Goal: Information Seeking & Learning: Learn about a topic

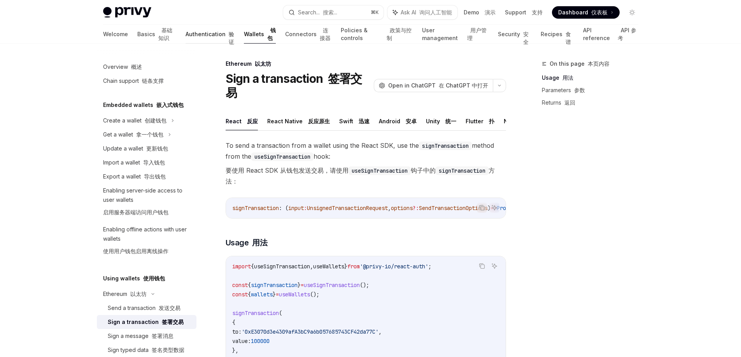
click at [189, 38] on link "Authentication 验证" at bounding box center [209, 34] width 49 height 19
type textarea "*"
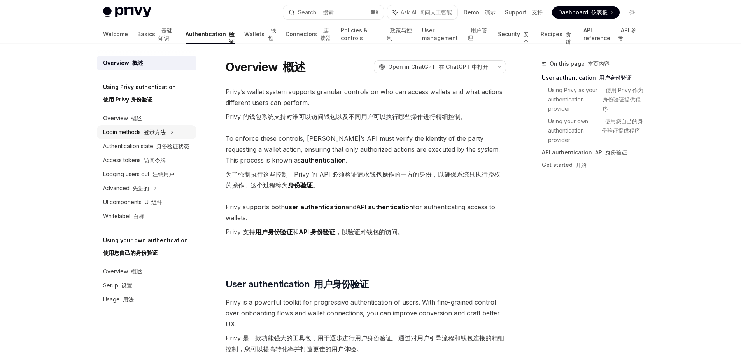
click at [149, 131] on font "登录方法" at bounding box center [155, 132] width 22 height 7
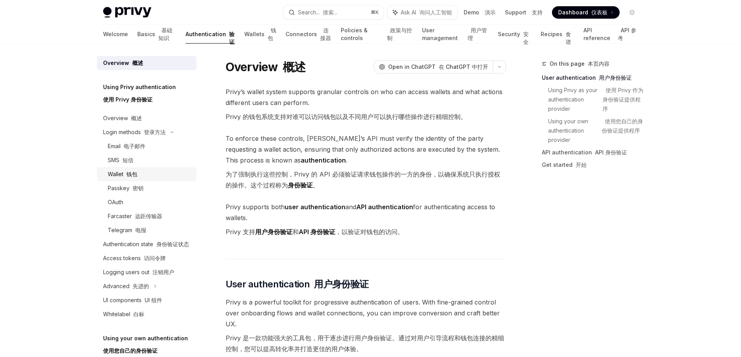
click at [150, 177] on div "Wallet 钱包" at bounding box center [150, 174] width 84 height 9
click at [140, 169] on link "Wallet 钱包" at bounding box center [147, 174] width 100 height 14
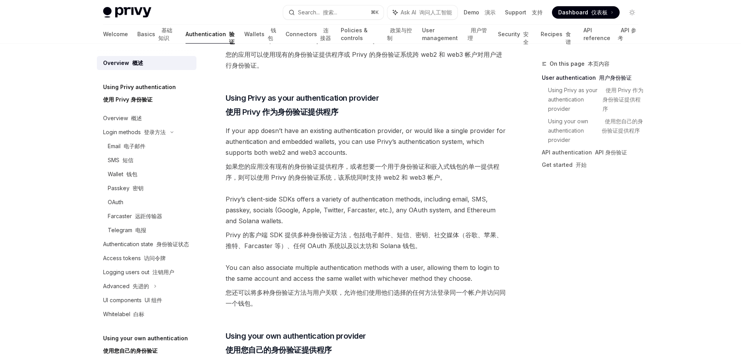
scroll to position [406, 0]
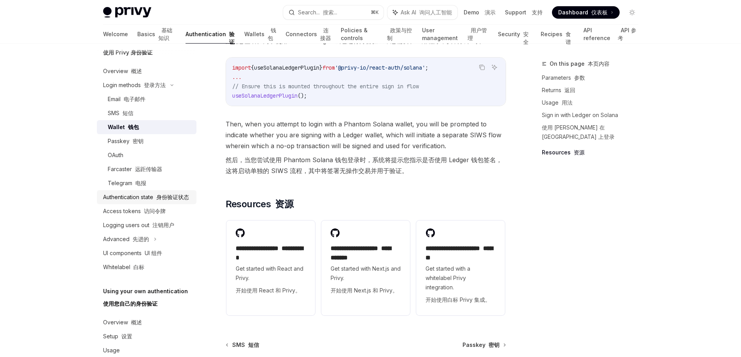
scroll to position [49, 0]
click at [129, 241] on font at bounding box center [130, 237] width 3 height 7
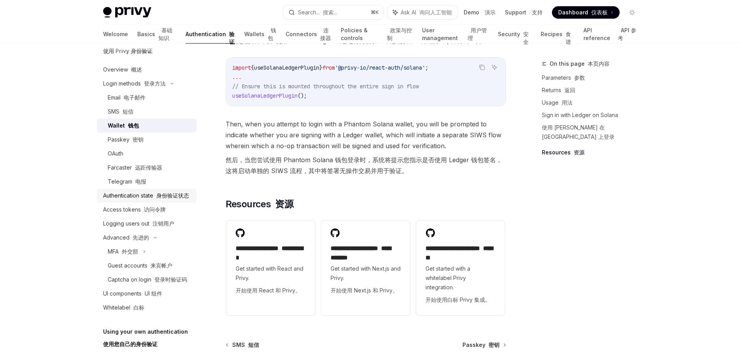
click at [136, 200] on div "Authentication state 身份验证状态" at bounding box center [146, 195] width 86 height 9
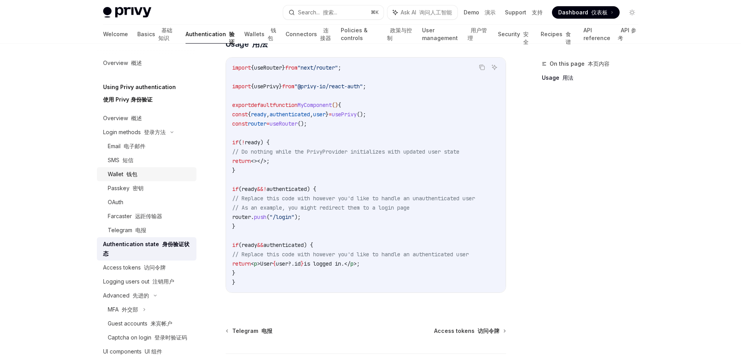
click at [138, 177] on div "Wallet 钱包" at bounding box center [150, 174] width 84 height 9
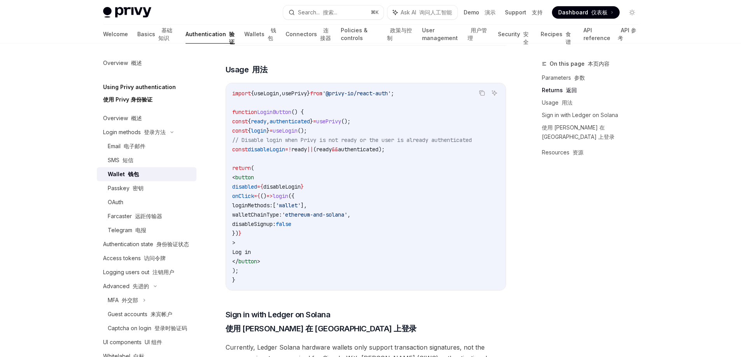
scroll to position [728, 0]
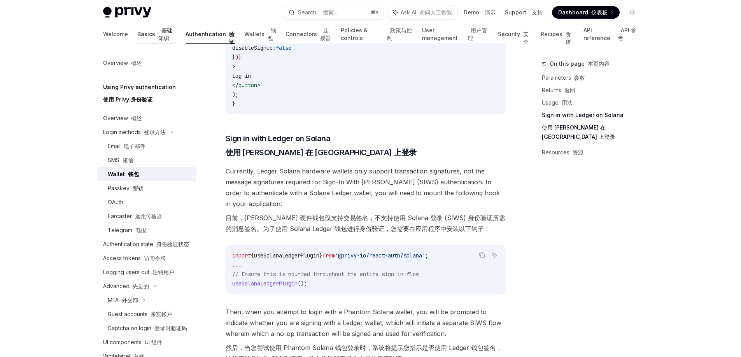
click at [137, 36] on link "Basics 基础知识" at bounding box center [156, 34] width 39 height 19
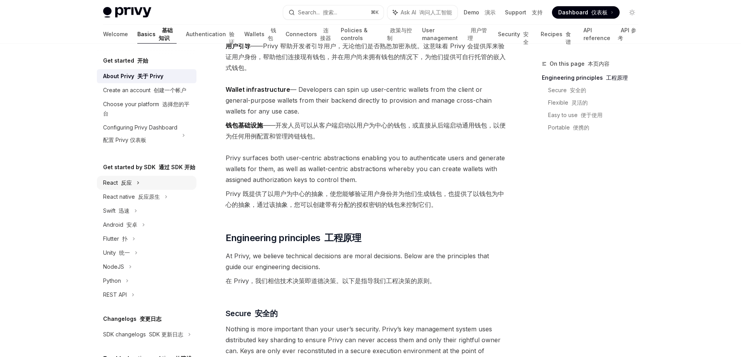
click at [152, 190] on div "React 反应" at bounding box center [147, 183] width 100 height 14
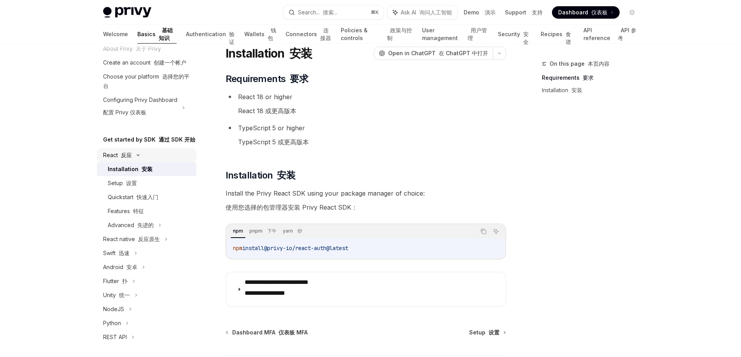
scroll to position [53, 0]
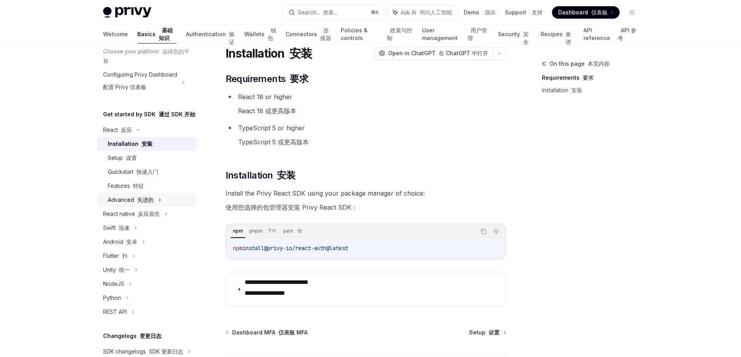
click at [150, 203] on font "先进的" at bounding box center [145, 199] width 16 height 7
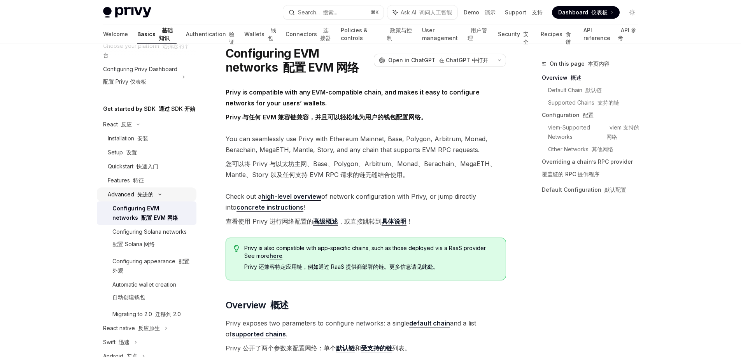
scroll to position [104, 0]
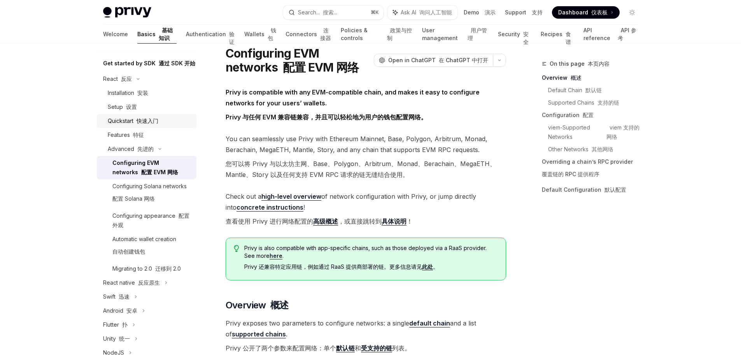
click at [149, 124] on font "快速入门" at bounding box center [147, 120] width 22 height 7
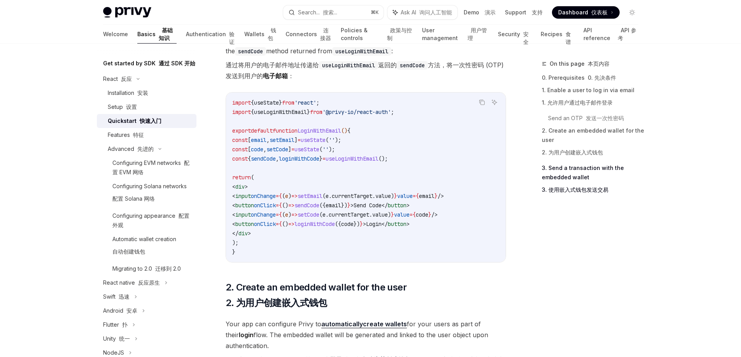
scroll to position [424, 0]
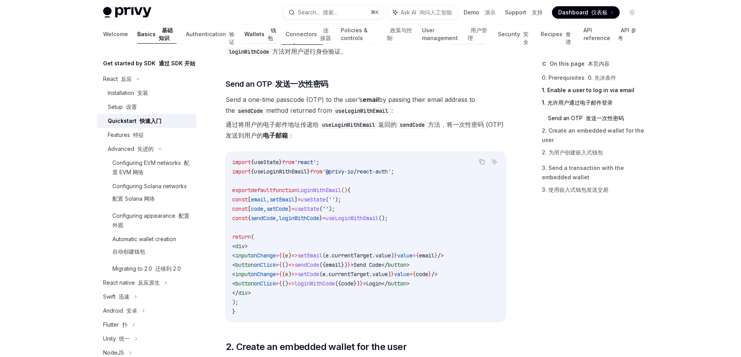
click at [244, 40] on link "Wallets 钱包" at bounding box center [260, 34] width 32 height 19
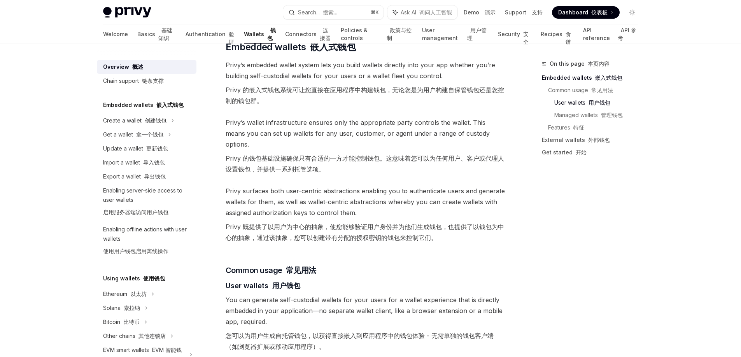
scroll to position [627, 0]
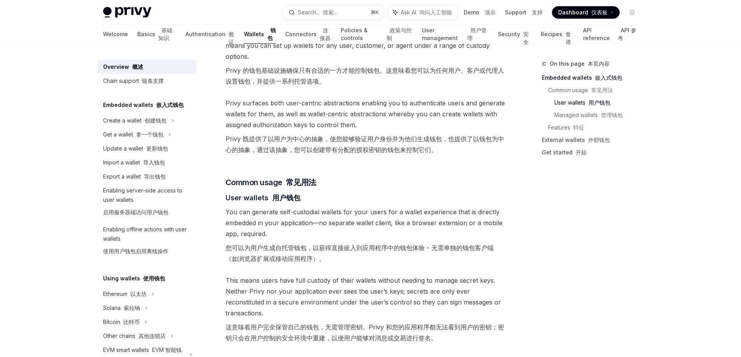
click at [237, 244] on font "您可以为用户生成自托管钱包，以获得直接嵌入到应用程序中的钱包体验 - 无需单独的钱包客户端（如浏览器扩展或移动应用程序）。" at bounding box center [360, 253] width 268 height 19
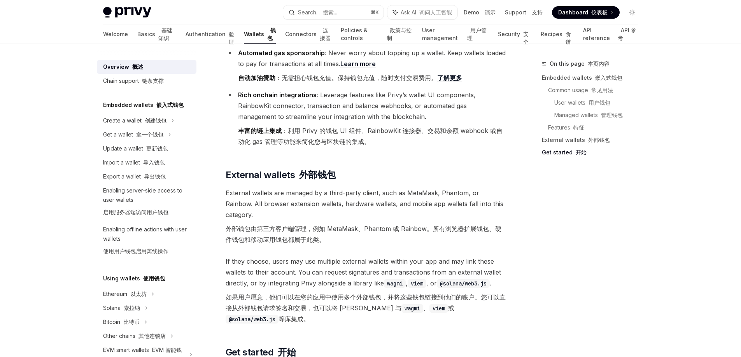
scroll to position [1682, 0]
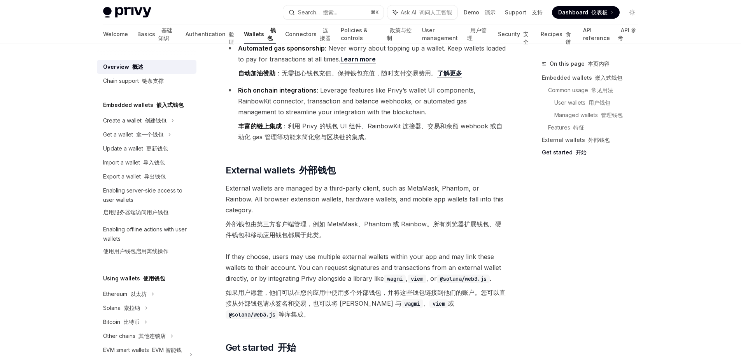
click at [237, 220] on font "外部钱包由第三方客户端管理，例如 MetaMask、Phantom 或 Rainbow。所有浏览器扩展钱包、硬件钱包和移动应用钱包都属于此类。" at bounding box center [364, 229] width 276 height 19
drag, startPoint x: 225, startPoint y: 250, endPoint x: 285, endPoint y: 248, distance: 59.9
click at [285, 289] on font "如果用户愿意，他们可以在您的应用中使用多个外部钱包，并将这些钱包链接到他们的账户。您可以直接从外部钱包请求签名和交易，也可以将 [PERSON_NAME] 与…" at bounding box center [366, 304] width 280 height 30
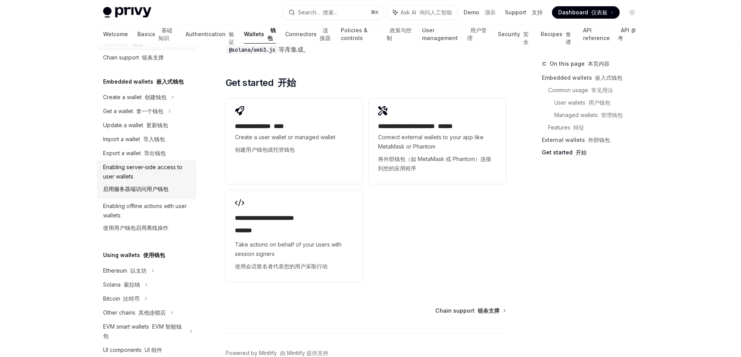
scroll to position [0, 0]
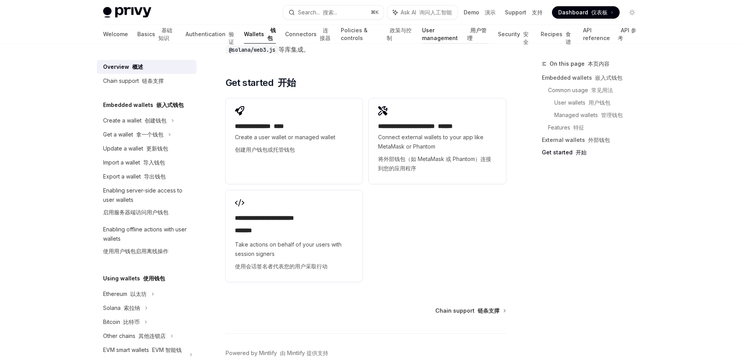
click at [436, 33] on link "User management 用户管理" at bounding box center [455, 34] width 66 height 19
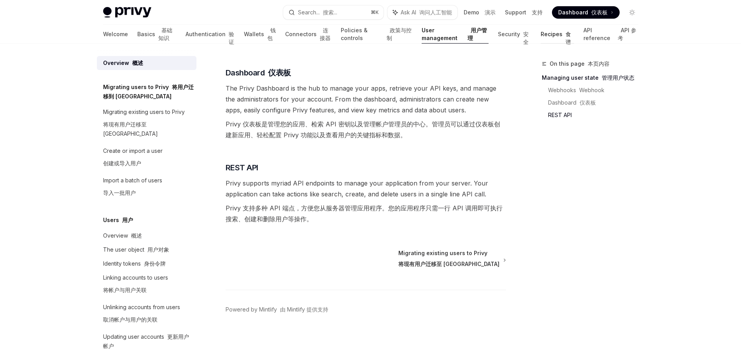
click at [553, 33] on link "Recipes 食谱" at bounding box center [556, 34] width 33 height 19
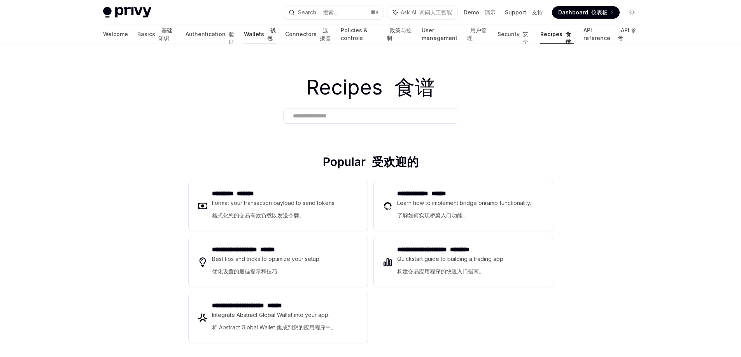
click at [244, 38] on link "Wallets 钱包" at bounding box center [260, 34] width 32 height 19
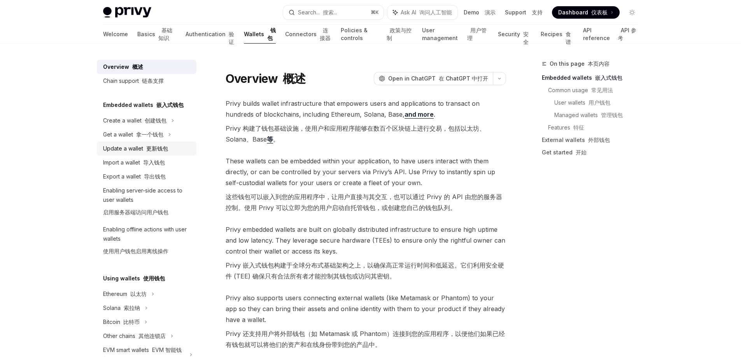
click at [146, 150] on font "更新钱包" at bounding box center [157, 148] width 22 height 7
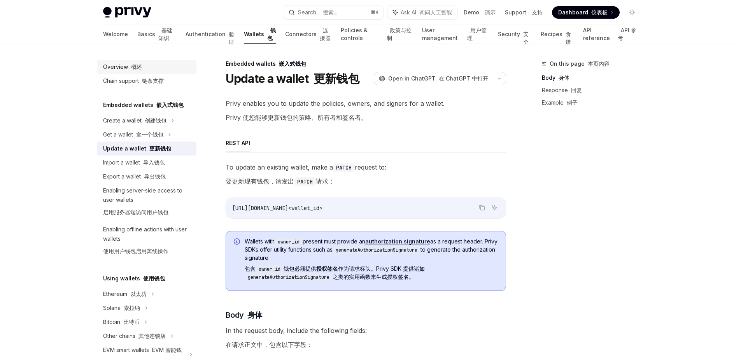
click at [138, 68] on font "概述" at bounding box center [136, 66] width 11 height 7
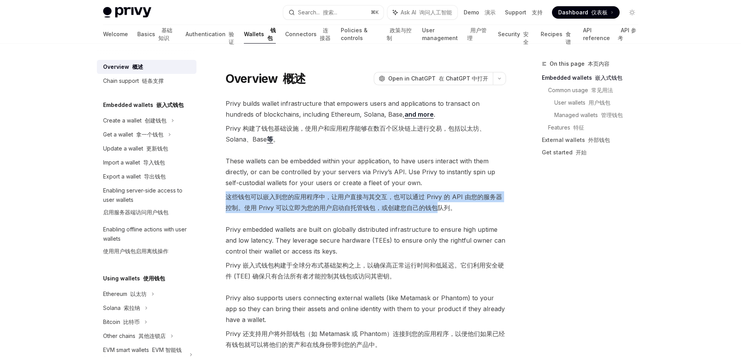
drag, startPoint x: 228, startPoint y: 199, endPoint x: 439, endPoint y: 206, distance: 210.9
click at [439, 206] on font "这些钱包可以嵌入到您的应用程序中，让用户直接与其交互，也可以通过 Privy 的 API 由您的服务器控制。使用 Privy 可以立即为您的用户启动自托管钱包…" at bounding box center [364, 202] width 276 height 19
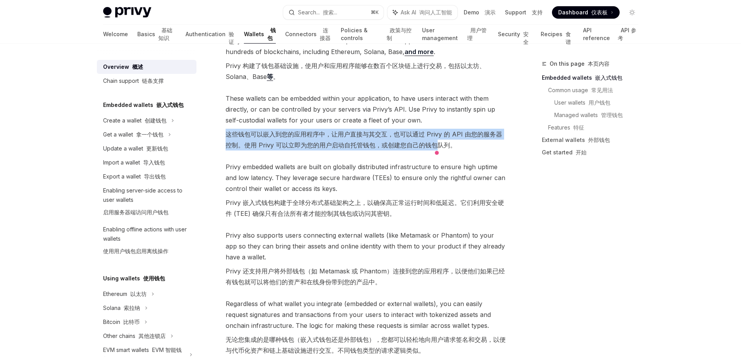
scroll to position [72, 0]
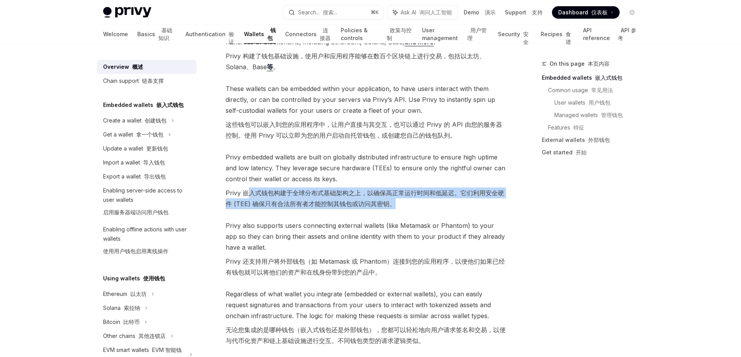
drag, startPoint x: 248, startPoint y: 196, endPoint x: 360, endPoint y: 211, distance: 113.1
click at [360, 211] on span "Privy embedded wallets are built on globally distributed infrastructure to ensu…" at bounding box center [366, 182] width 280 height 61
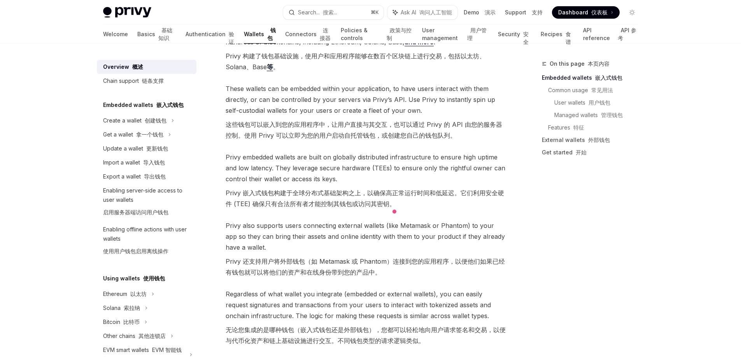
click at [249, 261] on font "Privy 还支持用户将外部钱包（如 Metamask 或 Phantom）连接到您的应用程序，以便他们如果已经有钱包就可以将他们的资产和在线身份带到您的产品…" at bounding box center [365, 266] width 279 height 19
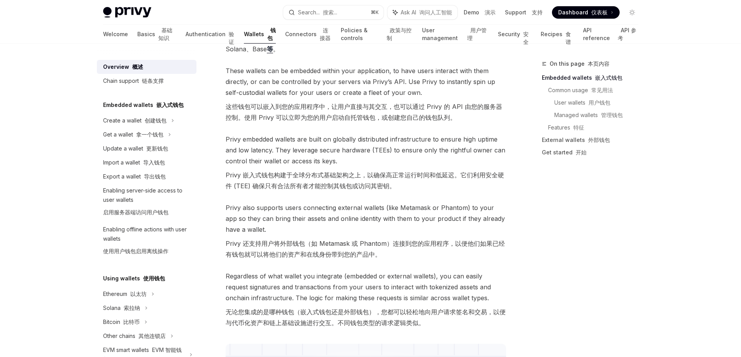
scroll to position [97, 0]
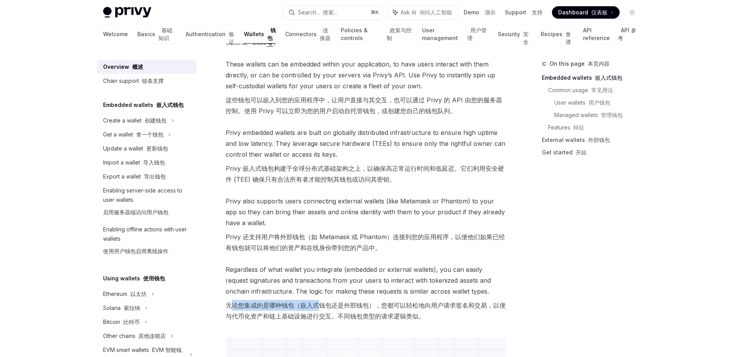
drag, startPoint x: 231, startPoint y: 301, endPoint x: 320, endPoint y: 306, distance: 88.8
click at [320, 306] on font "无论您集成的是哪种钱包（嵌入式钱包还是外部钱包），您都可以轻松地向用户请求签名和交易，以便与代币化资产和链上基础设施进行交互。不同钱包类型的请求逻辑类似。" at bounding box center [366, 310] width 280 height 19
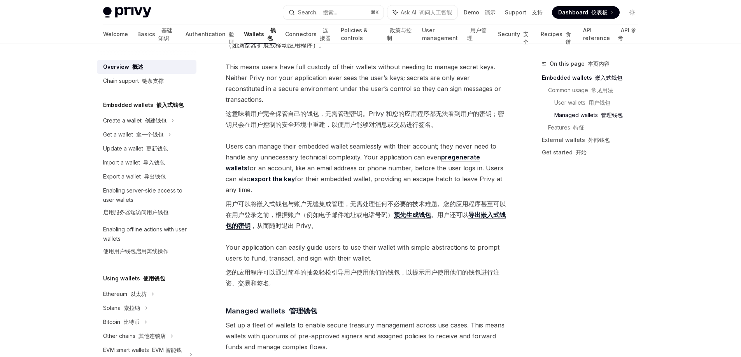
scroll to position [917, 0]
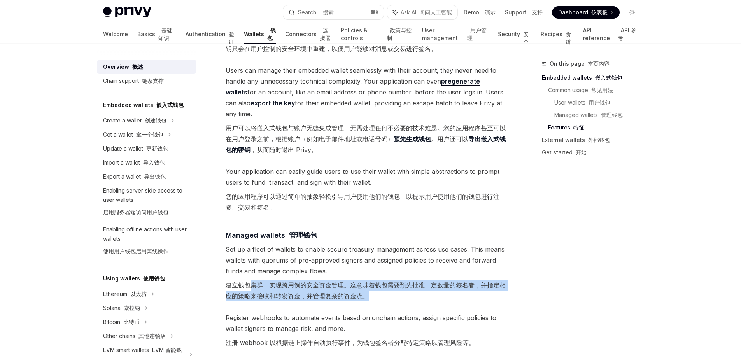
drag, startPoint x: 250, startPoint y: 254, endPoint x: 372, endPoint y: 266, distance: 122.3
click at [372, 280] on font "建立钱包集群，实现跨用例的安全资金管理。这意味着钱包需要预先批准一定数量的签名者，并指定相应的策略来接收和转发资金，并管理复杂的资金流。" at bounding box center [366, 291] width 280 height 22
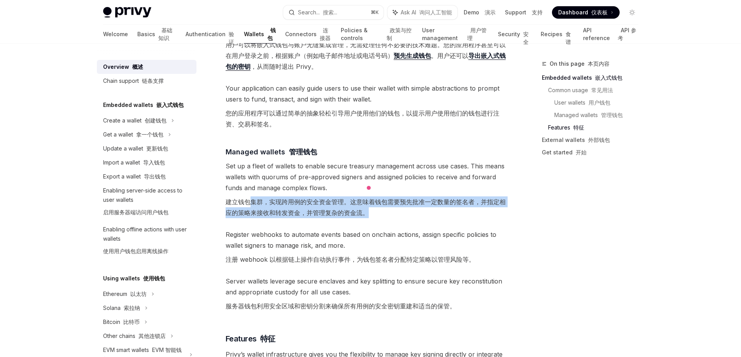
scroll to position [1003, 0]
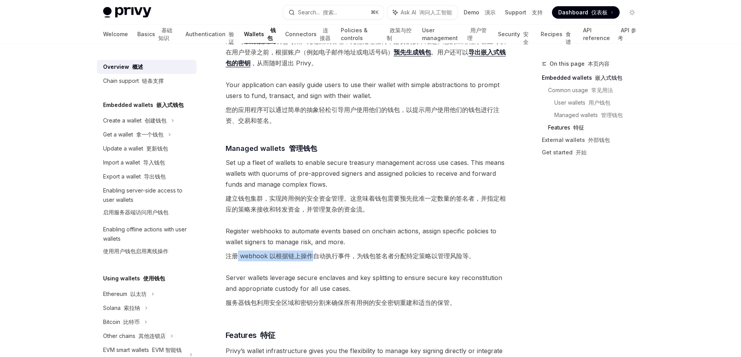
drag, startPoint x: 238, startPoint y: 223, endPoint x: 311, endPoint y: 227, distance: 73.2
click at [311, 250] on font "注册 webhook 以根据链上操作自动执行事件，为钱包签名者分配特定策略以管理风险等。" at bounding box center [350, 255] width 249 height 11
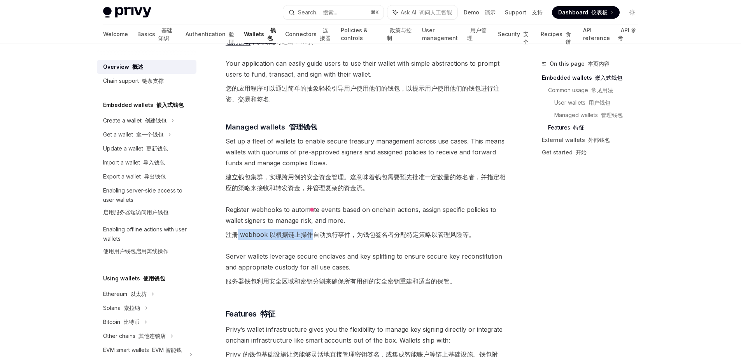
scroll to position [1094, 0]
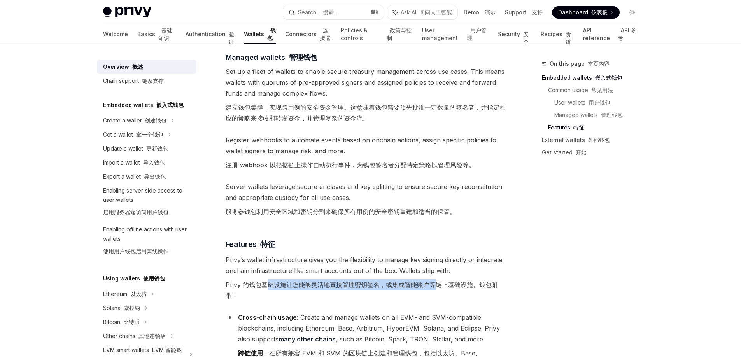
drag, startPoint x: 269, startPoint y: 252, endPoint x: 432, endPoint y: 254, distance: 162.6
click at [432, 281] on font "Privy 的钱包基础设施让您能够灵活地直接管理密钥签名，或集成智能账户等链上基础设施。钱包附带：" at bounding box center [362, 290] width 272 height 19
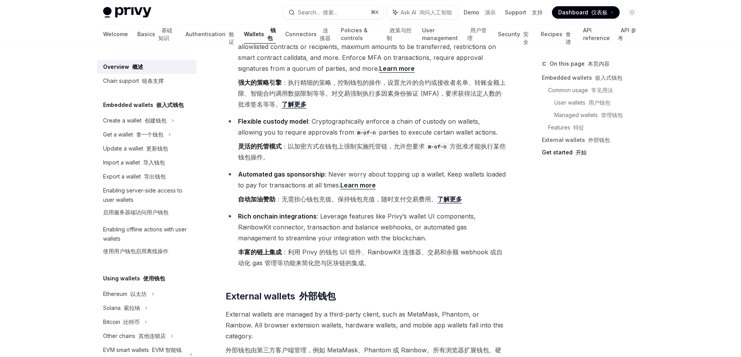
scroll to position [1562, 0]
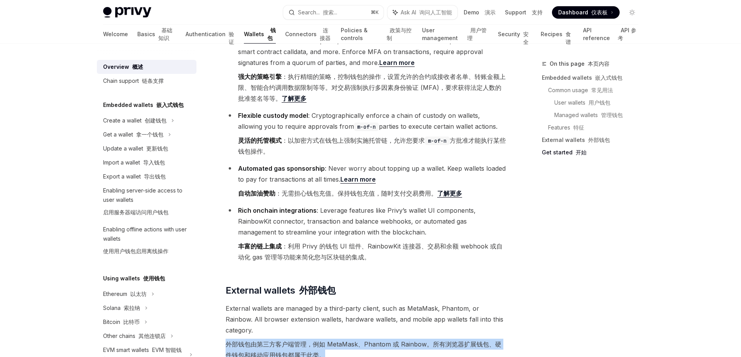
drag, startPoint x: 228, startPoint y: 302, endPoint x: 349, endPoint y: 311, distance: 121.3
click at [349, 339] on font "外部钱包由第三方客户端管理，例如 MetaMask、Phantom 或 Rainbow。所有浏览器扩展钱包、硬件钱包和移动应用钱包都属于此类。" at bounding box center [366, 350] width 280 height 22
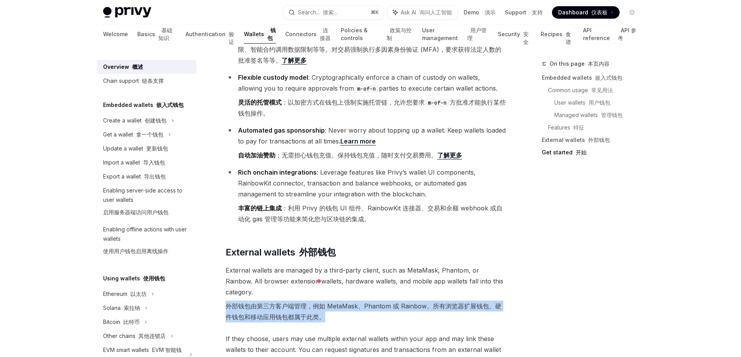
scroll to position [1622, 0]
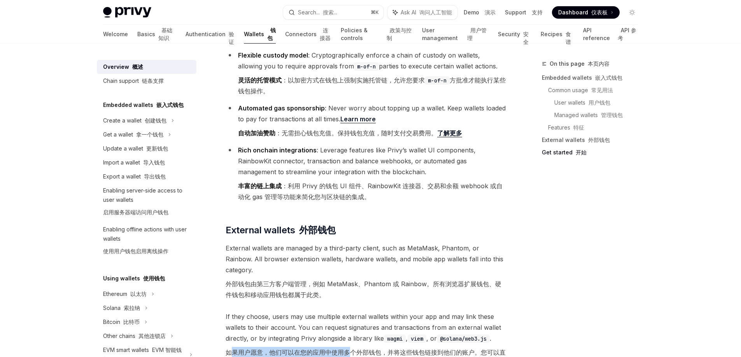
drag, startPoint x: 231, startPoint y: 306, endPoint x: 348, endPoint y: 306, distance: 117.0
click at [348, 348] on font "如果用户愿意，他们可以在您的应用中使用多个外部钱包，并将这些钱包链接到他们的账户。您可以直接从外部钱包请求签名和交易，也可以将 [PERSON_NAME] 与…" at bounding box center [366, 363] width 280 height 30
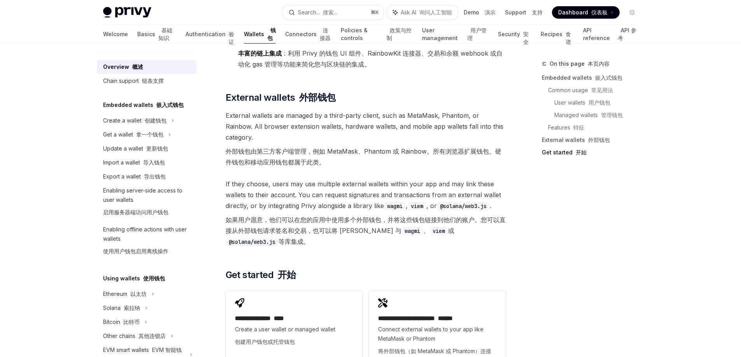
scroll to position [1768, 0]
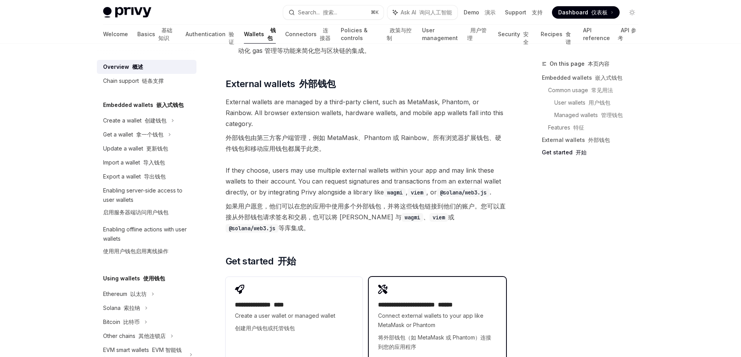
click at [447, 311] on span "Connect external wallets to your app like MetaMask or Phantom 将外部钱包（如 MetaMask …" at bounding box center [437, 333] width 118 height 44
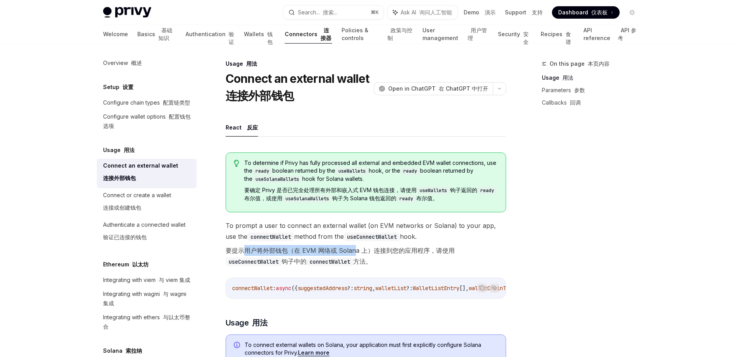
drag, startPoint x: 245, startPoint y: 250, endPoint x: 353, endPoint y: 249, distance: 107.3
click at [353, 249] on font "要提示用户将外部钱包（在 EVM 网络或 Solana 上）连接到您的应用程序，请使用 useConnectWallet 钩子中的 connectWallet…" at bounding box center [340, 256] width 229 height 19
drag, startPoint x: 256, startPoint y: 198, endPoint x: 303, endPoint y: 197, distance: 47.1
click at [303, 197] on font "要确定 Privy 是否已完全处理所有外部和嵌入式 EVM 钱包连接，请使用 useWallets 钩子返回的 ready 布尔值，或使用 useSolana…" at bounding box center [370, 194] width 253 height 15
click at [254, 208] on div "To determine if Privy has fully processed all external and embedded EVM wallet …" at bounding box center [366, 182] width 280 height 60
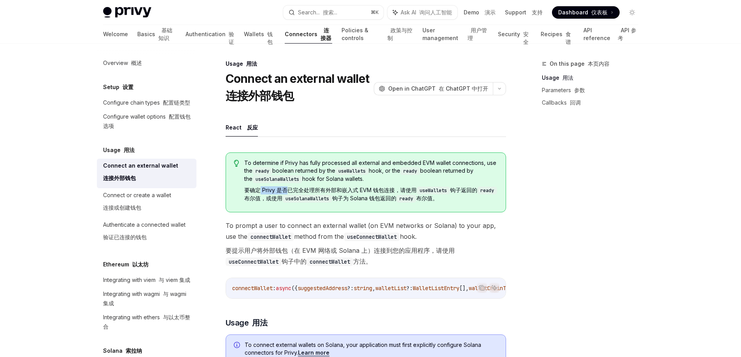
drag, startPoint x: 258, startPoint y: 191, endPoint x: 286, endPoint y: 188, distance: 27.7
click at [286, 188] on font "要确定 Privy 是否已完全处理所有外部和嵌入式 EVM 钱包连接，请使用 useWallets 钩子返回的 ready 布尔值，或使用 useSolana…" at bounding box center [370, 194] width 253 height 15
click at [262, 188] on font "要确定 Privy 是否已完全处理所有外部和嵌入式 EVM 钱包连接，请使用 useWallets 钩子返回的 ready 布尔值，或使用 useSolana…" at bounding box center [370, 194] width 253 height 15
drag, startPoint x: 322, startPoint y: 190, endPoint x: 374, endPoint y: 191, distance: 51.7
click at [374, 191] on font "要确定 Privy 是否已完全处理所有外部和嵌入式 EVM 钱包连接，请使用 useWallets 钩子返回的 ready 布尔值，或使用 useSolana…" at bounding box center [370, 194] width 253 height 15
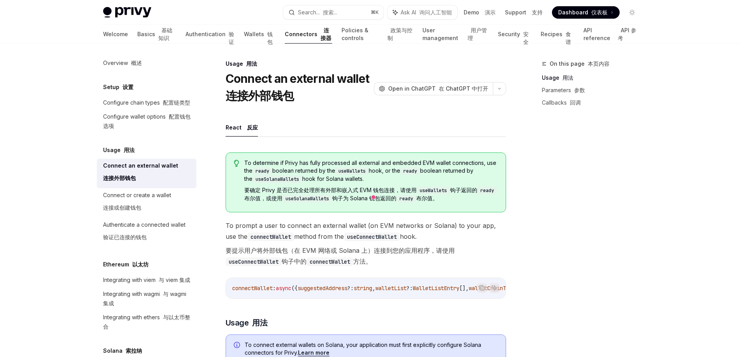
click at [437, 192] on code "useWallets" at bounding box center [432, 191] width 33 height 8
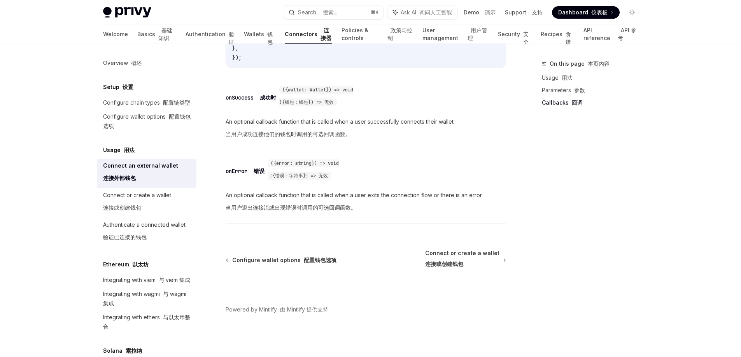
scroll to position [730, 0]
click at [150, 213] on div "Connect or create a wallet 连接或创建钱包" at bounding box center [137, 203] width 68 height 25
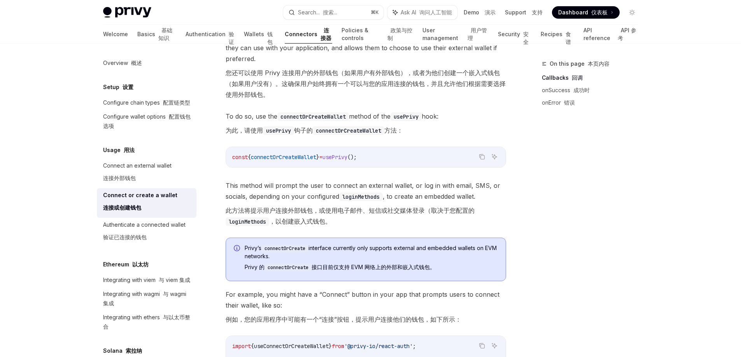
scroll to position [202, 0]
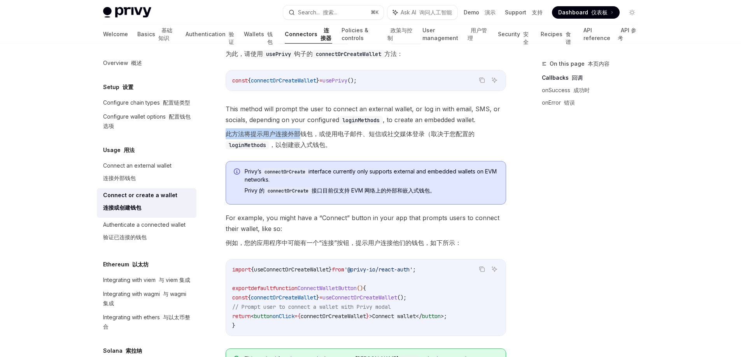
drag, startPoint x: 259, startPoint y: 136, endPoint x: 298, endPoint y: 133, distance: 39.4
click at [298, 133] on font "此方法将提示用户连接外部钱包，或使用电子邮件、短信或社交媒体登录（取决于您配置的 loginMethods ，以创建嵌入式钱包。" at bounding box center [350, 139] width 249 height 19
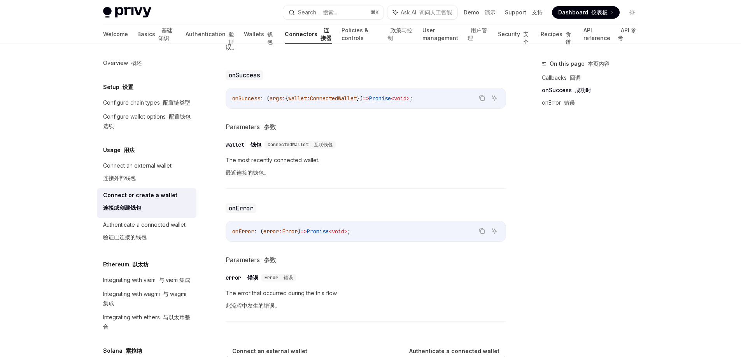
scroll to position [741, 0]
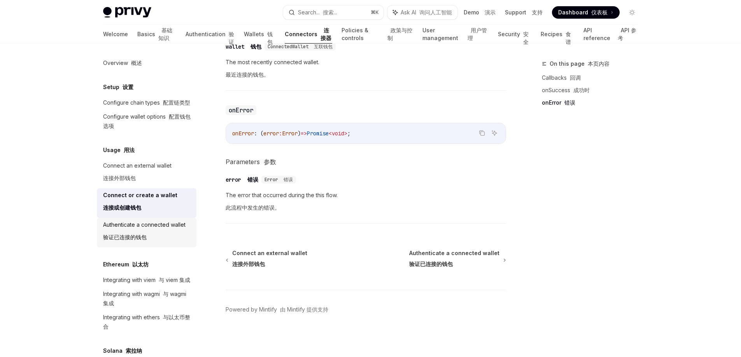
click at [145, 236] on div "Authenticate a connected wallet 验证已连接的钱包" at bounding box center [144, 232] width 82 height 25
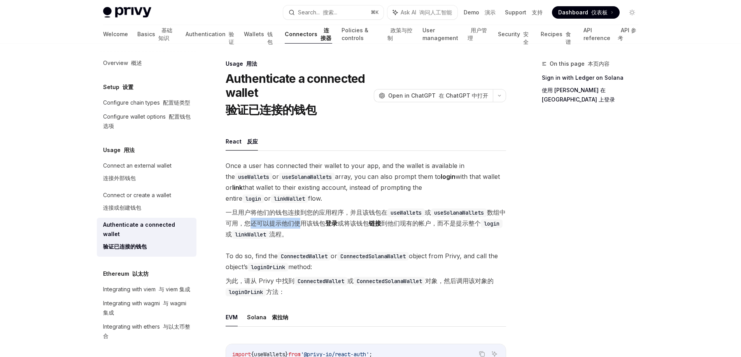
drag, startPoint x: 255, startPoint y: 224, endPoint x: 306, endPoint y: 222, distance: 50.6
click at [306, 222] on font "一旦用户将他们的钱包连接到您的应用程序，并且该钱包在 useWallets 或 useSolanaWallets 数组中可用，您还可以提示他们使用该钱包 登录…" at bounding box center [366, 223] width 280 height 30
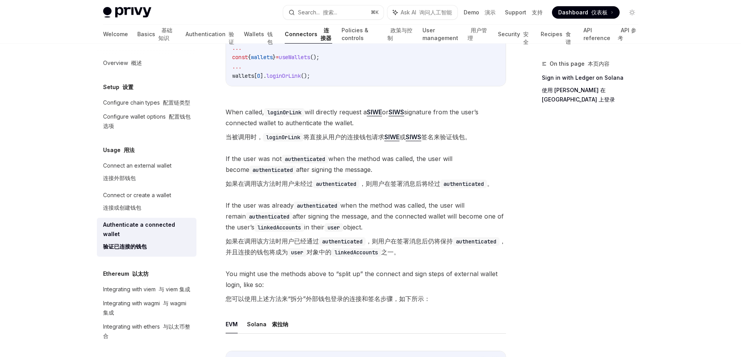
scroll to position [283, 0]
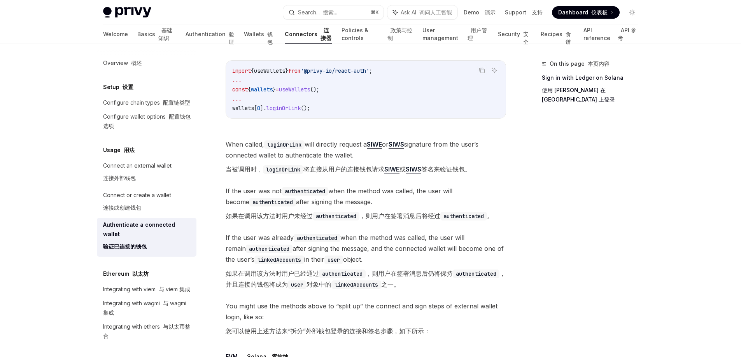
click at [251, 206] on code "authenticated" at bounding box center [272, 202] width 47 height 9
drag, startPoint x: 224, startPoint y: 222, endPoint x: 250, endPoint y: 223, distance: 26.5
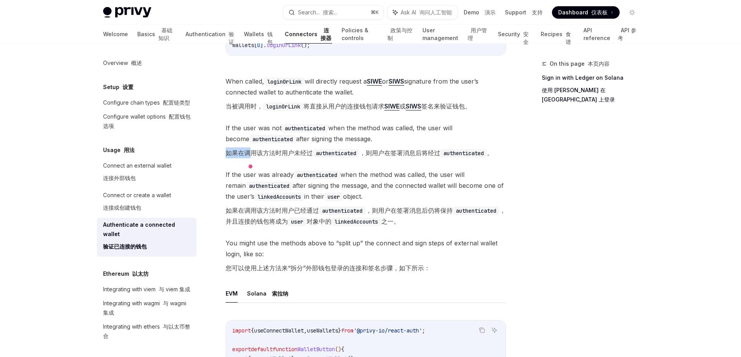
scroll to position [359, 0]
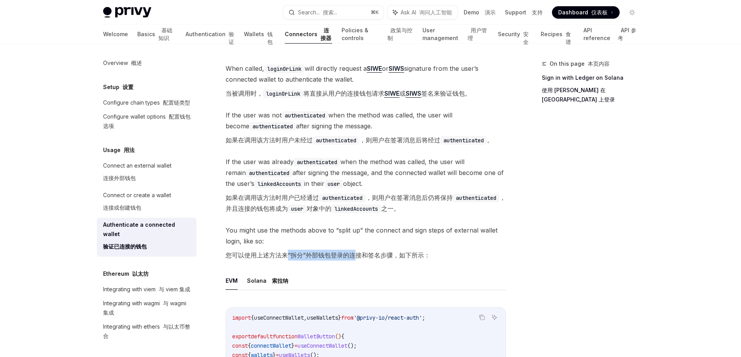
drag, startPoint x: 354, startPoint y: 262, endPoint x: 288, endPoint y: 257, distance: 66.2
click at [288, 257] on font "您可以使用上述方法来“拆分”外部钱包登录的连接和签名步骤，如下所示：" at bounding box center [328, 255] width 205 height 8
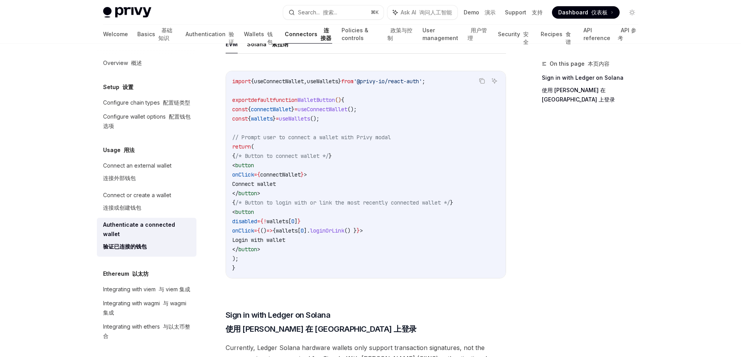
scroll to position [622, 0]
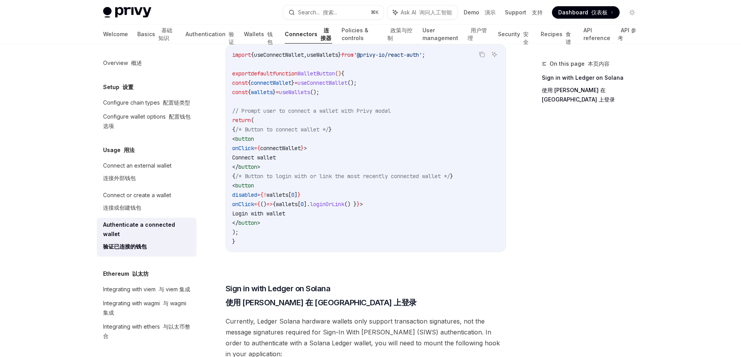
click at [344, 208] on span "loginOrLink" at bounding box center [327, 204] width 34 height 7
drag, startPoint x: 308, startPoint y: 163, endPoint x: 256, endPoint y: 155, distance: 52.4
click at [256, 155] on code "import { useConnectWallet , useWallets } from '@privy-io/react-auth' ; export d…" at bounding box center [365, 148] width 267 height 196
click at [276, 161] on span "Connect wallet" at bounding box center [254, 157] width 44 height 7
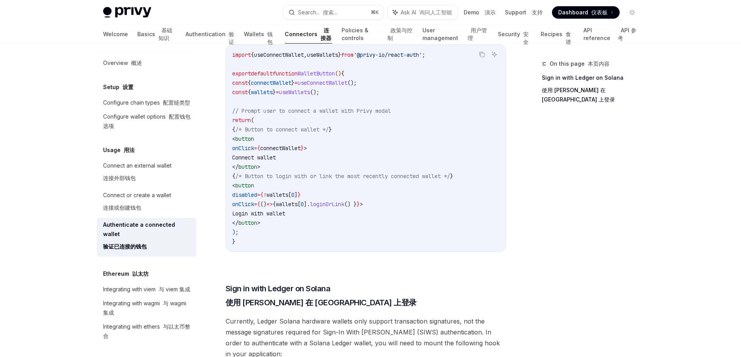
drag, startPoint x: 307, startPoint y: 162, endPoint x: 245, endPoint y: 154, distance: 63.1
click at [245, 154] on code "import { useConnectWallet , useWallets } from '@privy-io/react-auth' ; export d…" at bounding box center [365, 148] width 267 height 196
click at [331, 147] on code "import { useConnectWallet , useWallets } from '@privy-io/react-auth' ; export d…" at bounding box center [365, 148] width 267 height 196
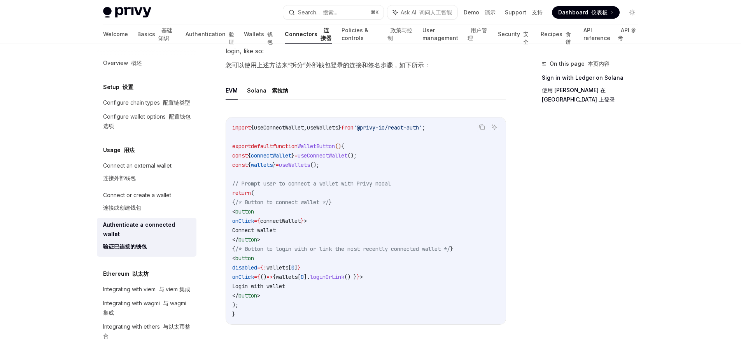
scroll to position [507, 0]
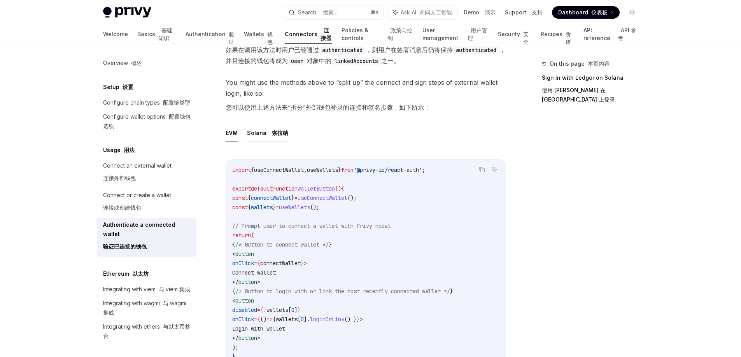
click at [275, 136] on font "索拉纳" at bounding box center [280, 132] width 16 height 7
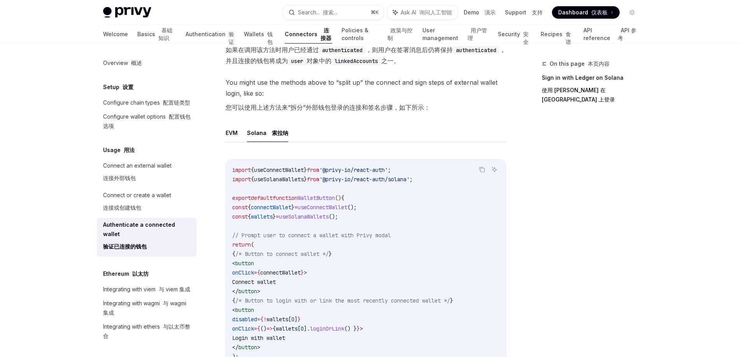
click at [238, 138] on ul "EVM Solana [PERSON_NAME]纳" at bounding box center [366, 133] width 280 height 19
click at [235, 138] on button "EVM" at bounding box center [232, 133] width 12 height 18
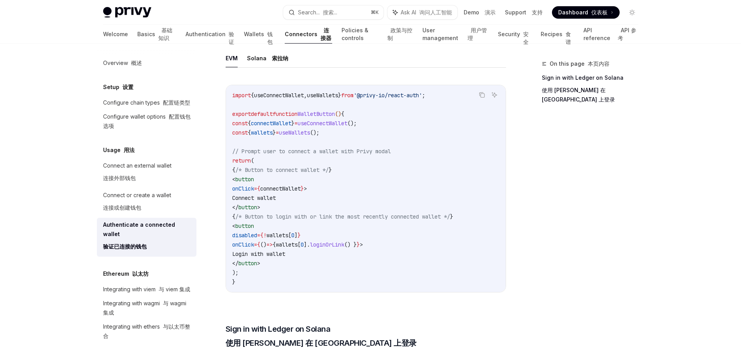
scroll to position [385, 0]
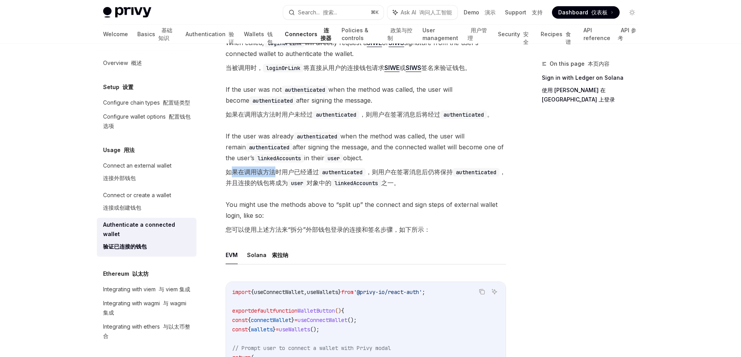
drag, startPoint x: 231, startPoint y: 178, endPoint x: 278, endPoint y: 180, distance: 46.7
click at [278, 180] on font "如果在调用该方法时用户已经通过 authenticated ，则用户在签署消息后仍将保持 authenticated ，并且连接的钱包将成为 user 对象中…" at bounding box center [366, 177] width 280 height 19
click at [286, 187] on font "如果在调用该方法时用户已经通过 authenticated ，则用户在签署消息后仍将保持 authenticated ，并且连接的钱包将成为 user 对象中…" at bounding box center [366, 177] width 280 height 19
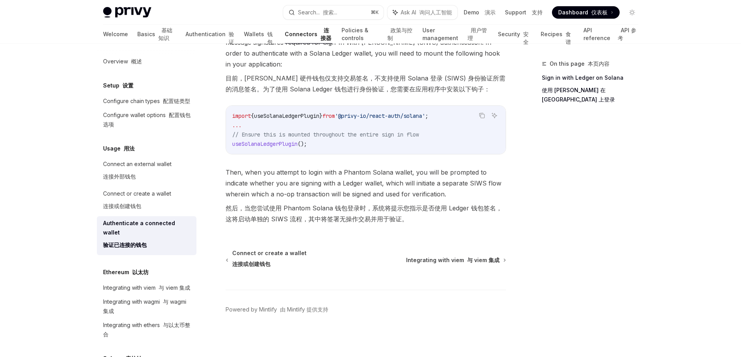
scroll to position [0, 0]
click at [244, 40] on link "Wallets 钱包" at bounding box center [260, 34] width 32 height 19
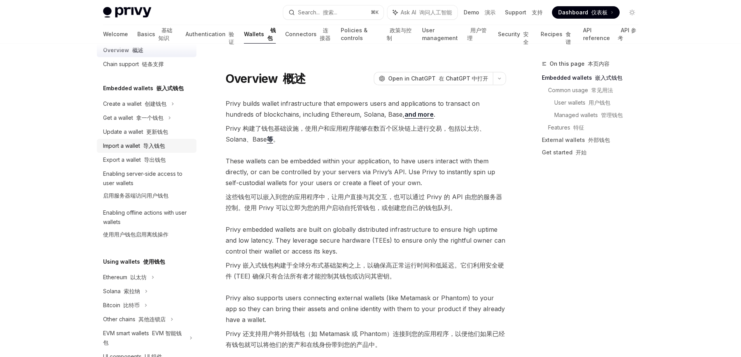
scroll to position [91, 0]
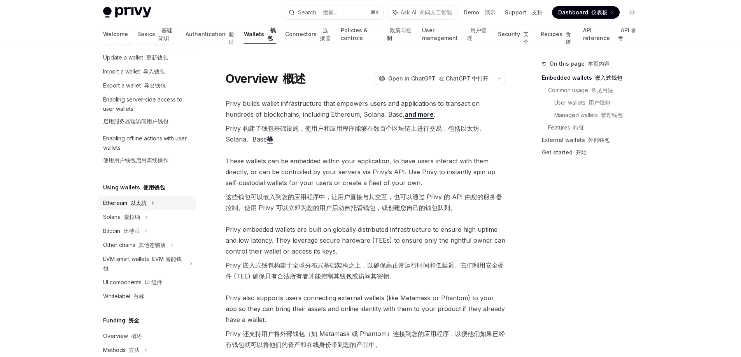
click at [133, 34] on div "Ethereum 以太坊" at bounding box center [134, 29] width 63 height 9
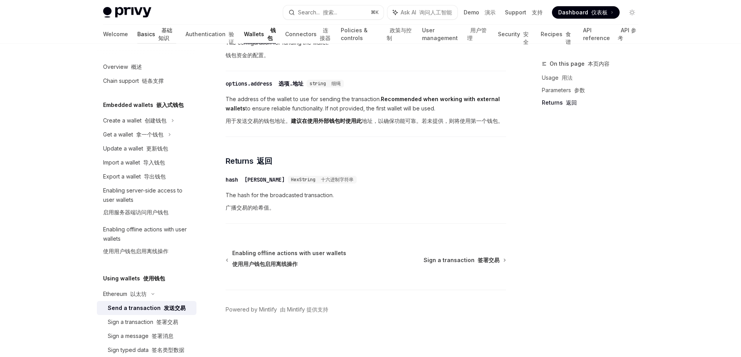
click at [137, 37] on link "Basics 基础知识" at bounding box center [156, 34] width 39 height 19
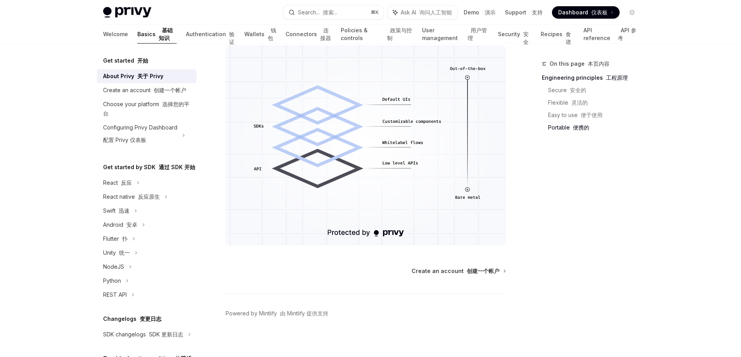
scroll to position [968, 0]
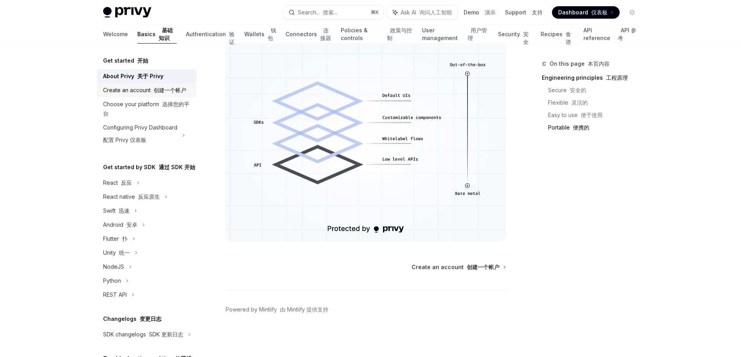
click at [159, 89] on font "创建一个帐户" at bounding box center [170, 90] width 33 height 7
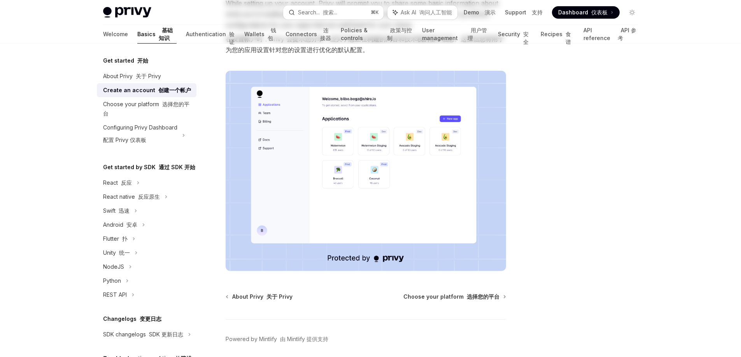
scroll to position [201, 0]
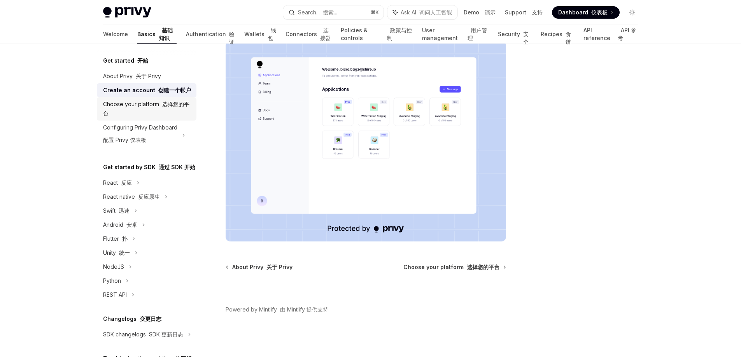
click at [156, 118] on div "Choose your platform 选择您的平台" at bounding box center [147, 109] width 89 height 19
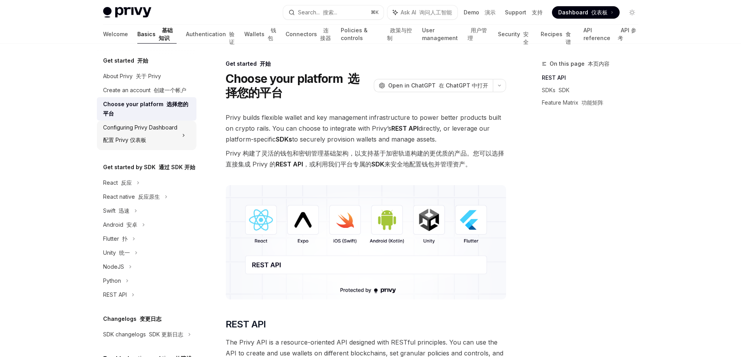
click at [150, 141] on div "Configuring Privy Dashboard 配置 Privy 仪表板" at bounding box center [140, 135] width 74 height 25
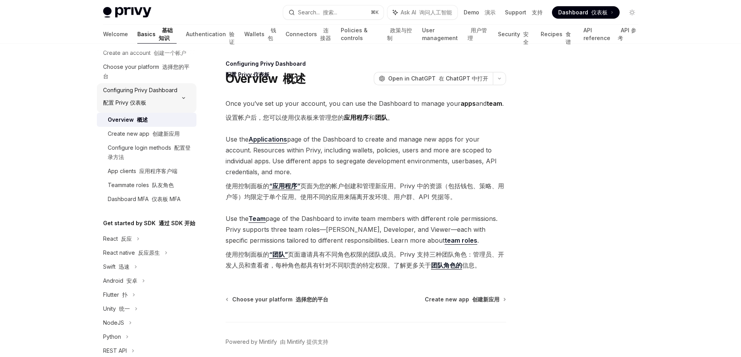
scroll to position [110, 0]
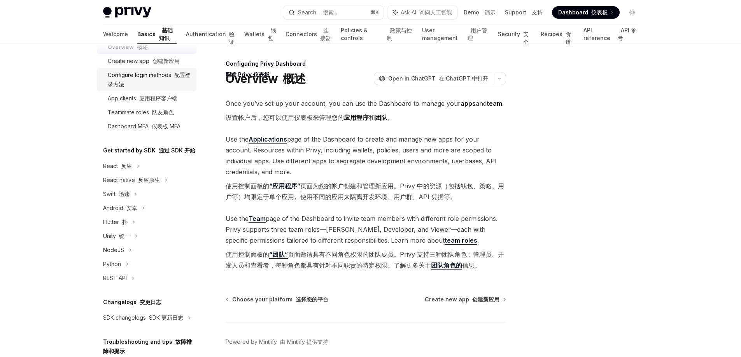
click at [158, 84] on div "Configure login methods 配置登录方法" at bounding box center [150, 79] width 84 height 19
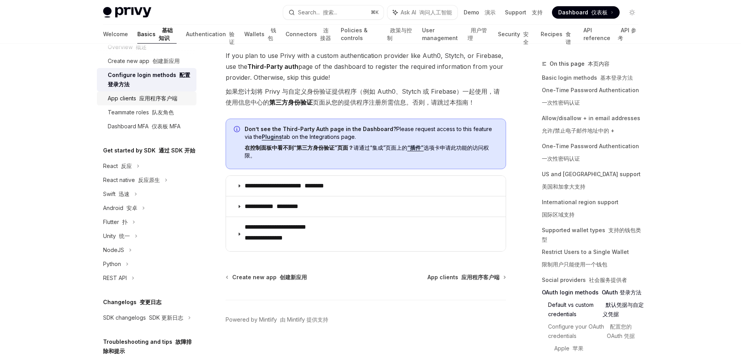
scroll to position [603, 0]
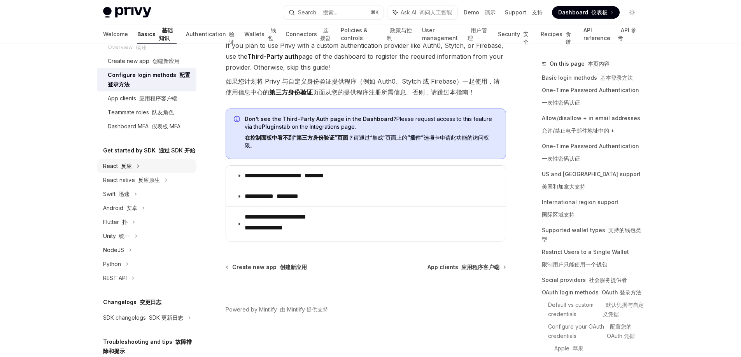
click at [143, 173] on div "React 反应" at bounding box center [147, 166] width 100 height 14
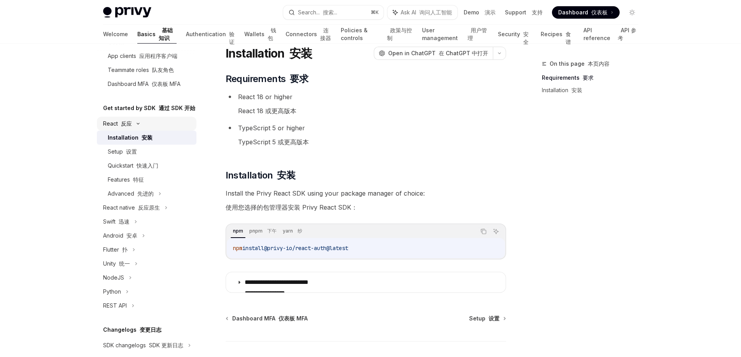
scroll to position [153, 0]
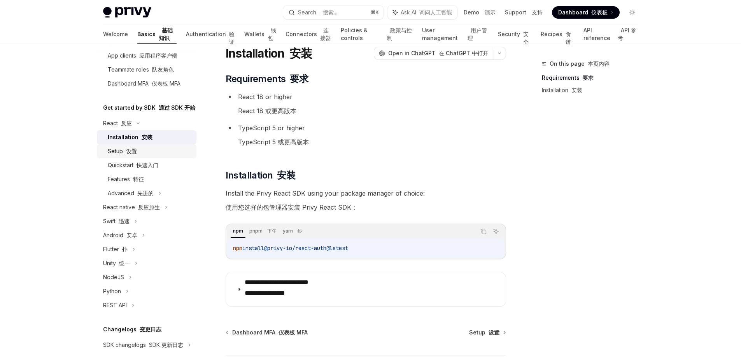
click at [145, 158] on link "Setup 设置" at bounding box center [147, 151] width 100 height 14
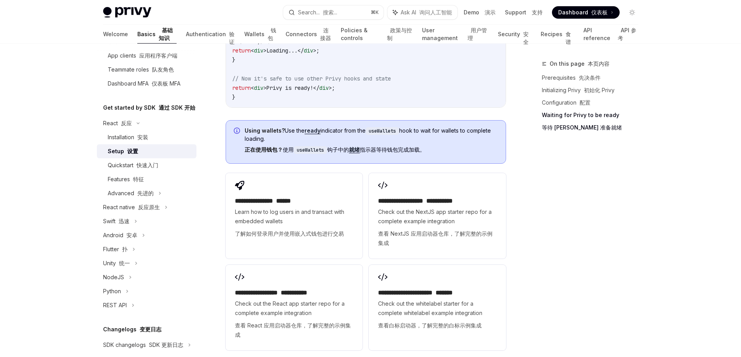
scroll to position [1400, 0]
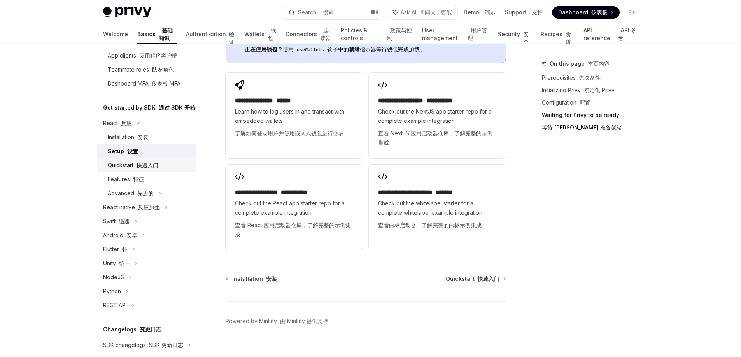
click at [138, 168] on font "快速入门" at bounding box center [147, 165] width 22 height 7
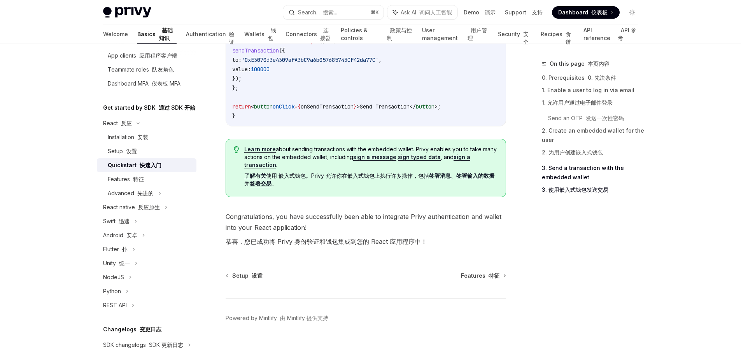
scroll to position [1086, 0]
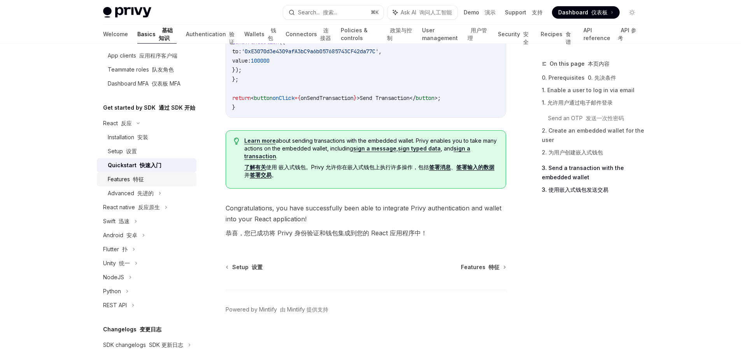
click at [138, 182] on font "特征" at bounding box center [138, 179] width 11 height 7
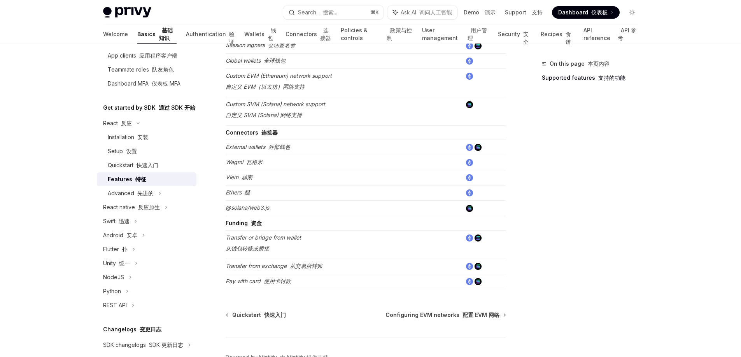
scroll to position [578, 0]
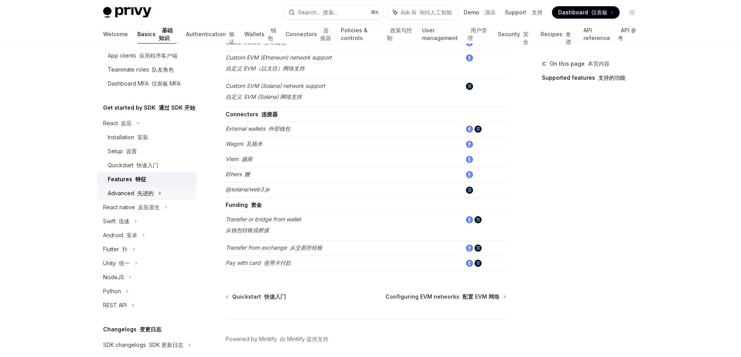
click at [165, 200] on div "Advanced 先进的" at bounding box center [147, 193] width 100 height 14
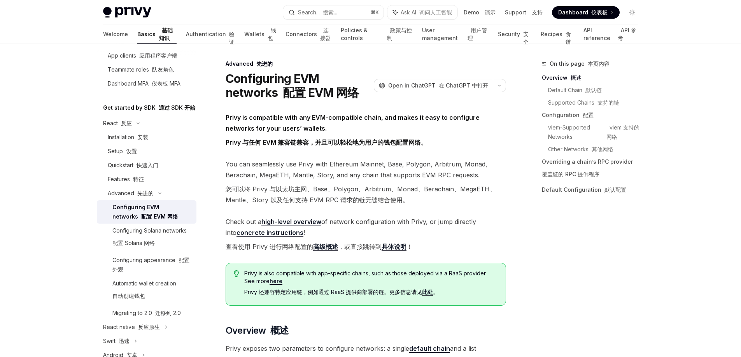
click at [154, 221] on div "Configuring EVM networks 配置 EVM 网络" at bounding box center [151, 212] width 79 height 19
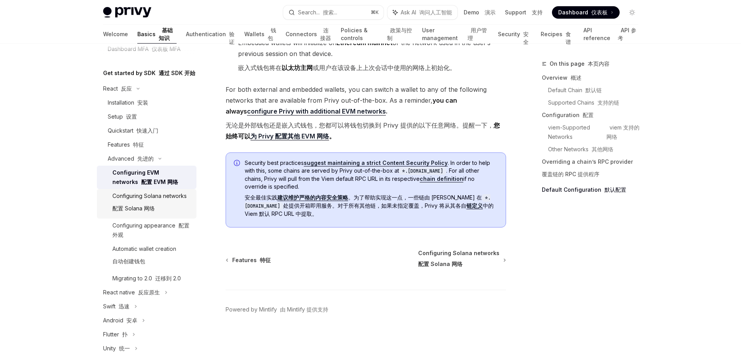
scroll to position [188, 0]
click at [138, 269] on div "Automatic wallet creation 自动创建钱包" at bounding box center [144, 256] width 64 height 25
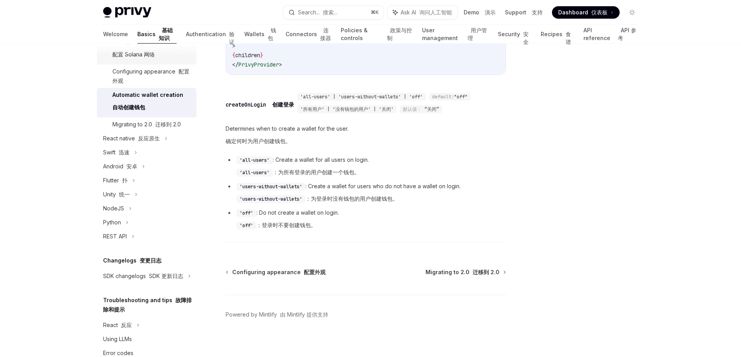
scroll to position [397, 0]
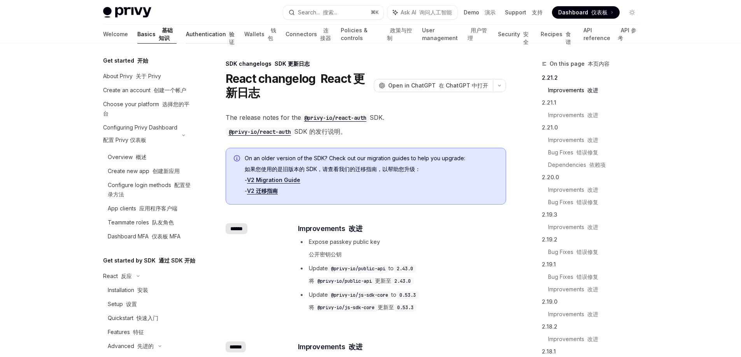
click at [186, 34] on link "Authentication 验证" at bounding box center [210, 34] width 49 height 19
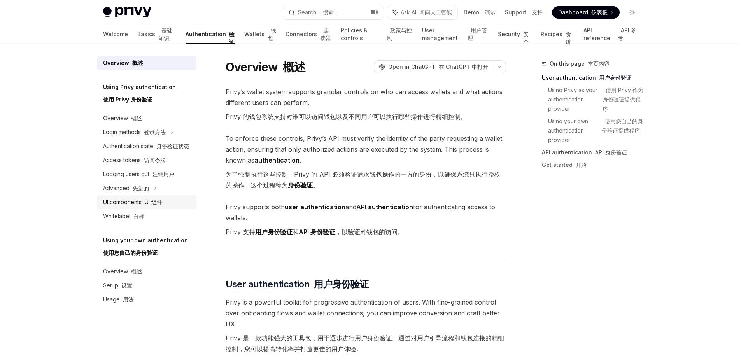
click at [126, 202] on div "UI components UI 组件" at bounding box center [132, 202] width 59 height 9
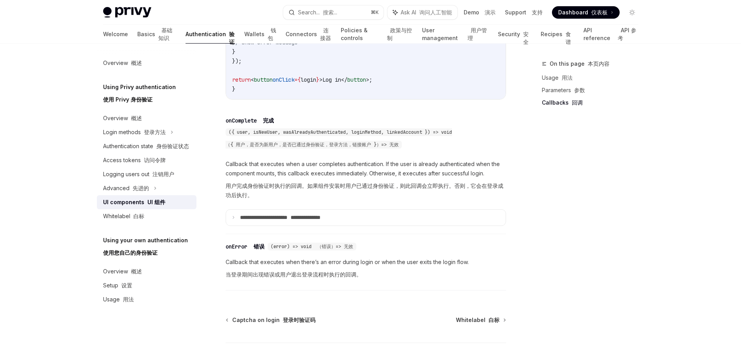
scroll to position [1432, 0]
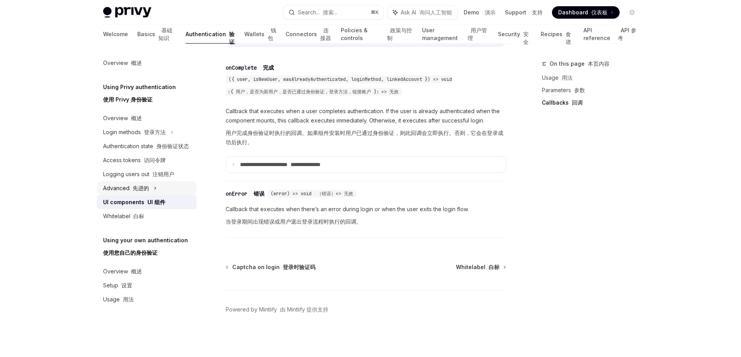
click at [137, 184] on div "Advanced 先进的" at bounding box center [126, 188] width 46 height 9
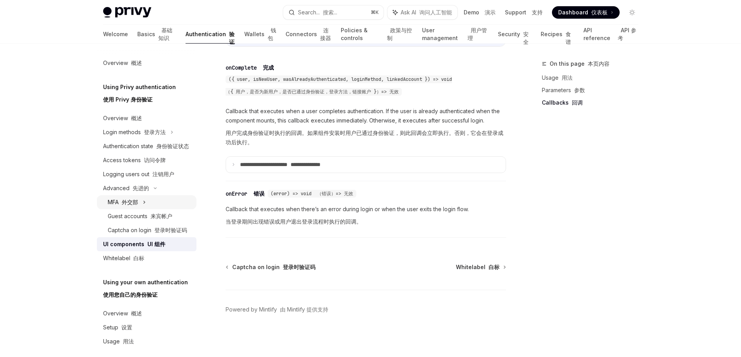
click at [130, 205] on font "外交部" at bounding box center [130, 202] width 16 height 7
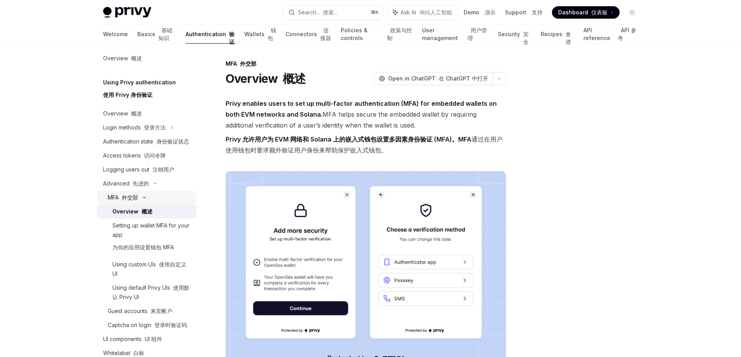
scroll to position [125, 0]
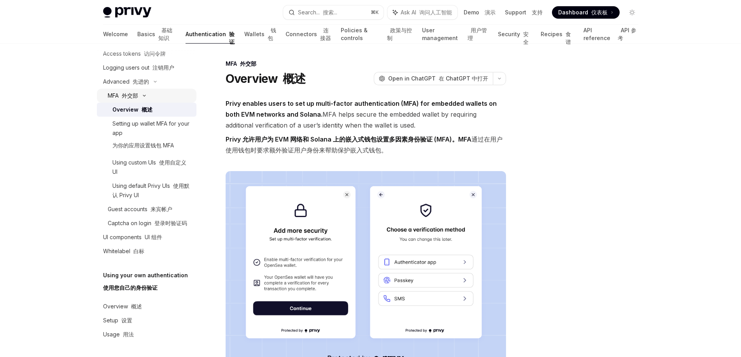
click at [130, 219] on div "Captcha on login 登录时验证码" at bounding box center [147, 223] width 79 height 9
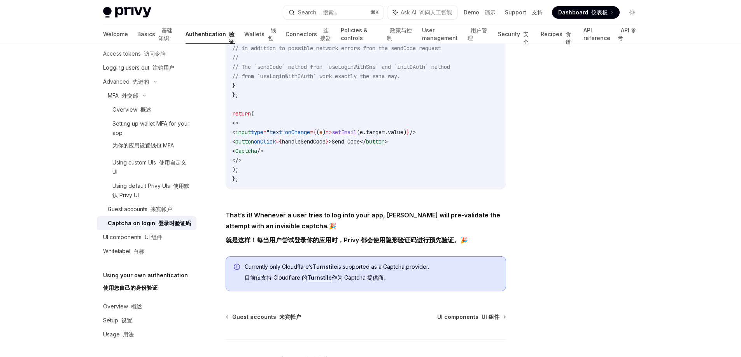
scroll to position [362, 0]
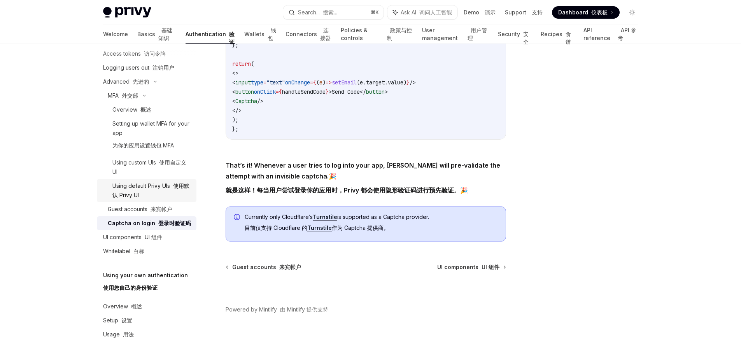
click at [184, 182] on font "使用默认 Privy UI" at bounding box center [150, 190] width 77 height 16
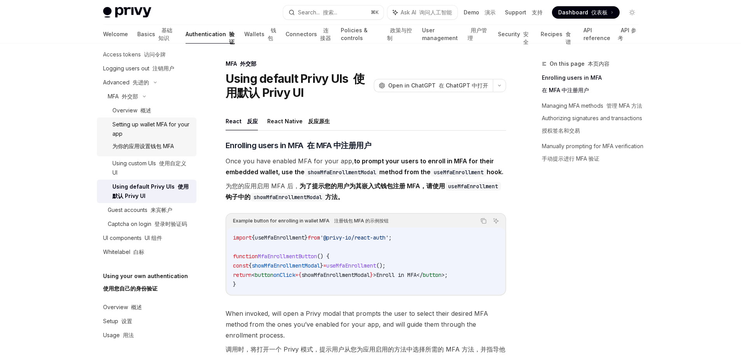
scroll to position [105, 0]
click at [138, 118] on link "Overview 概述" at bounding box center [147, 111] width 100 height 14
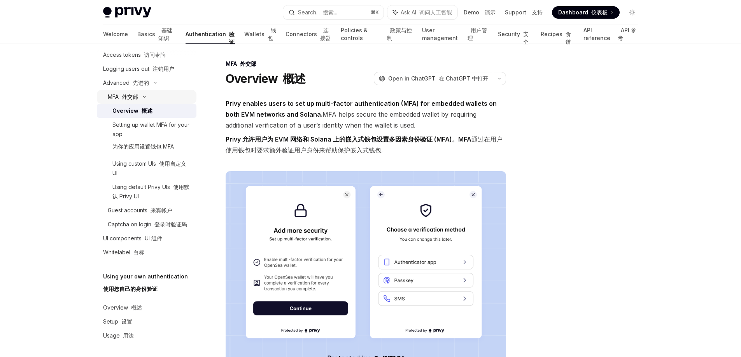
click at [142, 104] on div "MFA 外交部" at bounding box center [147, 97] width 100 height 14
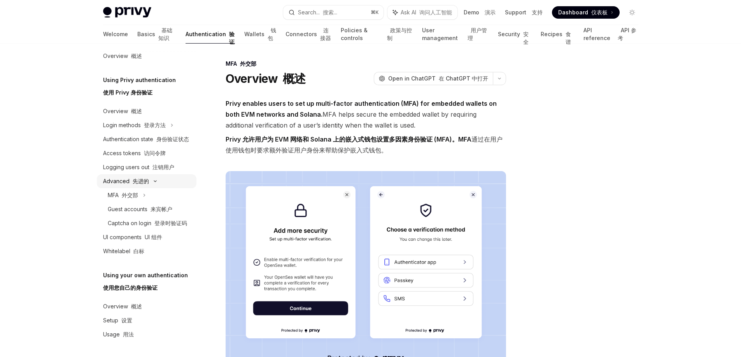
click at [150, 180] on icon at bounding box center [154, 181] width 9 height 3
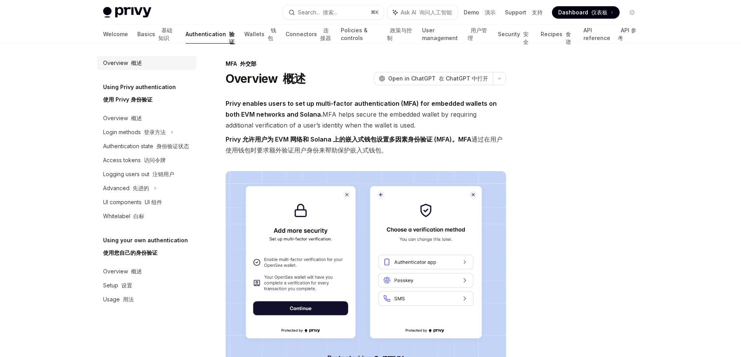
click at [124, 64] on div "Overview 概述" at bounding box center [122, 62] width 39 height 9
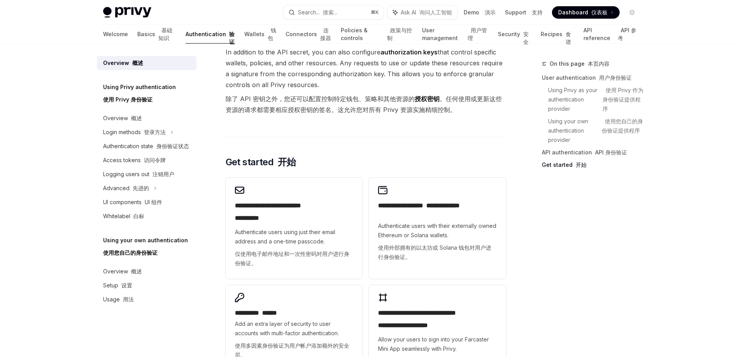
scroll to position [973, 0]
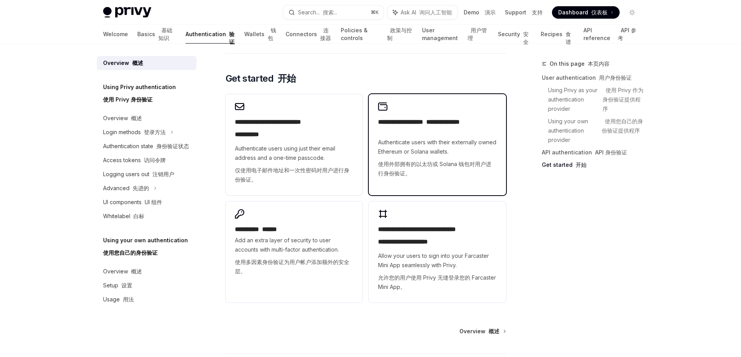
click at [412, 174] on font "使用外部拥有的以太坊或 Solana 钱包对用户进行身份验证。" at bounding box center [437, 168] width 118 height 19
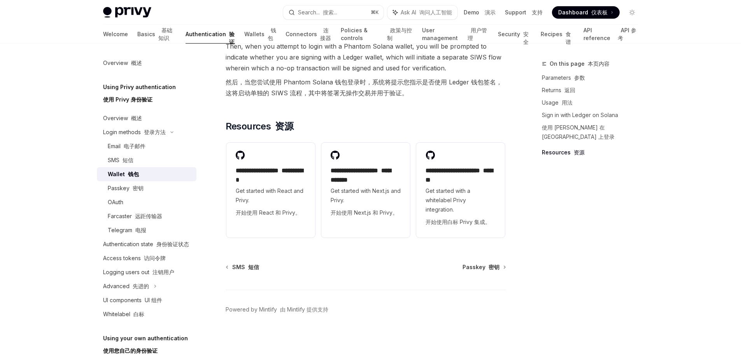
scroll to position [1016, 0]
click at [244, 34] on link "Wallets 钱包" at bounding box center [260, 34] width 32 height 19
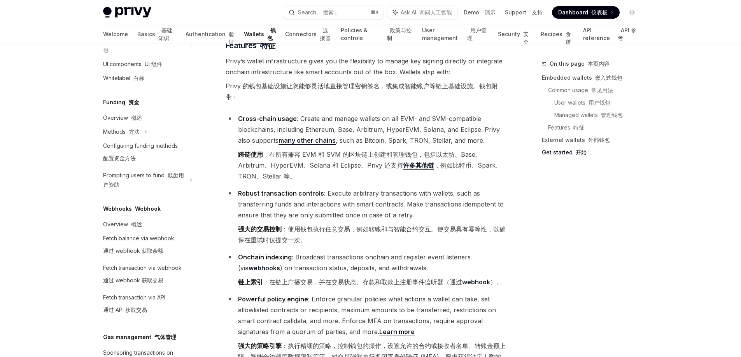
scroll to position [296, 0]
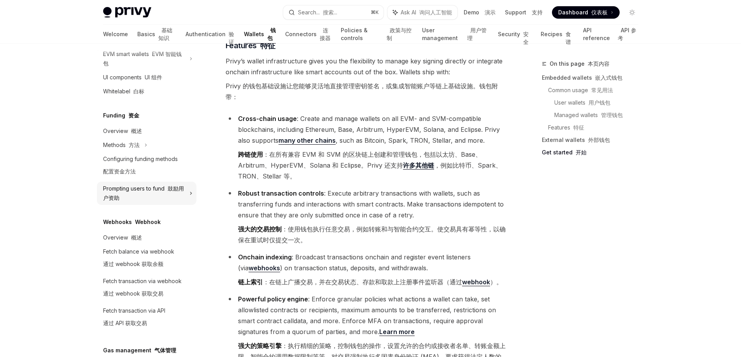
click at [140, 47] on div "Prompting users to fund 鼓励用户资助" at bounding box center [147, 40] width 100 height 14
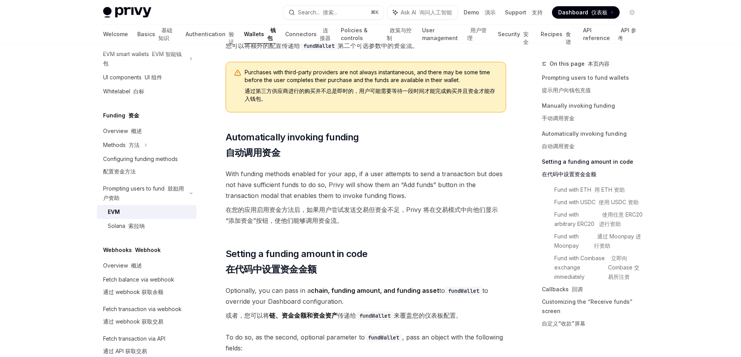
scroll to position [920, 0]
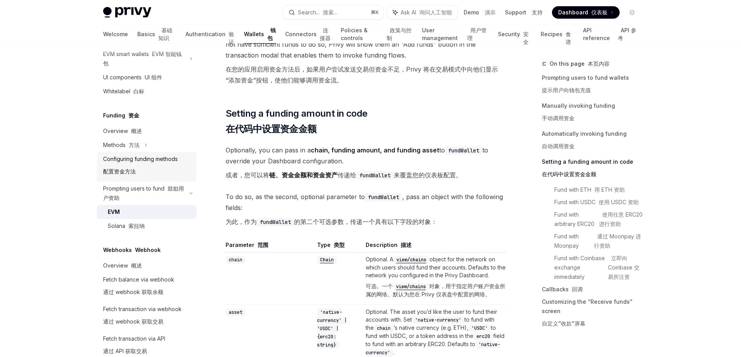
click at [152, 171] on div "Configuring funding methods 配置资金方法" at bounding box center [140, 166] width 75 height 25
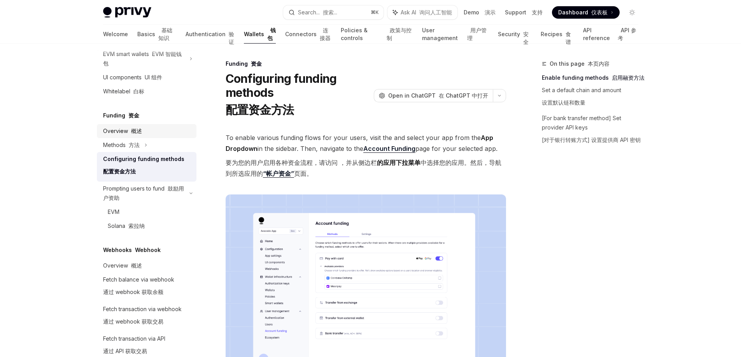
click at [144, 136] on link "Overview 概述" at bounding box center [147, 131] width 100 height 14
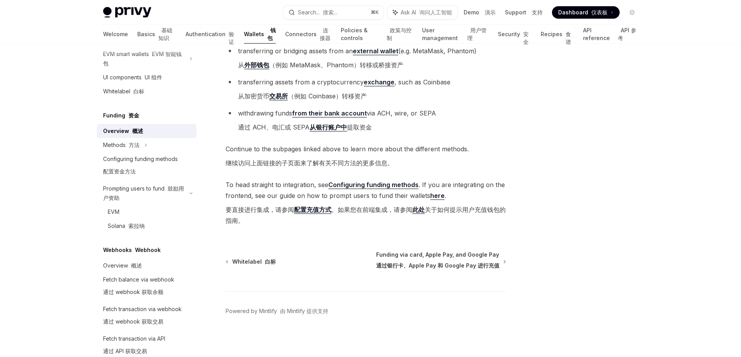
scroll to position [443, 0]
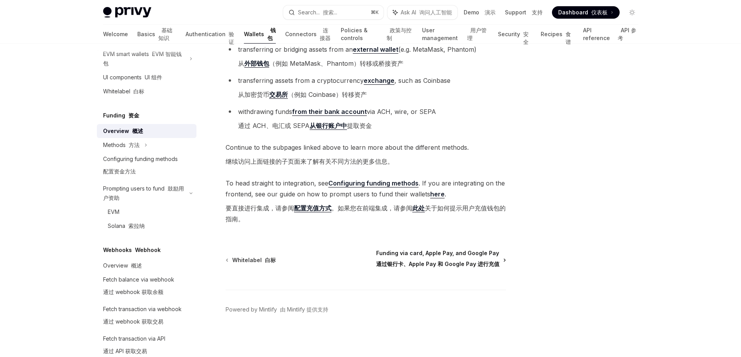
click at [395, 253] on span "Funding via card, Apple Pay, and Google Pay 通过银行卡、Apple Pay 和 Google Pay 进行充值" at bounding box center [437, 260] width 123 height 22
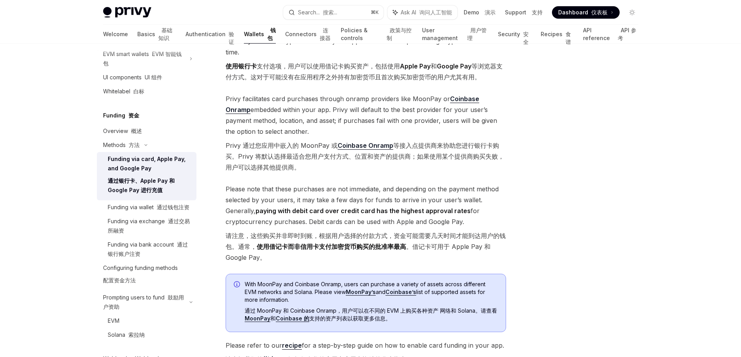
scroll to position [325, 0]
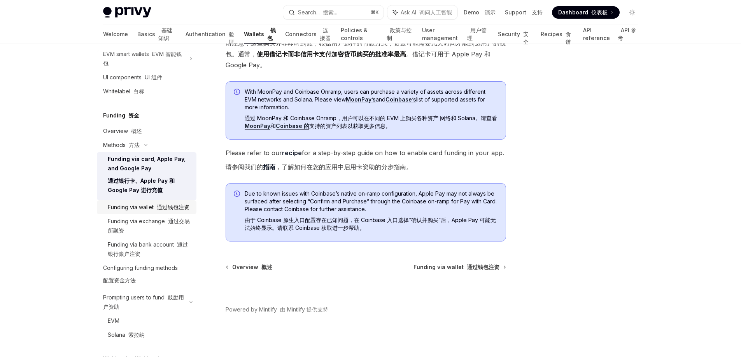
click at [161, 206] on font "通过钱包注资" at bounding box center [173, 207] width 33 height 7
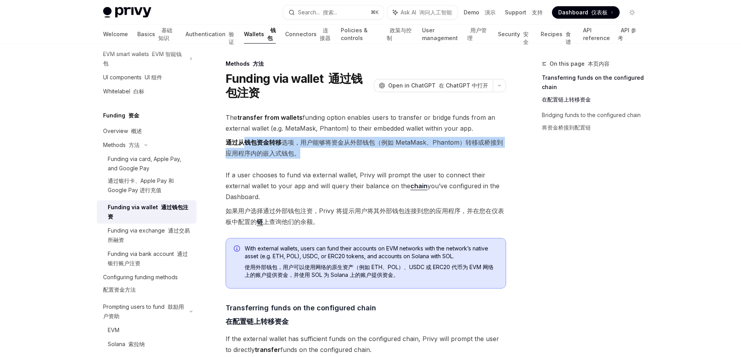
drag, startPoint x: 244, startPoint y: 143, endPoint x: 318, endPoint y: 149, distance: 74.5
click at [318, 149] on font "通过从钱包资金转移 选项，用户能够将资金从外部钱包（例如 MetaMask、Phantom）转移或桥接到应用程序内的嵌入式钱包。" at bounding box center [366, 148] width 280 height 22
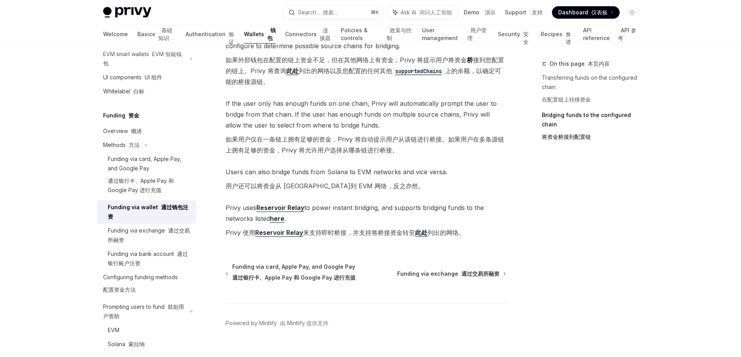
scroll to position [491, 0]
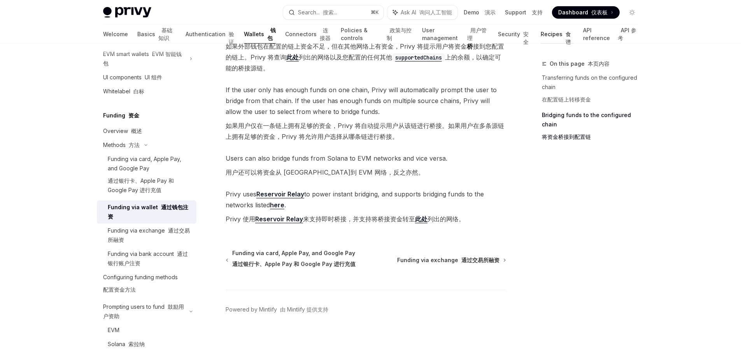
click at [540, 37] on link "Recipes 食谱" at bounding box center [556, 34] width 33 height 19
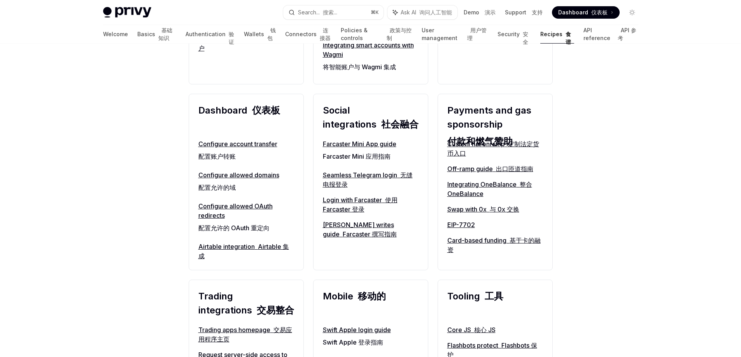
scroll to position [702, 0]
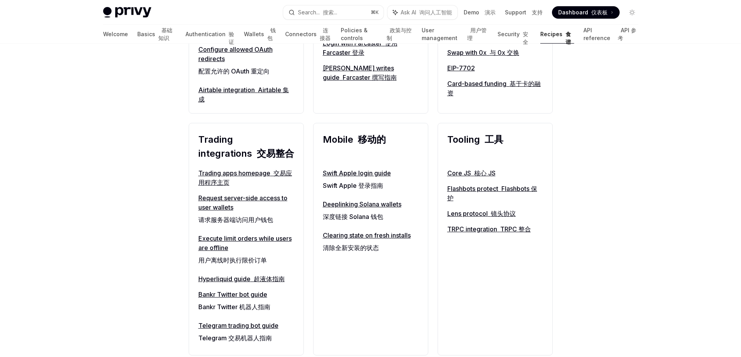
click at [259, 324] on link "Telegram trading bot guide Telegram 交易机器人指南" at bounding box center [246, 333] width 96 height 25
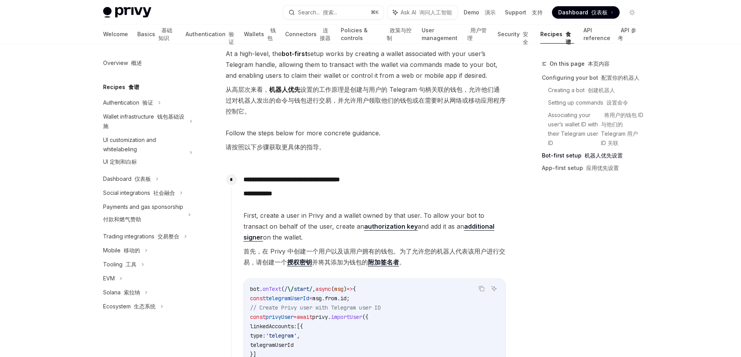
scroll to position [1027, 0]
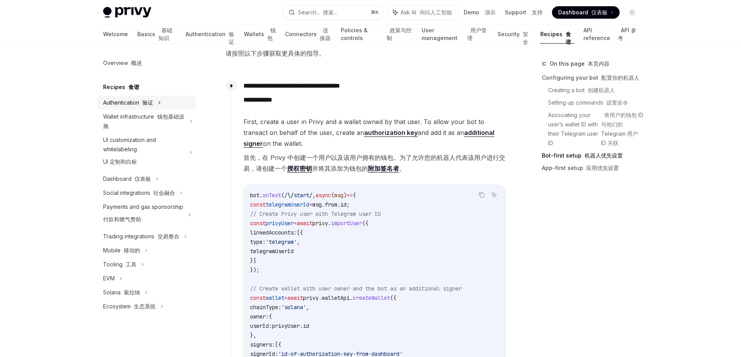
click at [133, 98] on div "Authentication 验证" at bounding box center [147, 103] width 100 height 14
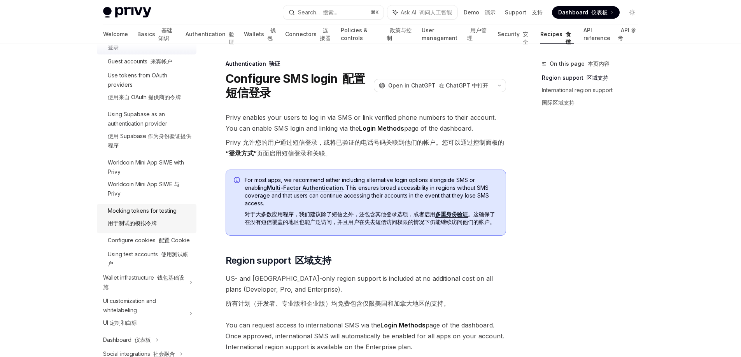
scroll to position [159, 0]
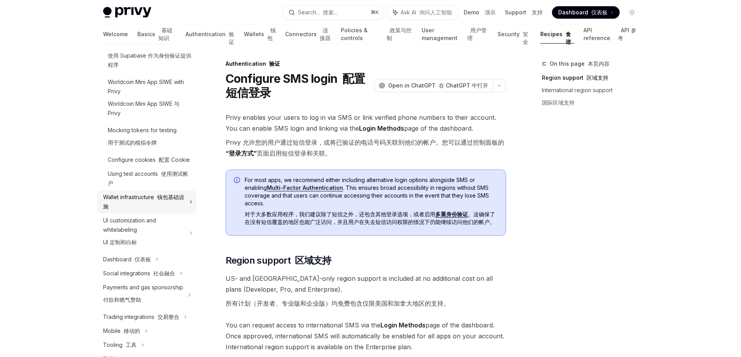
click at [157, 200] on font at bounding box center [155, 197] width 3 height 7
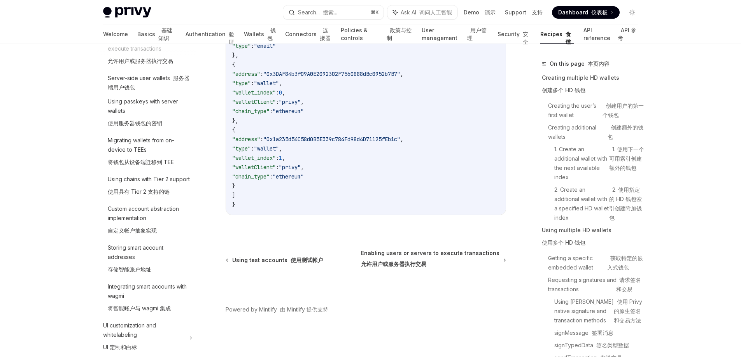
scroll to position [3548, 0]
click at [274, 259] on span "Using test accounts 使用测试帐户" at bounding box center [277, 260] width 91 height 8
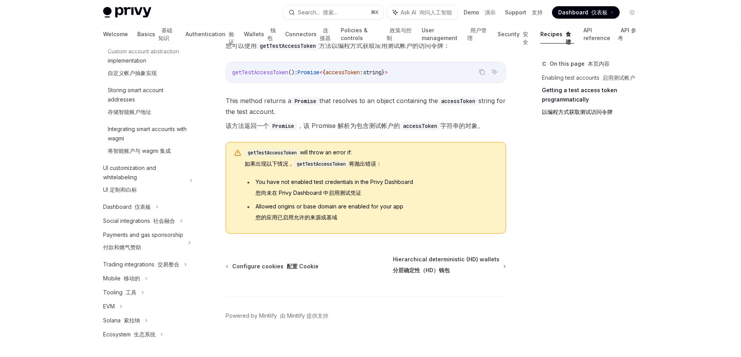
scroll to position [574, 0]
click at [115, 306] on div "EVM" at bounding box center [147, 306] width 100 height 14
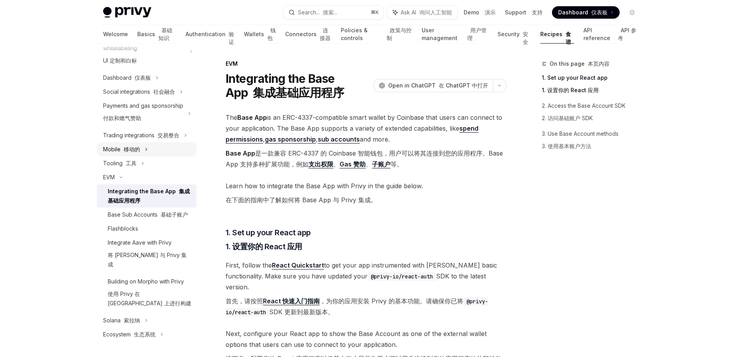
scroll to position [703, 0]
click at [130, 320] on font "索拉纳" at bounding box center [132, 320] width 16 height 7
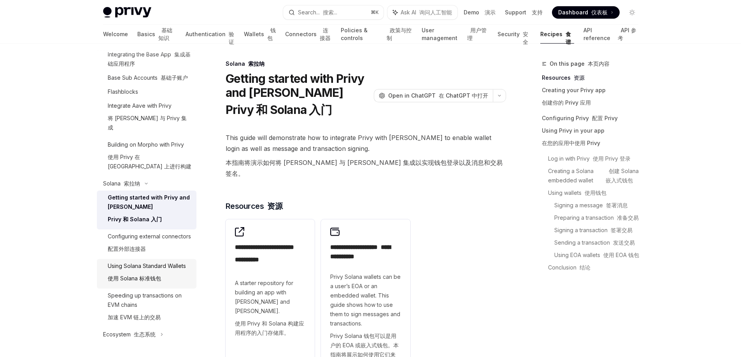
scroll to position [859, 0]
click at [145, 268] on div "Using Solana Standard Wallets 使用 Solana 标准钱包" at bounding box center [147, 273] width 78 height 25
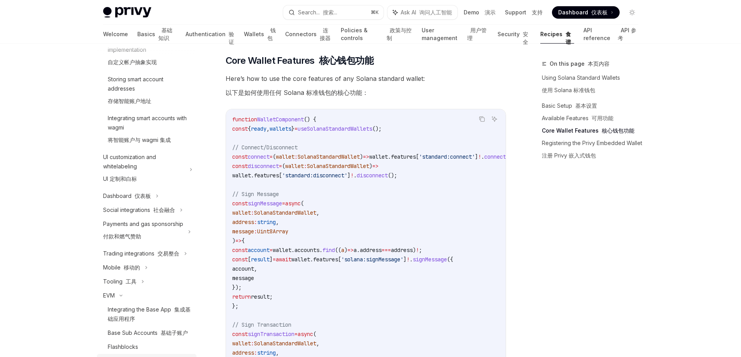
scroll to position [644, 0]
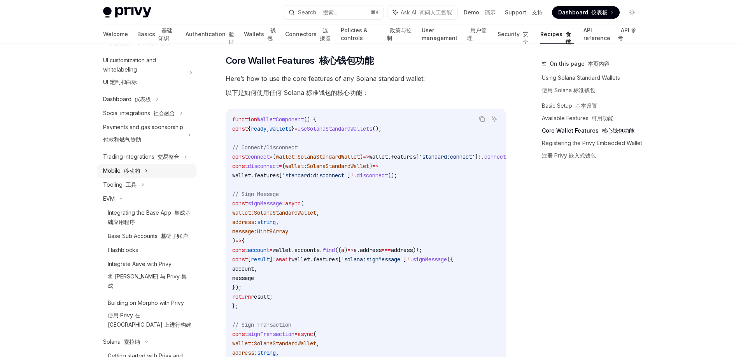
click at [132, 174] on font "移动的" at bounding box center [132, 170] width 16 height 7
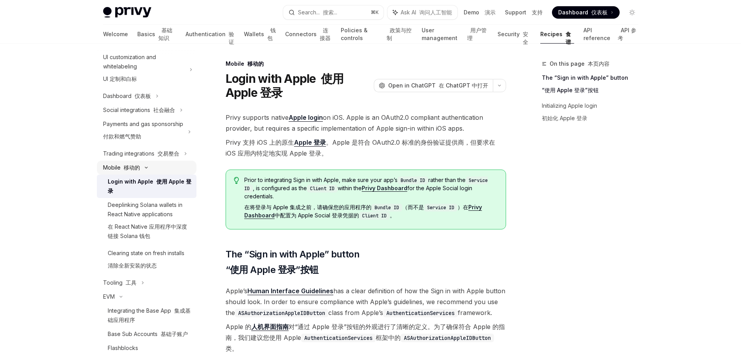
scroll to position [780, 0]
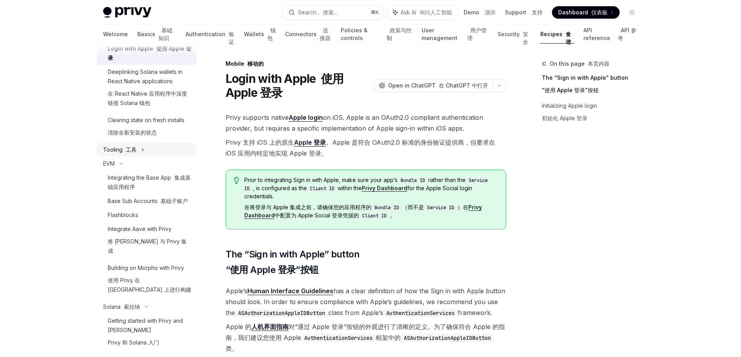
click at [132, 153] on font "工具" at bounding box center [131, 149] width 11 height 7
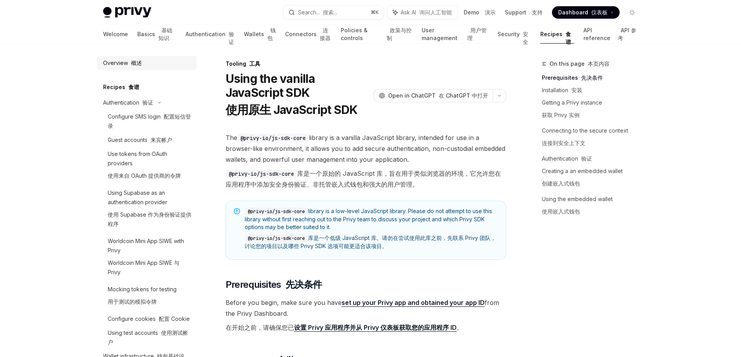
click at [124, 61] on div "Overview 概述" at bounding box center [122, 62] width 39 height 9
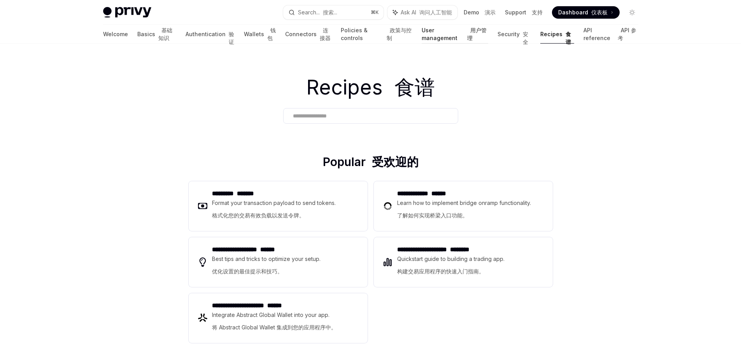
click at [467, 31] on font "用户管理" at bounding box center [476, 34] width 19 height 14
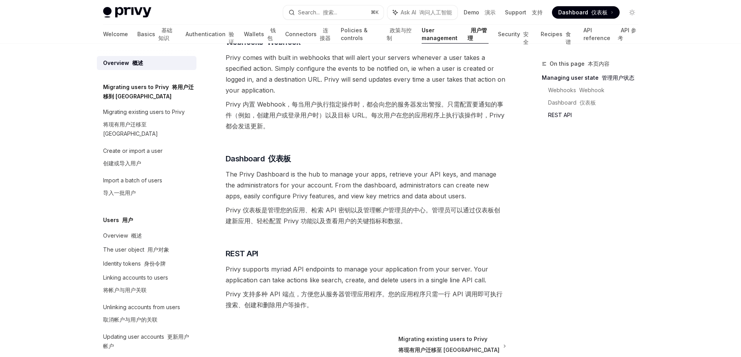
scroll to position [302, 0]
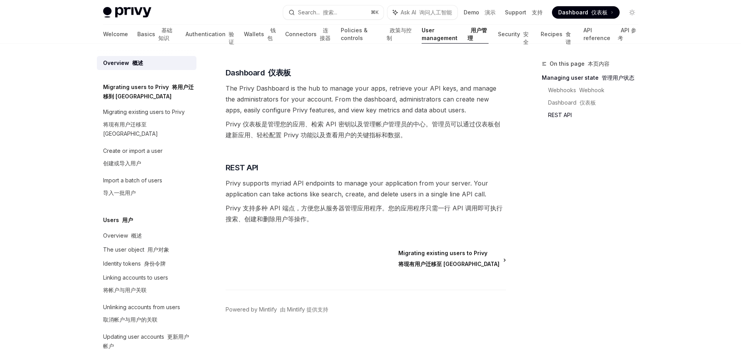
click at [483, 260] on span "Migrating existing users to Privy 将现有用户迁移至 [GEOGRAPHIC_DATA]" at bounding box center [448, 260] width 101 height 22
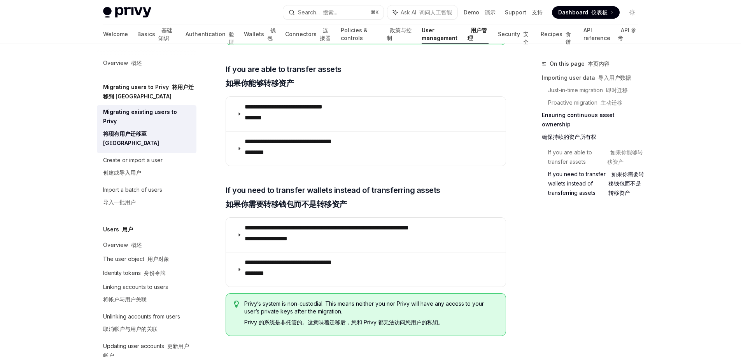
scroll to position [1563, 0]
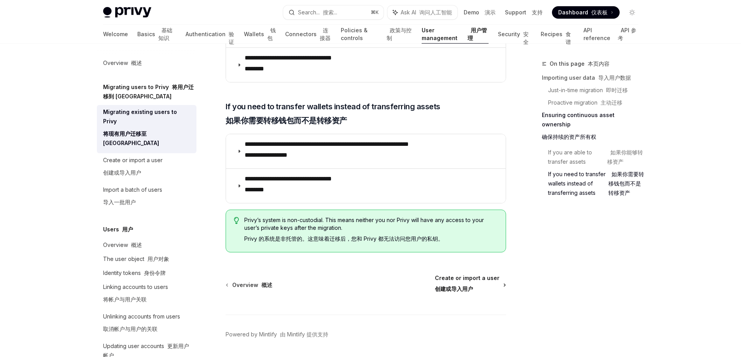
click at [468, 274] on span "Create or import a user 创建或导入用户" at bounding box center [467, 285] width 65 height 22
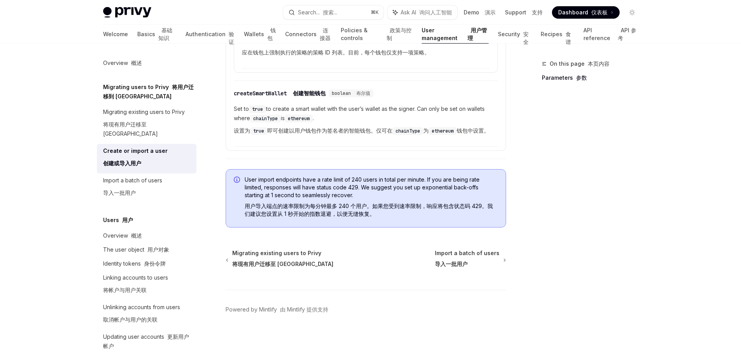
scroll to position [971, 0]
click at [163, 246] on font "用户对象" at bounding box center [158, 249] width 22 height 7
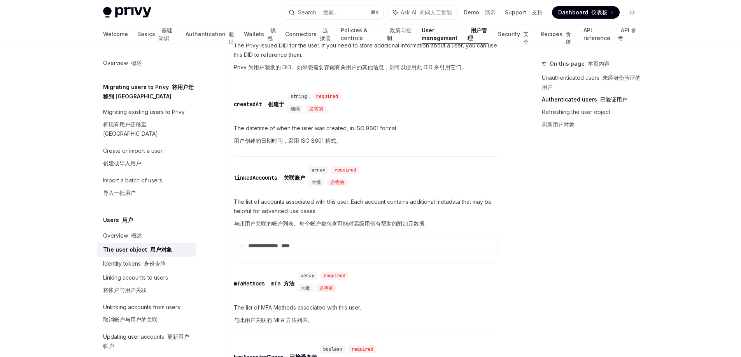
scroll to position [378, 0]
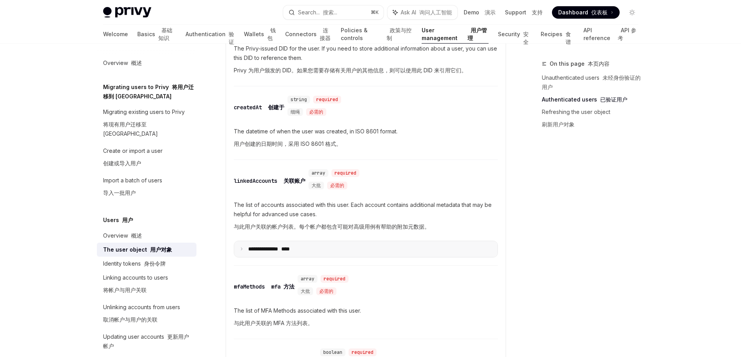
click at [240, 247] on icon at bounding box center [242, 249] width 4 height 4
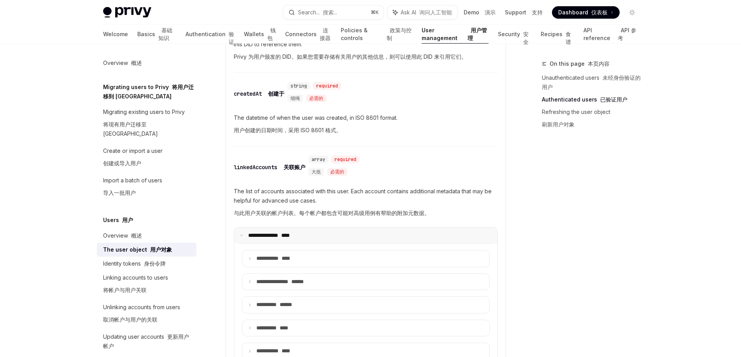
scroll to position [423, 0]
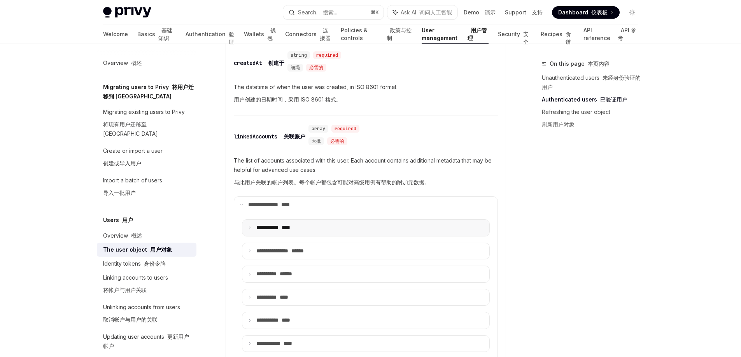
click at [253, 227] on summary "**** ****** ****" at bounding box center [365, 228] width 247 height 16
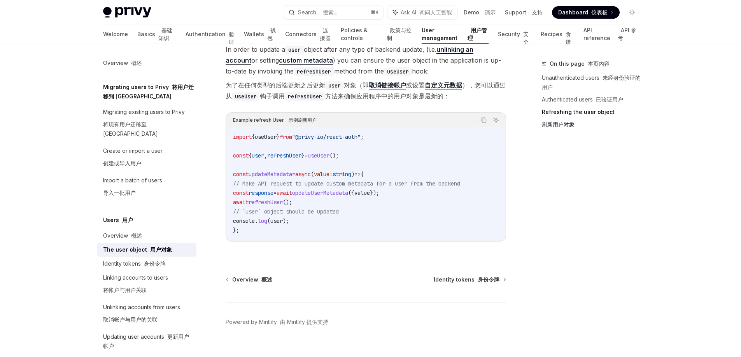
scroll to position [2496, 0]
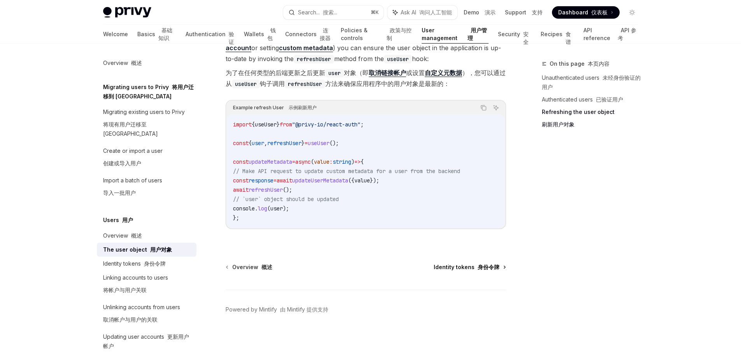
click at [454, 264] on span "Identity tokens 身份令牌" at bounding box center [467, 267] width 66 height 8
type textarea "*"
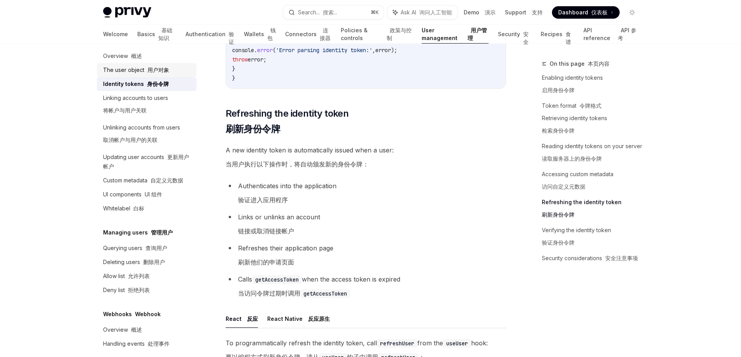
scroll to position [2237, 0]
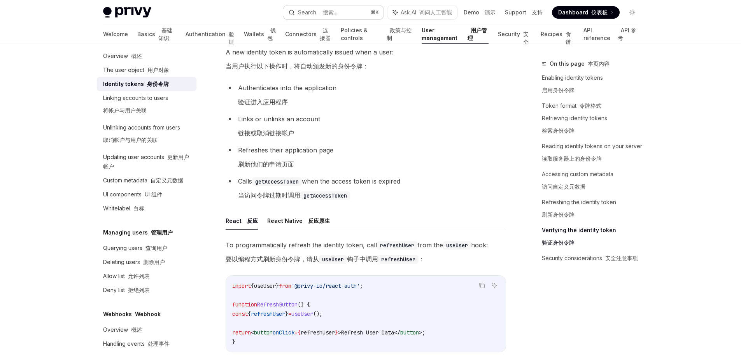
click at [315, 14] on div "Search... 搜索..." at bounding box center [317, 12] width 39 height 9
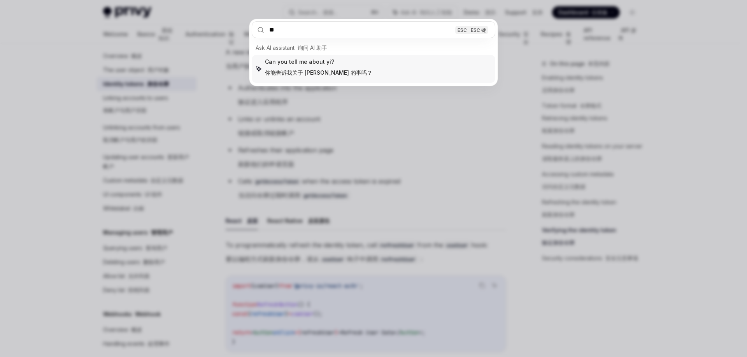
type input "*"
type input "*****"
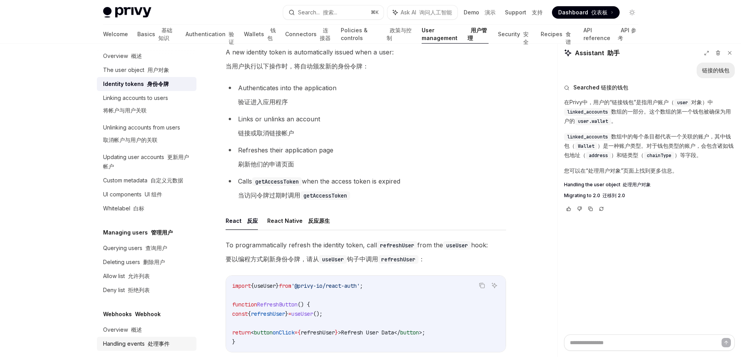
click at [141, 339] on div "Handling events 处理事件" at bounding box center [136, 343] width 66 height 9
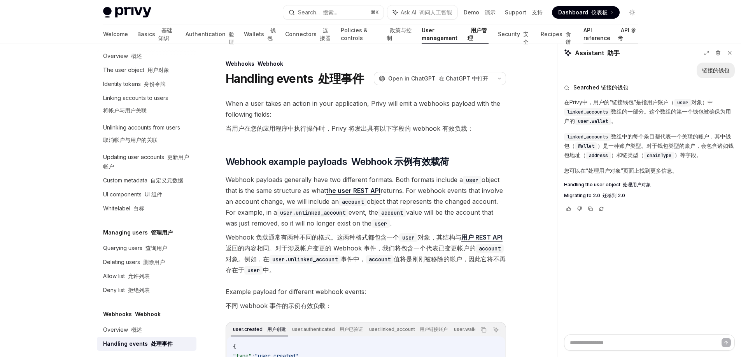
click at [589, 37] on link "API reference API 参考" at bounding box center [610, 34] width 55 height 19
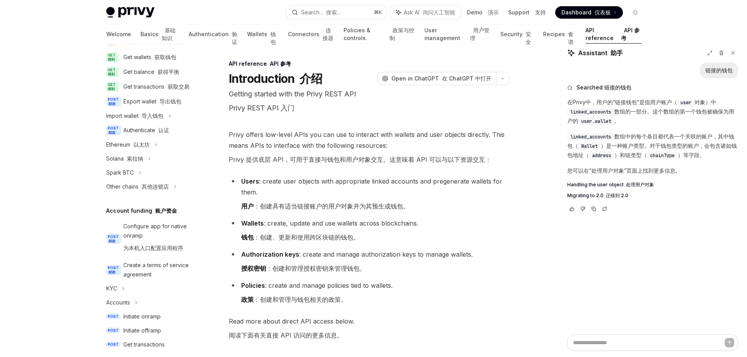
scroll to position [140, 0]
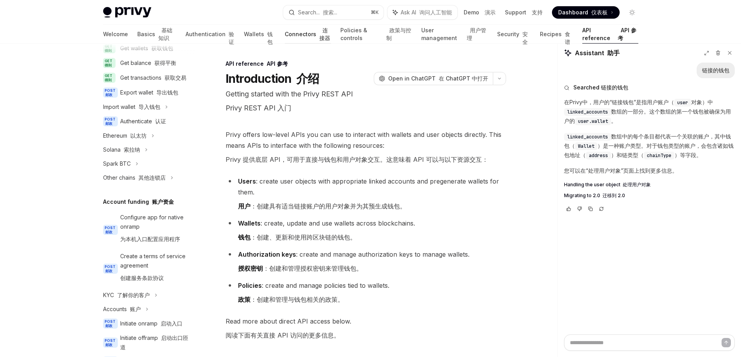
click at [291, 36] on link "Connectors 连接器" at bounding box center [308, 34] width 46 height 19
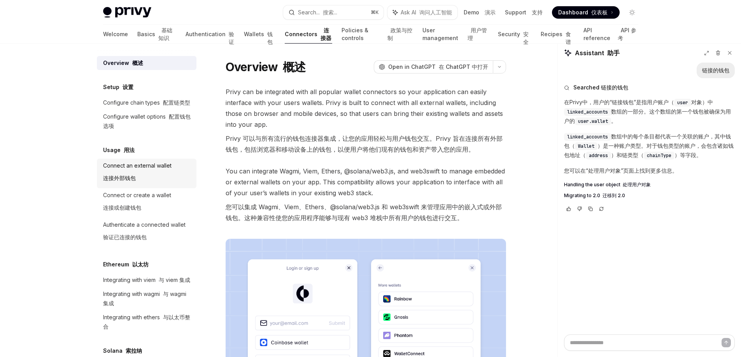
scroll to position [2, 0]
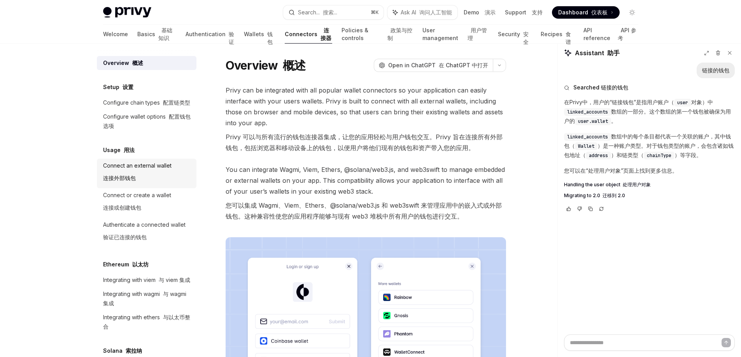
click at [145, 177] on div "Connect an external wallet 连接外部钱包" at bounding box center [137, 173] width 68 height 25
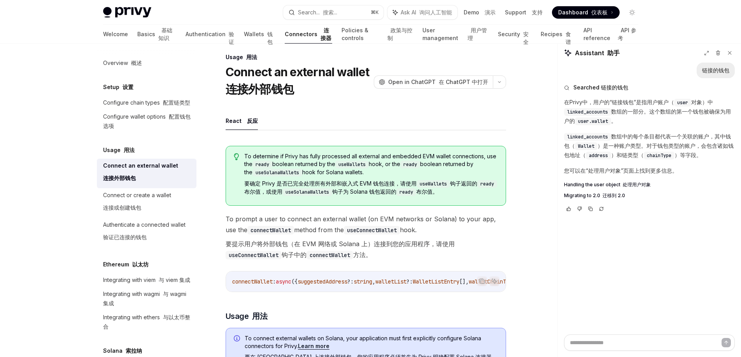
scroll to position [50, 0]
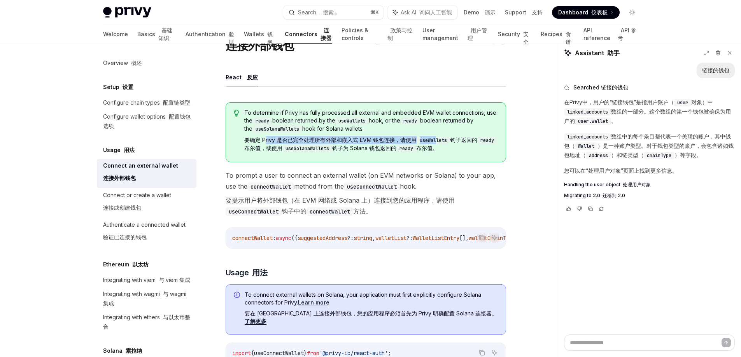
drag, startPoint x: 266, startPoint y: 140, endPoint x: 438, endPoint y: 142, distance: 171.9
click at [438, 142] on font "要确定 Privy 是否已完全处理所有外部和嵌入式 EVM 钱包连接，请使用 useWallets 钩子返回的 ready 布尔值，或使用 useSolana…" at bounding box center [370, 143] width 253 height 15
click at [477, 144] on code "ready" at bounding box center [487, 140] width 20 height 8
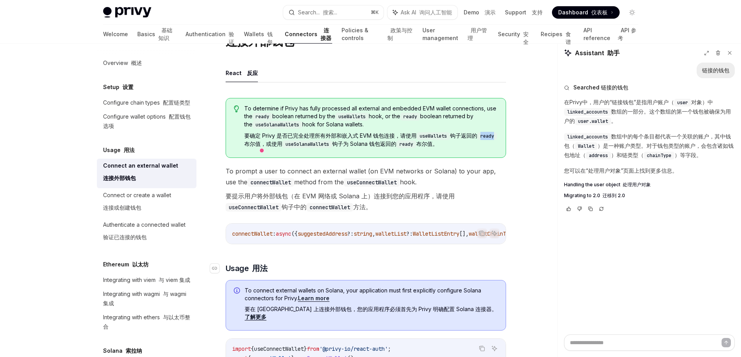
scroll to position [82, 0]
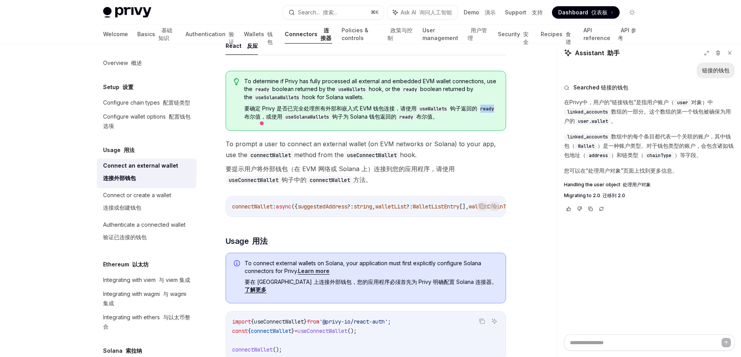
click at [319, 273] on link "Learn more" at bounding box center [313, 271] width 31 height 7
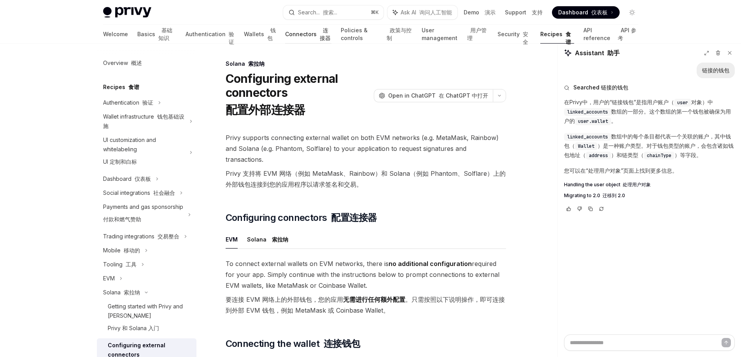
click at [285, 37] on link "Connectors 连接器" at bounding box center [308, 34] width 46 height 19
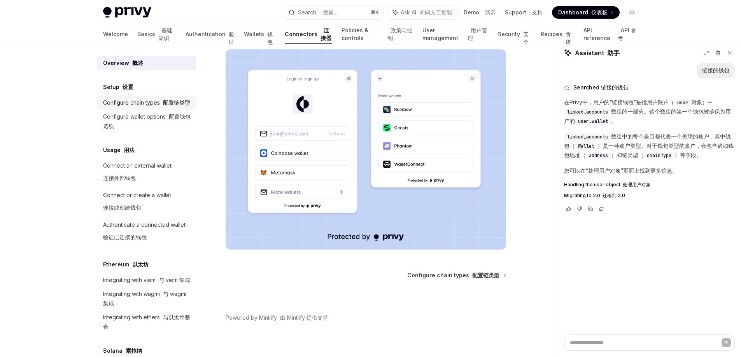
click at [150, 105] on div "Configure chain types 配置链类型" at bounding box center [146, 102] width 87 height 9
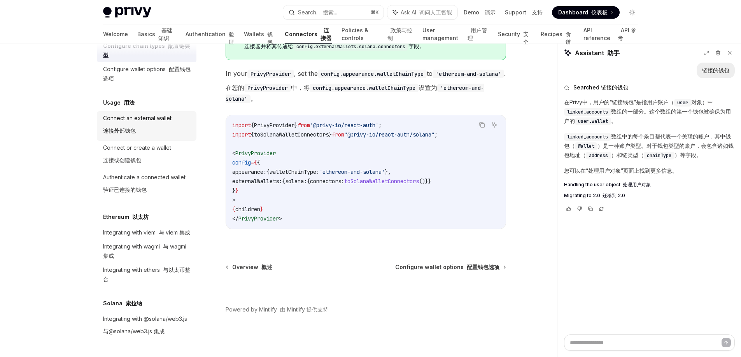
scroll to position [75, 0]
click at [244, 33] on link "Wallets 钱包" at bounding box center [260, 34] width 32 height 19
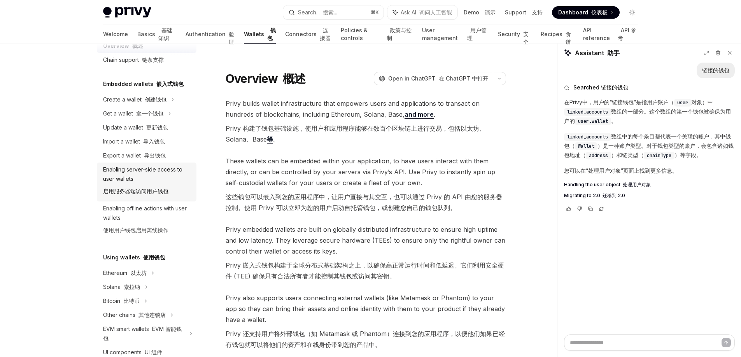
scroll to position [124, 0]
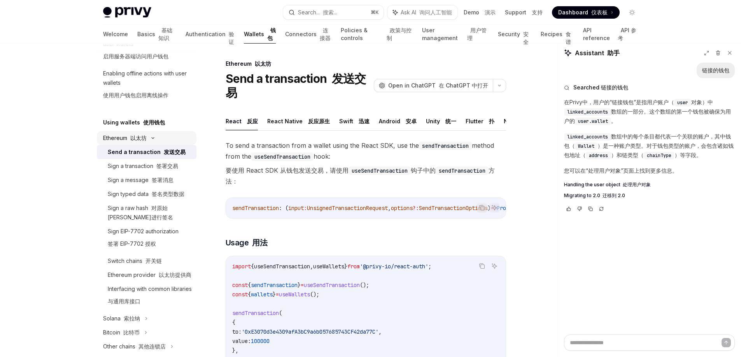
scroll to position [156, 0]
click at [150, 260] on font "开关链" at bounding box center [153, 260] width 16 height 7
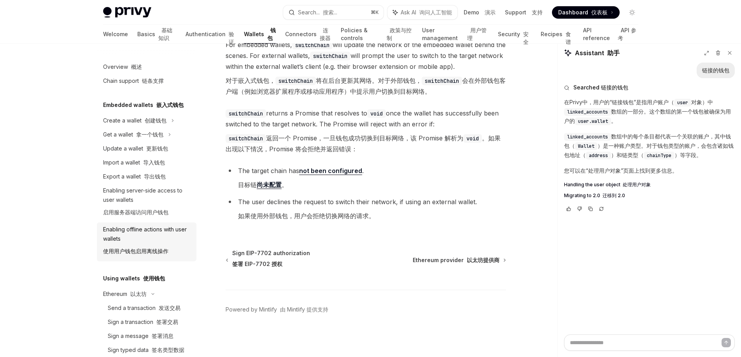
click at [159, 230] on div "Enabling offline actions with user wallets 使用用户钱包启用离线操作" at bounding box center [147, 242] width 89 height 34
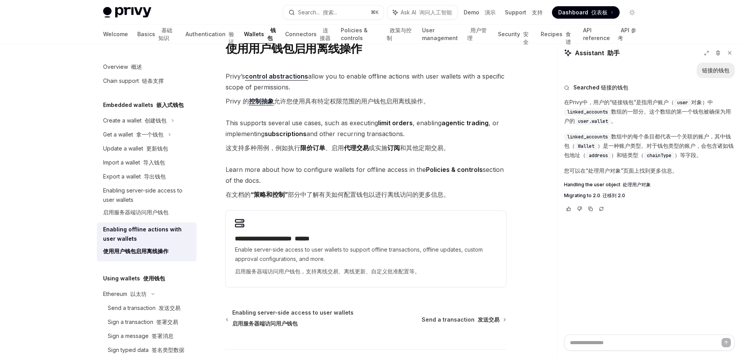
scroll to position [121, 0]
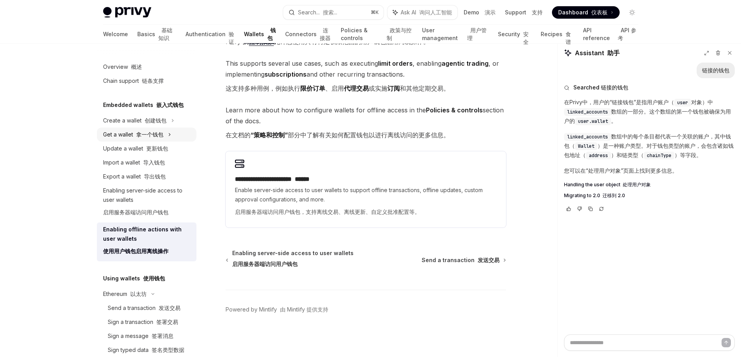
click at [167, 138] on div "Get a wallet 拿一个钱包" at bounding box center [147, 135] width 100 height 14
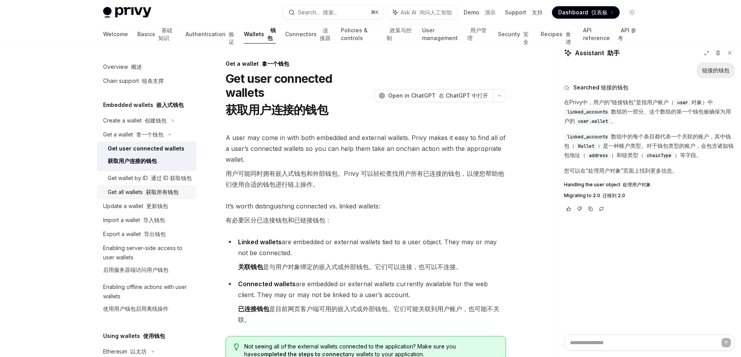
click at [156, 196] on link "Get all wallets 获取所有钱包" at bounding box center [147, 192] width 100 height 14
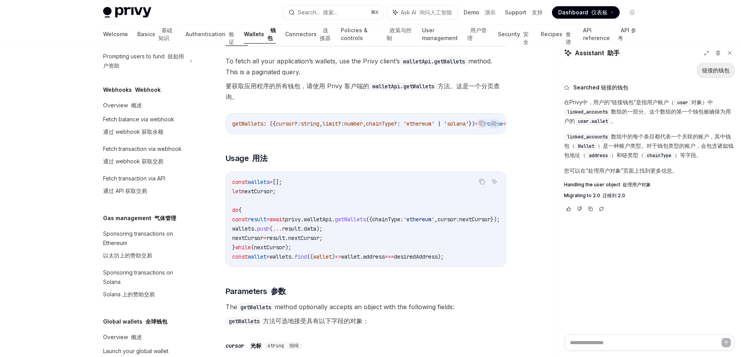
scroll to position [742, 0]
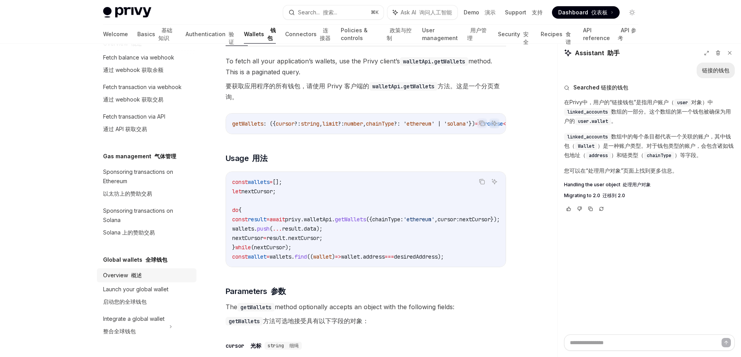
click at [128, 275] on font at bounding box center [129, 275] width 3 height 7
type textarea "*"
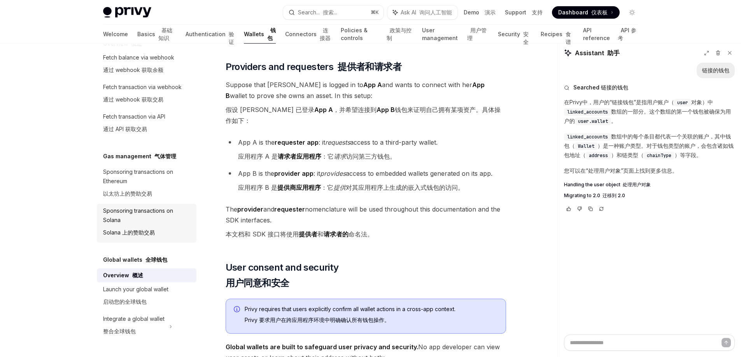
scroll to position [742, 0]
click at [316, 10] on div "Search... 搜索..." at bounding box center [317, 12] width 39 height 9
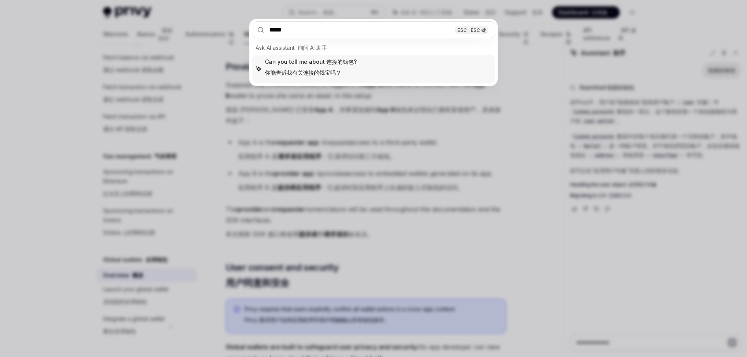
type input "*****"
type textarea "*"
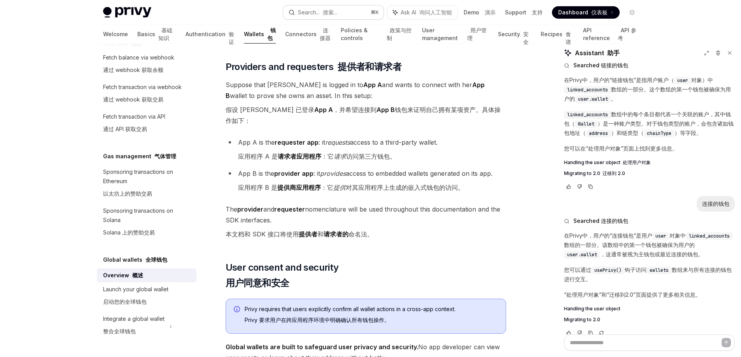
scroll to position [33, 0]
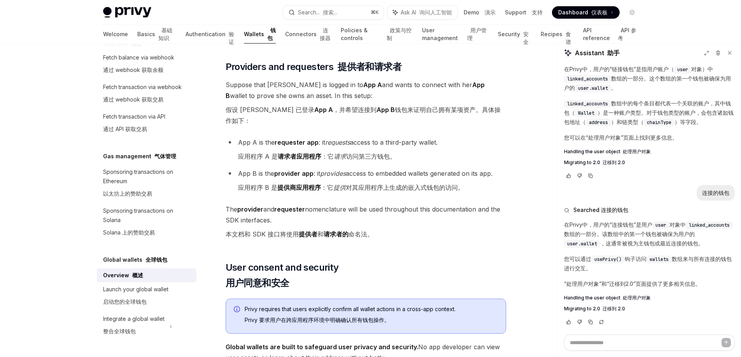
click at [595, 308] on span "Migrating to 2.0 迁移到 2.0" at bounding box center [594, 309] width 61 height 6
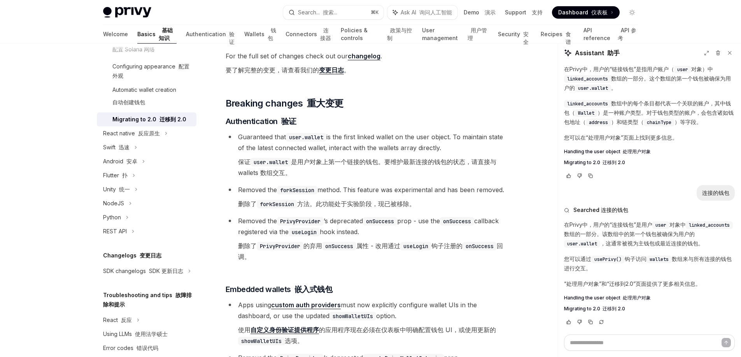
scroll to position [171, 0]
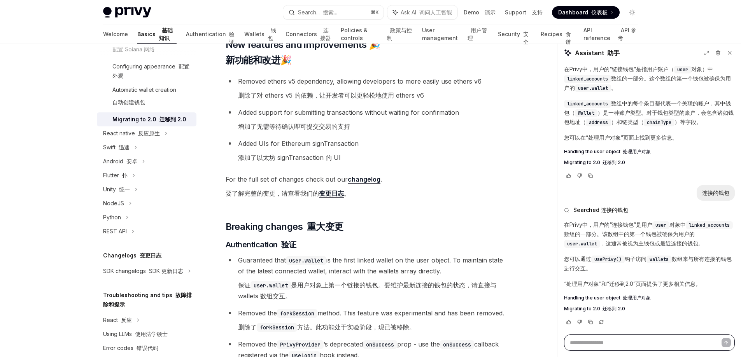
click at [597, 339] on textarea at bounding box center [649, 342] width 171 height 16
click at [405, 9] on span "Ask AI 询问人工智能" at bounding box center [426, 13] width 51 height 8
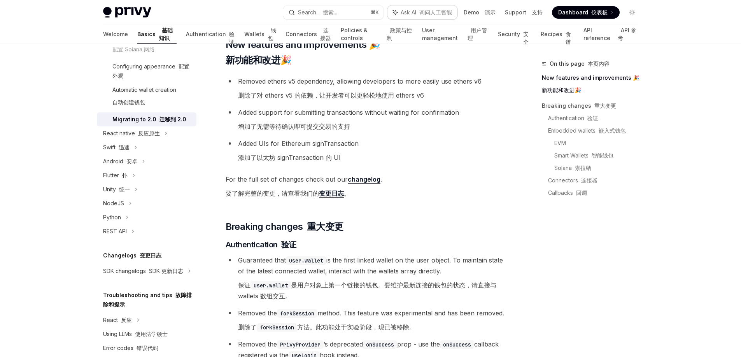
click at [427, 14] on font "询问人工智能" at bounding box center [435, 12] width 33 height 7
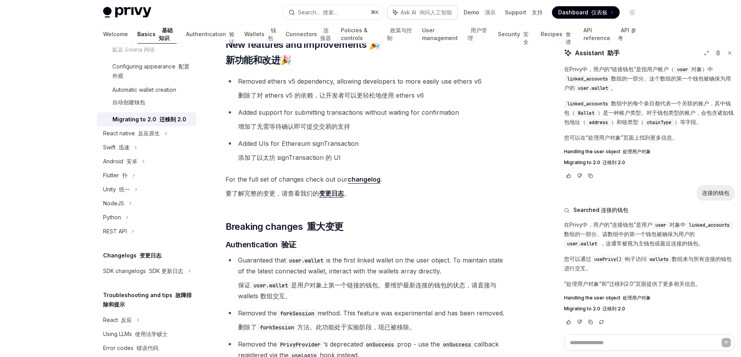
click at [427, 14] on font "询问人工智能" at bounding box center [435, 12] width 33 height 7
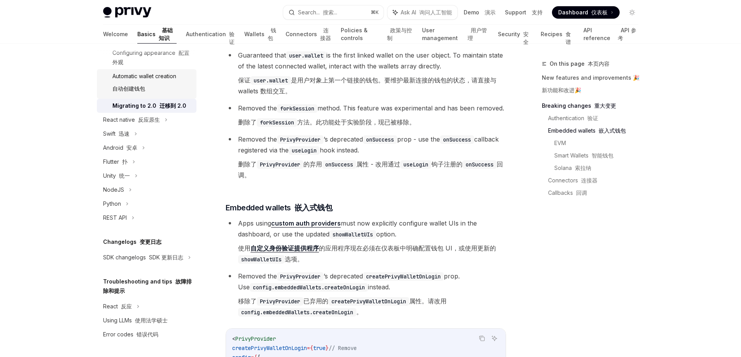
scroll to position [519, 0]
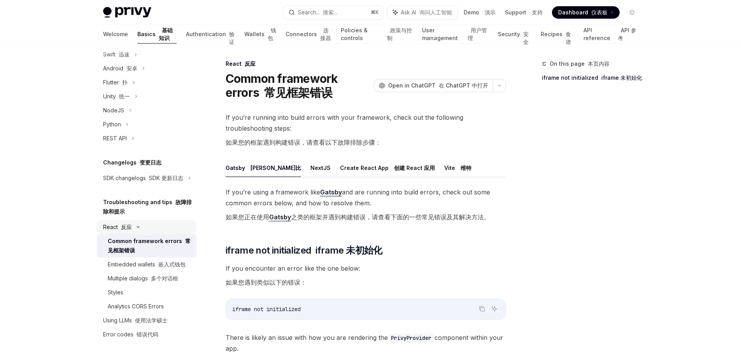
scroll to position [383, 0]
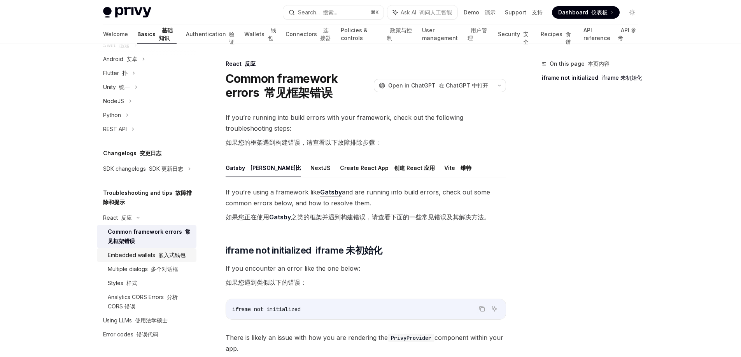
click at [158, 260] on div "Embedded wallets 嵌入式钱包" at bounding box center [147, 254] width 78 height 9
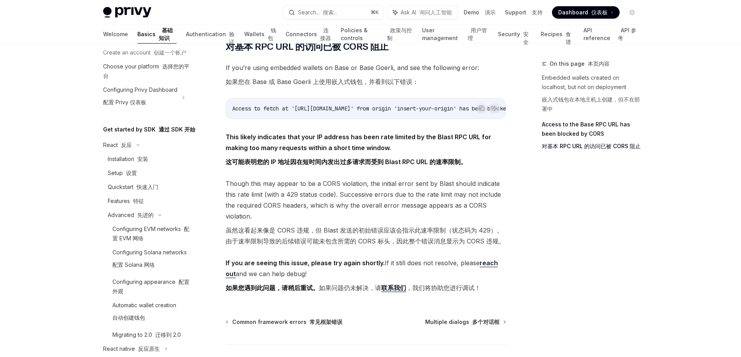
scroll to position [38, 0]
click at [143, 194] on link "Quickstart 快速入门" at bounding box center [147, 187] width 100 height 14
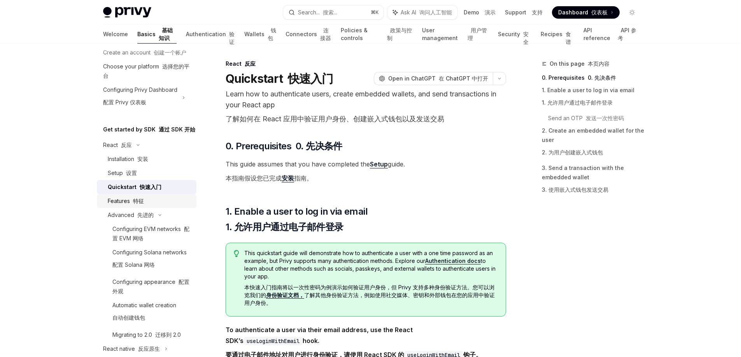
click at [133, 208] on link "Features 特征" at bounding box center [147, 201] width 100 height 14
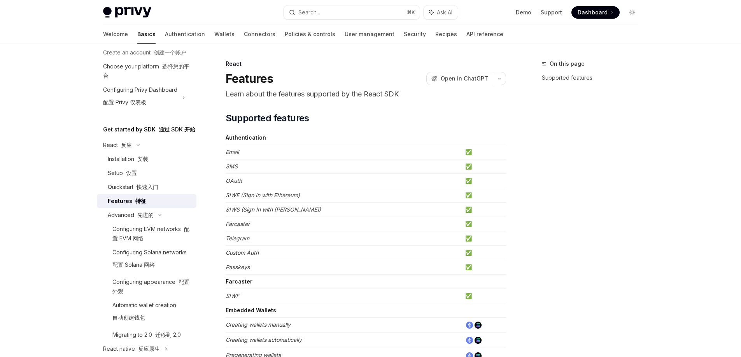
type textarea "*"
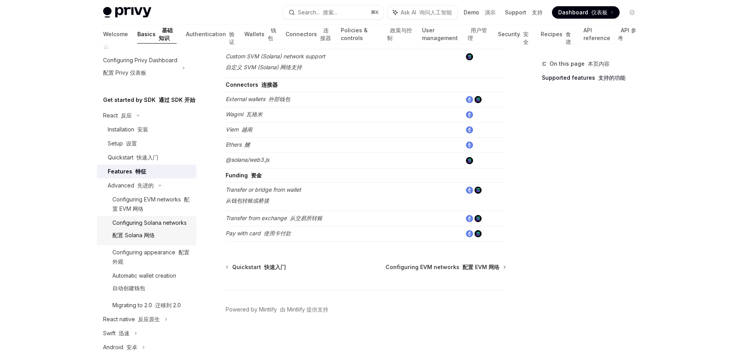
scroll to position [89, 0]
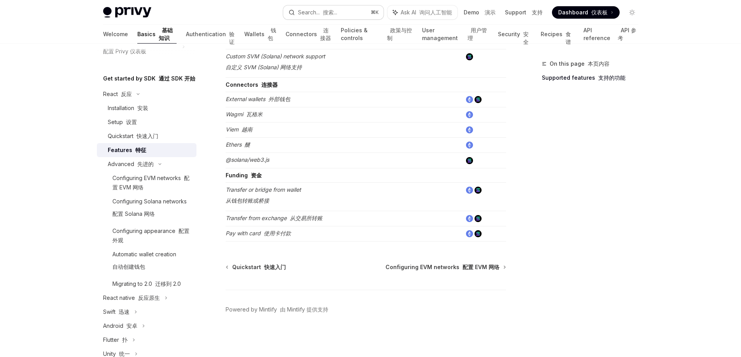
click at [336, 14] on font "搜索..." at bounding box center [330, 12] width 14 height 7
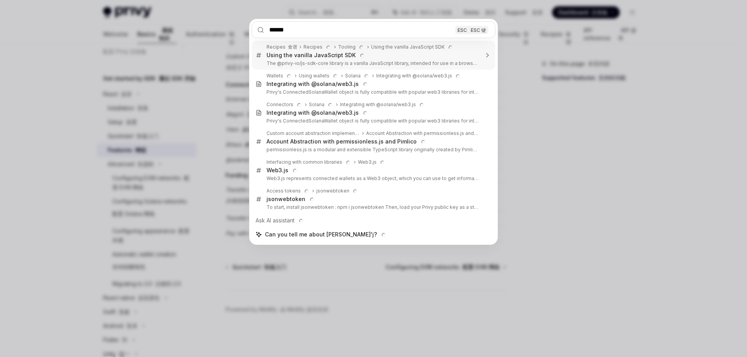
type input "**"
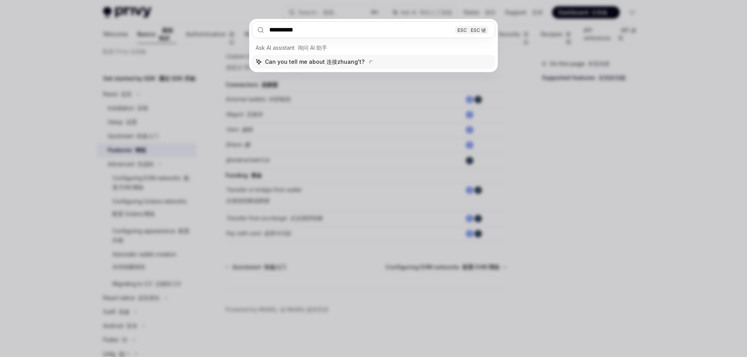
type input "****"
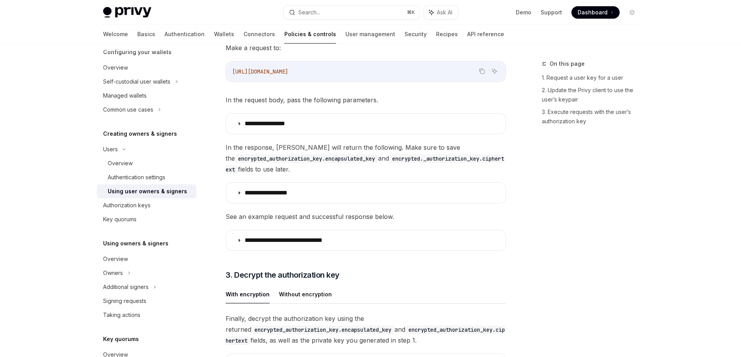
scroll to position [44, 0]
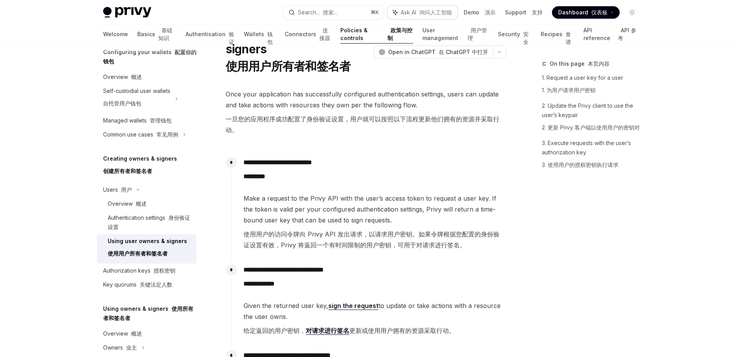
click at [408, 14] on span "Ask AI 询问人工智能" at bounding box center [426, 13] width 51 height 8
type textarea "*"
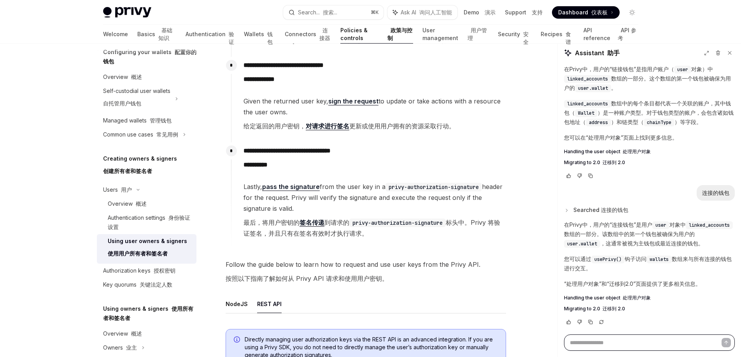
scroll to position [518, 0]
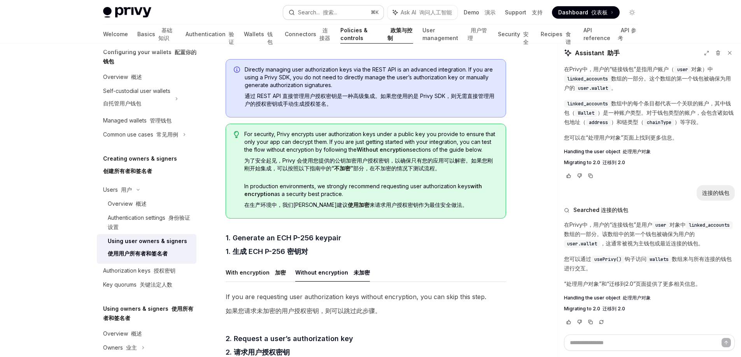
click at [331, 14] on font "搜索..." at bounding box center [330, 12] width 14 height 7
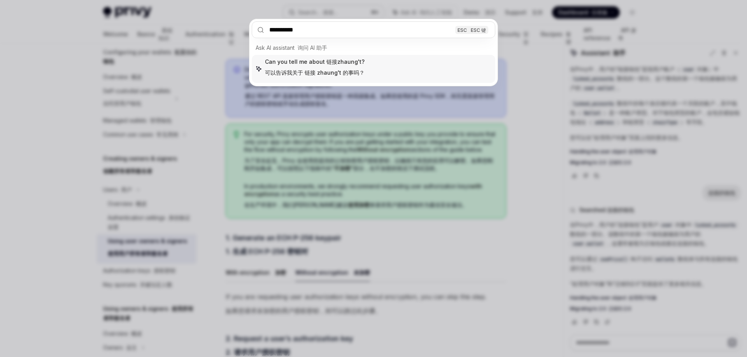
type input "****"
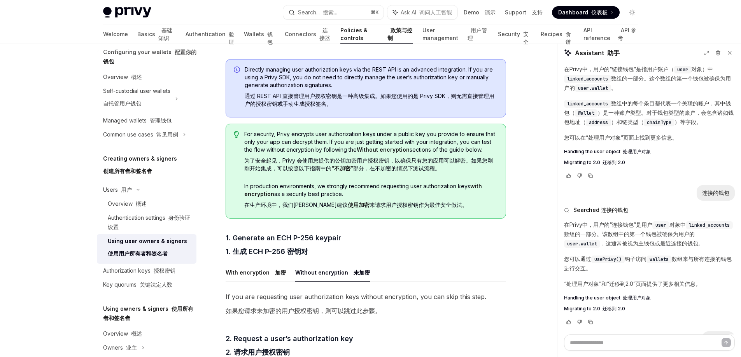
type textarea "*"
click at [589, 345] on textarea at bounding box center [649, 342] width 171 height 16
type textarea "*"
type textarea "**"
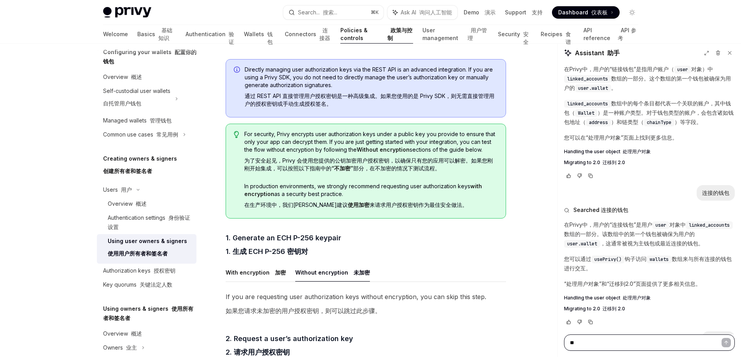
type textarea "*"
type textarea "***"
type textarea "*"
type textarea "****"
type textarea "*"
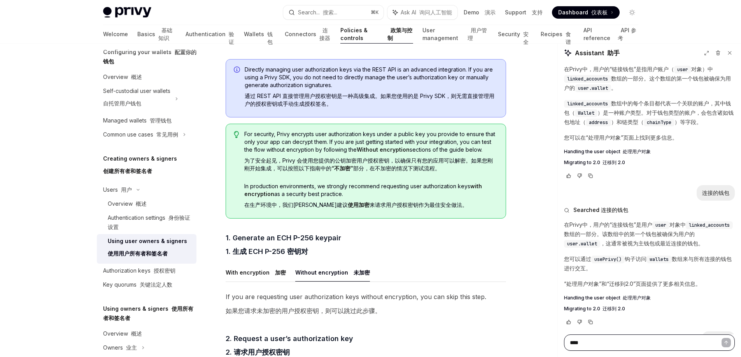
type textarea "******"
type textarea "*"
type textarea "**"
type textarea "*"
type textarea "***"
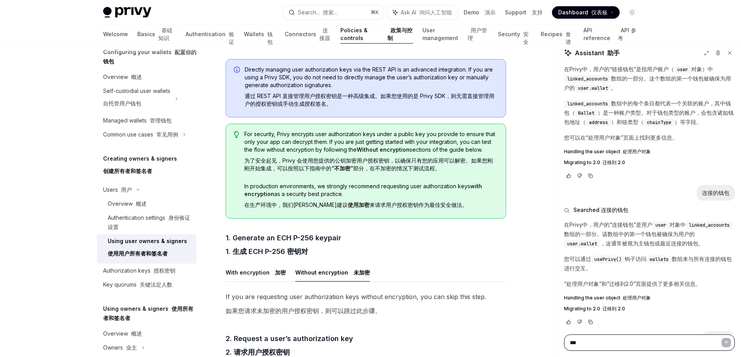
type textarea "*"
type textarea "****"
type textarea "*"
type textarea "*****"
type textarea "*"
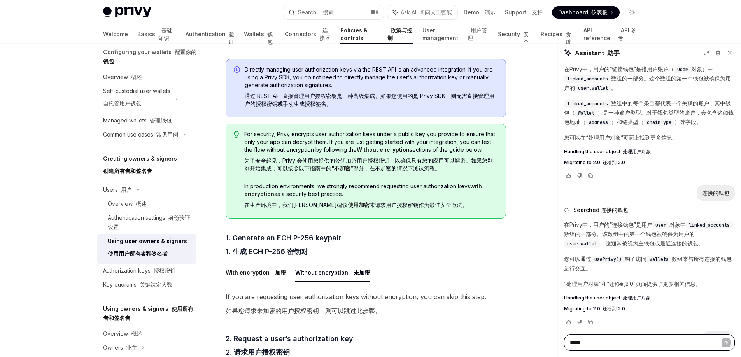
type textarea "******"
type textarea "*"
type textarea "*******"
type textarea "*"
type textarea "*********"
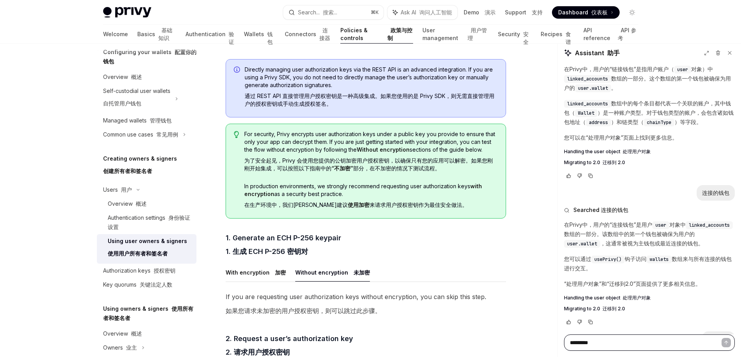
type textarea "*"
type textarea "*******"
type textarea "*"
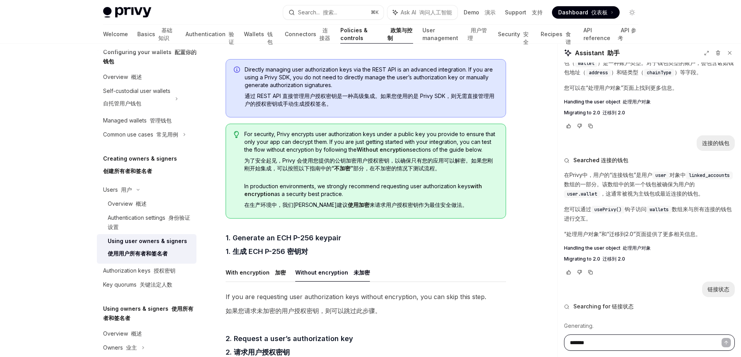
type textarea "******"
type textarea "*"
type textarea "*****"
type textarea "*"
type textarea "****"
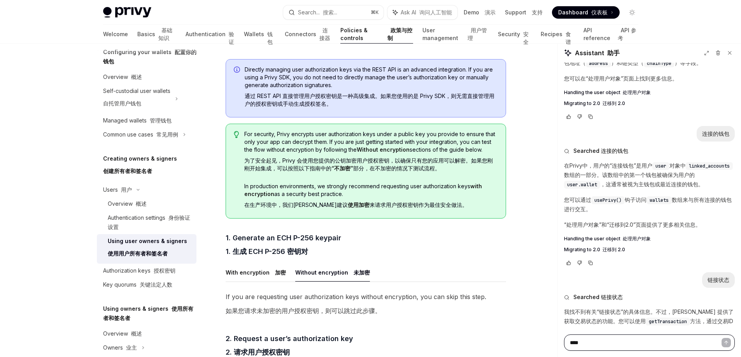
type textarea "*"
type textarea "*****"
type textarea "*"
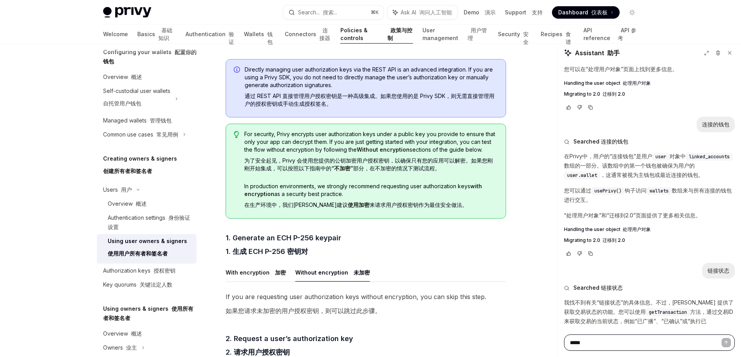
type textarea "******"
type textarea "*"
type textarea "*******"
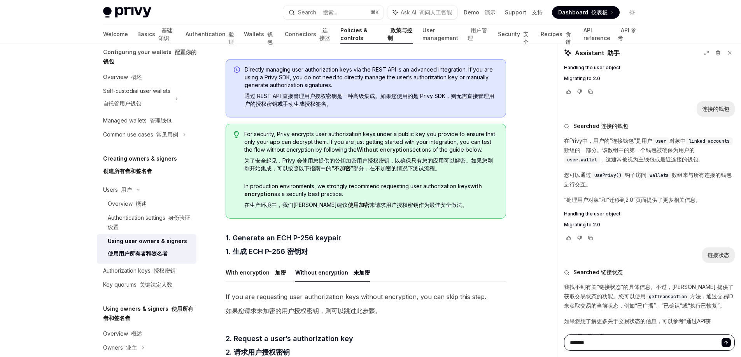
type textarea "*"
type textarea "********"
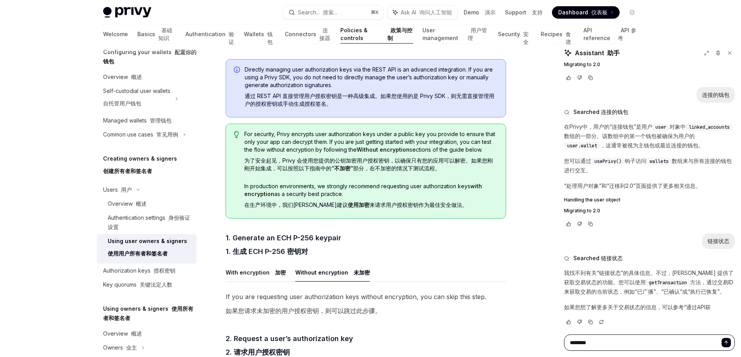
type textarea "*"
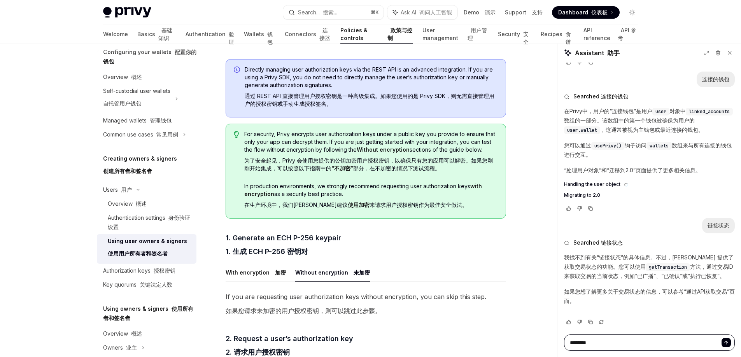
type textarea "**********"
type textarea "*"
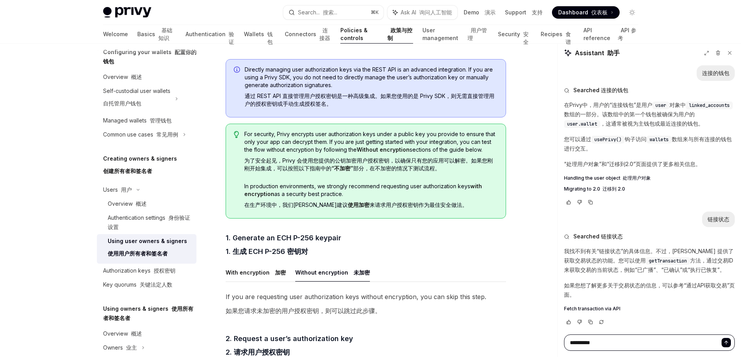
scroll to position [165, 0]
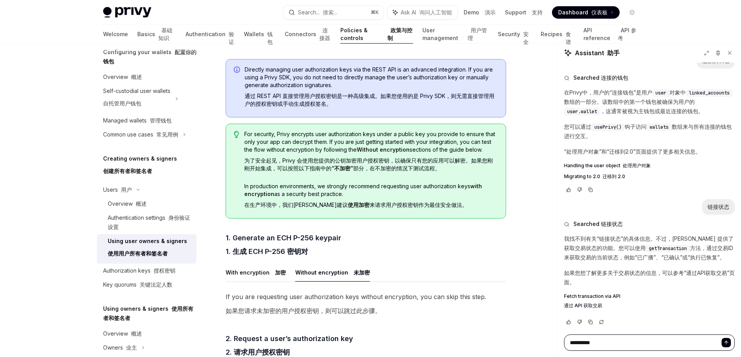
type textarea "********"
type textarea "*"
type textarea "*******"
type textarea "*"
type textarea "******"
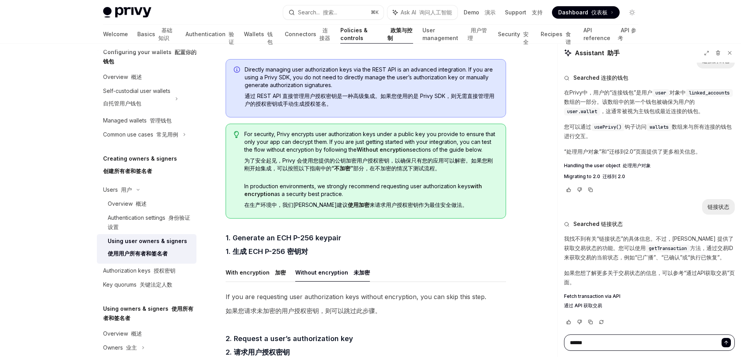
type textarea "*"
type textarea "*****"
type textarea "*"
type textarea "****"
type textarea "*"
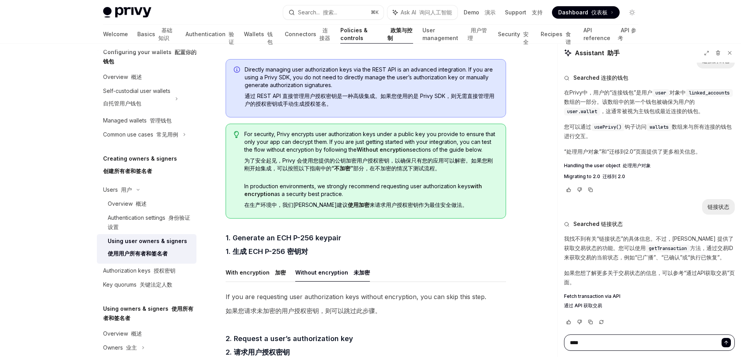
type textarea "***"
type textarea "*"
type textarea "**"
type textarea "*"
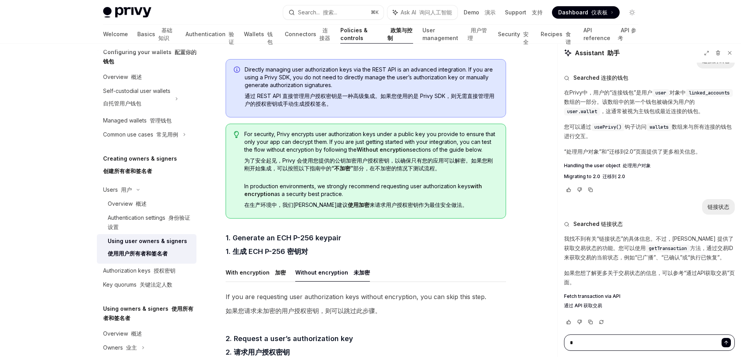
type textarea "*"
click at [335, 14] on font "搜索..." at bounding box center [330, 12] width 14 height 7
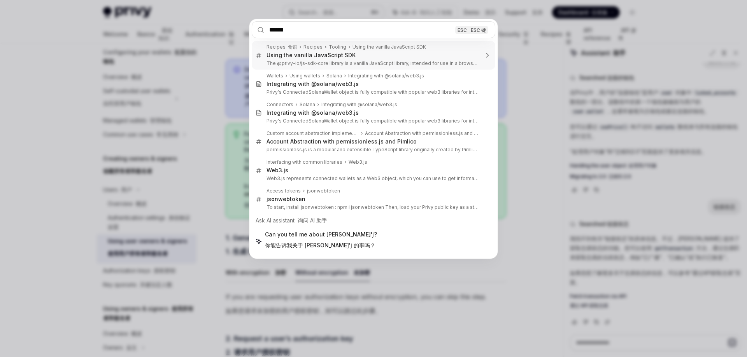
type input "**"
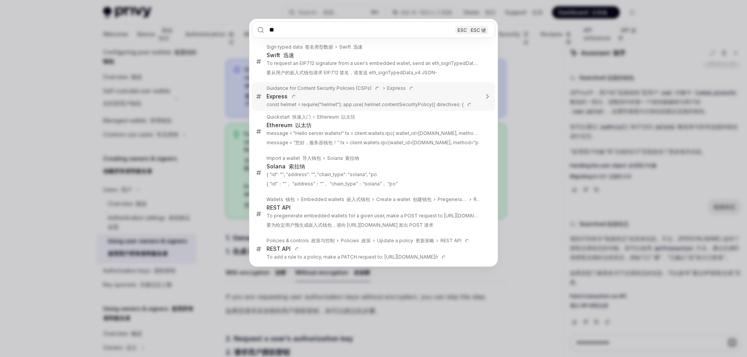
type input "*"
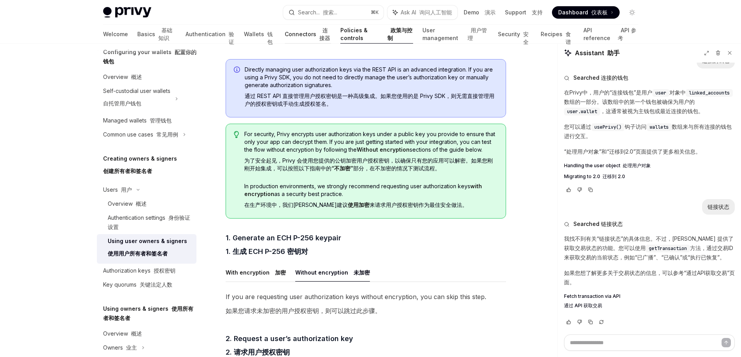
click at [292, 34] on link "Connectors 连接器" at bounding box center [308, 34] width 46 height 19
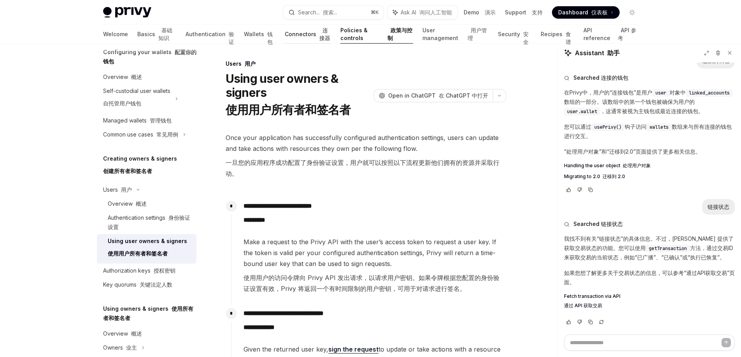
type textarea "*"
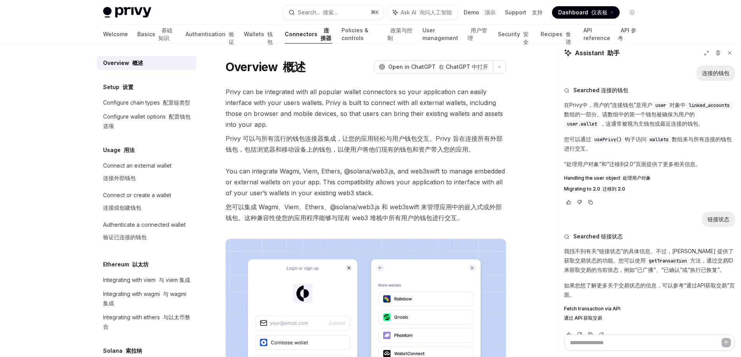
scroll to position [165, 0]
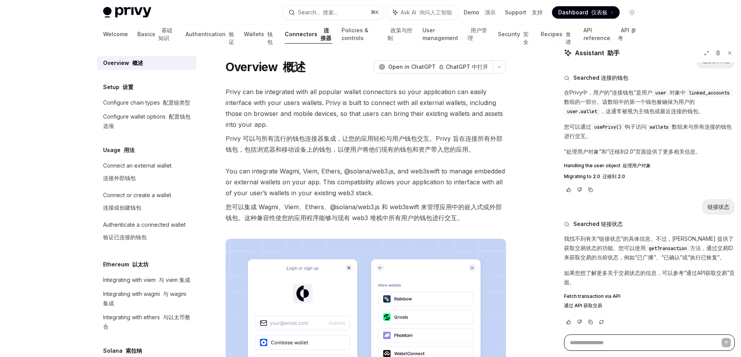
click at [633, 341] on textarea at bounding box center [649, 342] width 171 height 16
type textarea "*"
type textarea "**"
type textarea "*"
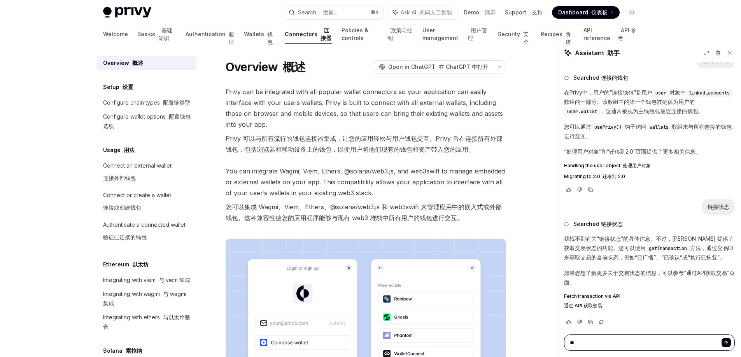
type textarea "*"
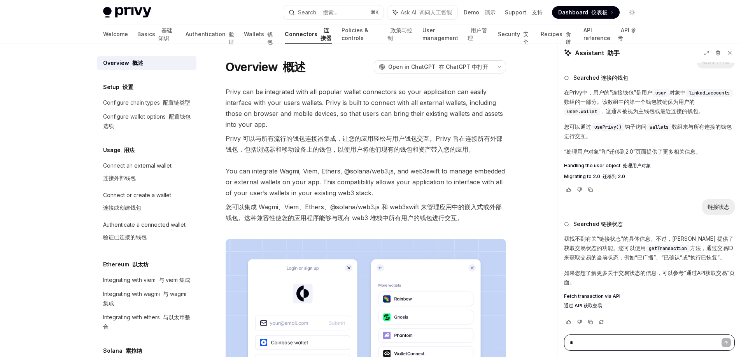
type textarea "**"
type textarea "*"
type textarea "***"
type textarea "*"
type textarea "****"
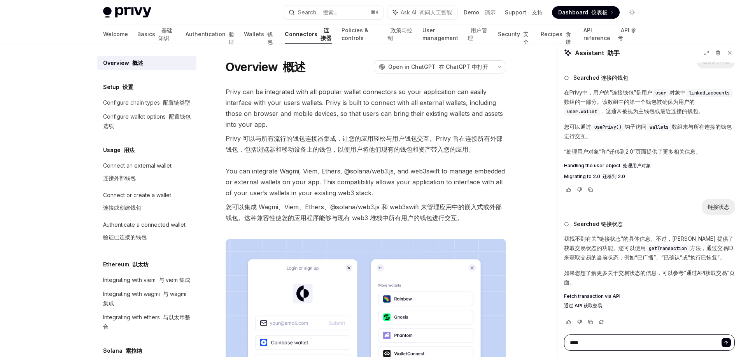
type textarea "*"
type textarea "******"
type textarea "*"
type textarea "**"
type textarea "*"
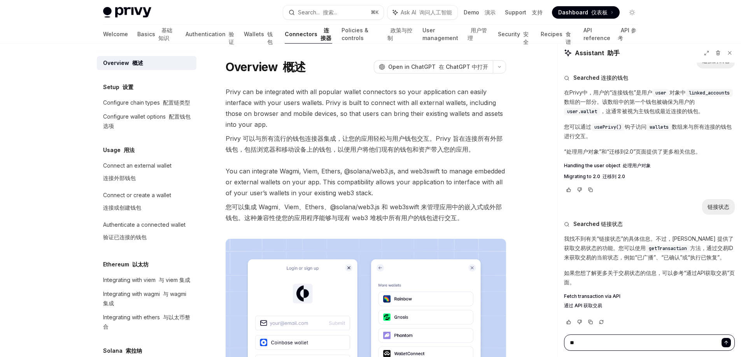
type textarea "***"
type textarea "*"
type textarea "****"
type textarea "*"
type textarea "*****"
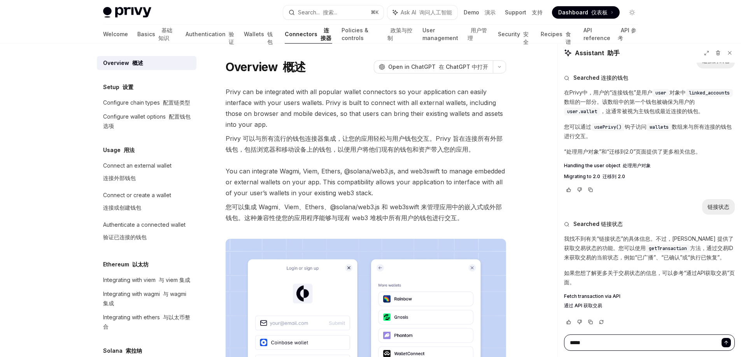
type textarea "*"
type textarea "******"
type textarea "*"
type textarea "********"
type textarea "*"
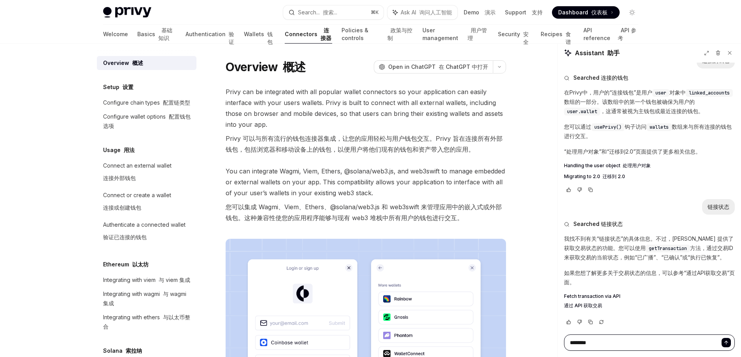
type textarea "****"
type textarea "*"
type textarea "*****"
type textarea "*"
type textarea "*****"
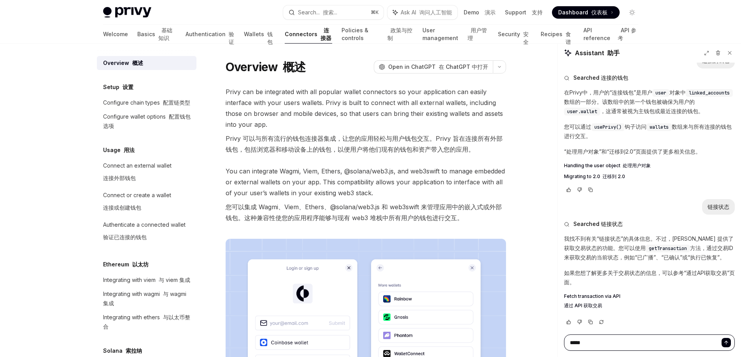
type textarea "*"
type textarea "******"
type textarea "*"
type textarea "*******"
type textarea "*"
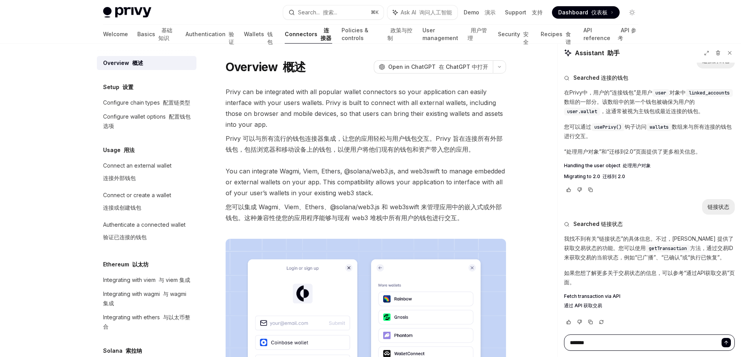
type textarea "********"
type textarea "*"
type textarea "*********"
type textarea "*"
type textarea "**********"
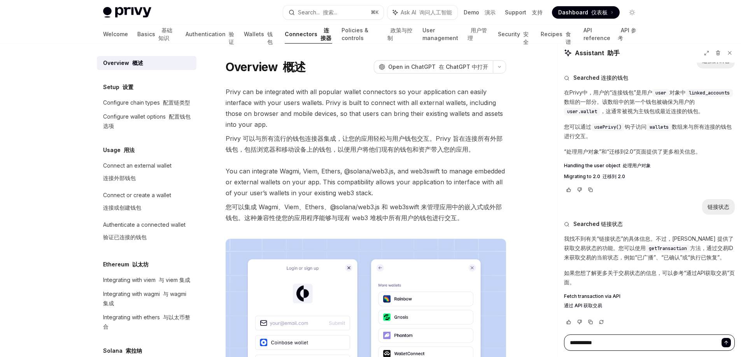
type textarea "*"
type textarea "**********"
type textarea "*"
type textarea "**********"
type textarea "*"
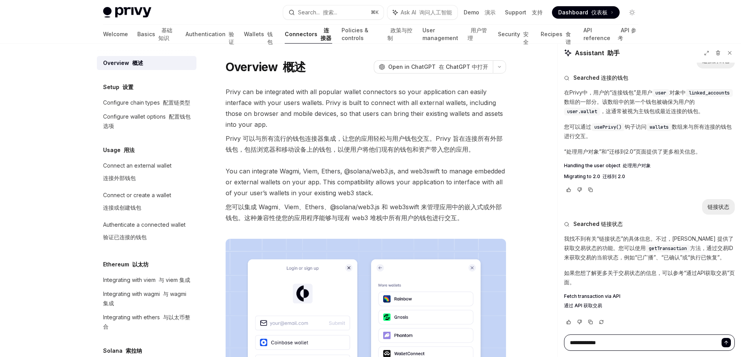
type textarea "*******"
type textarea "*"
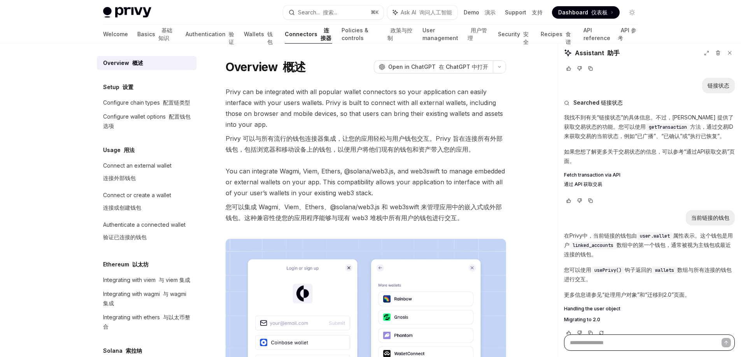
scroll to position [297, 0]
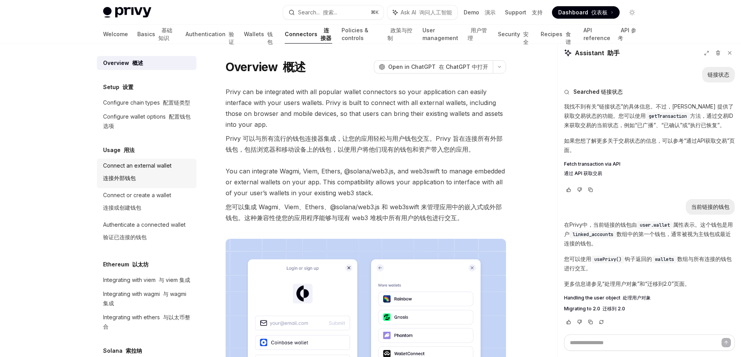
click at [156, 185] on div "Connect an external wallet 连接外部钱包" at bounding box center [137, 173] width 68 height 25
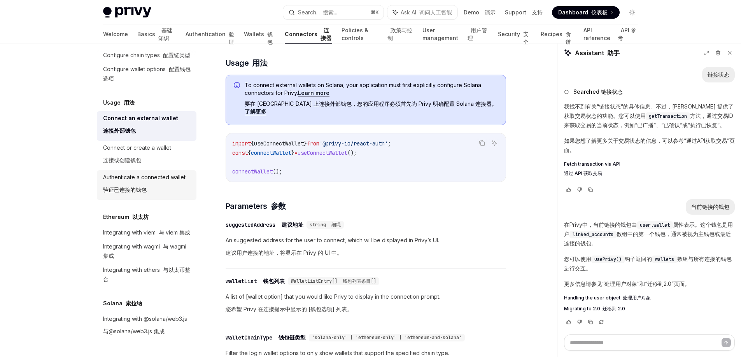
scroll to position [75, 0]
click at [158, 32] on font "基础知识" at bounding box center [165, 34] width 14 height 14
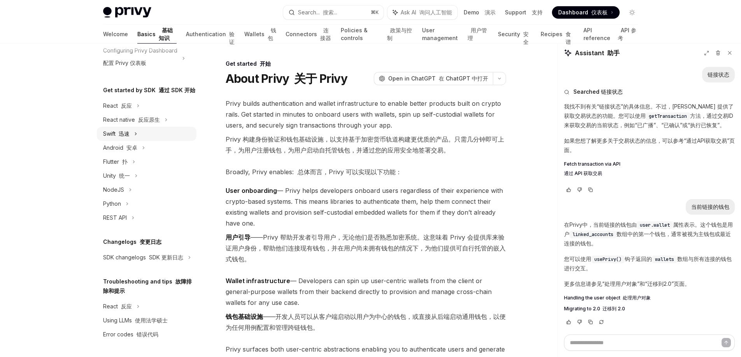
scroll to position [105, 0]
click at [150, 333] on font "错误代码" at bounding box center [147, 334] width 22 height 7
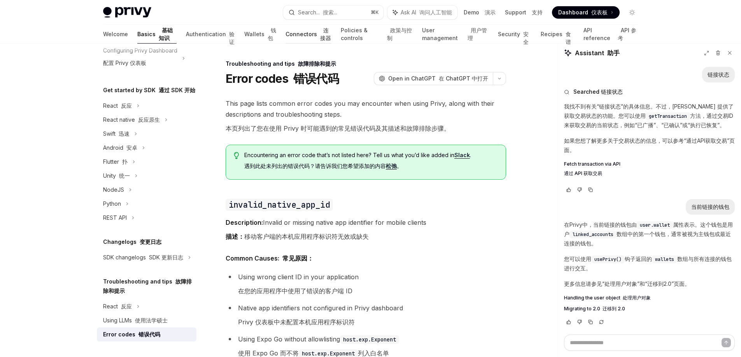
click at [285, 37] on link "Connectors 连接器" at bounding box center [308, 34] width 46 height 19
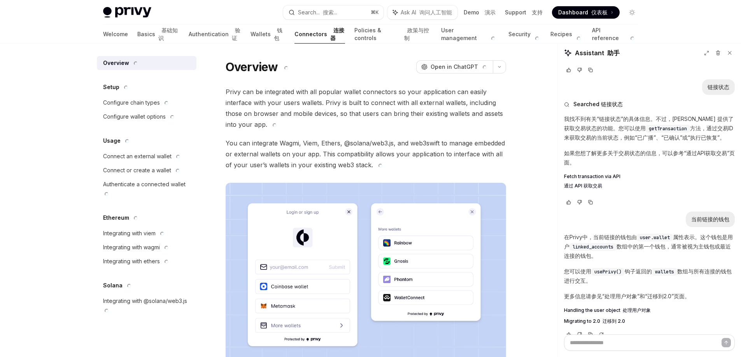
scroll to position [297, 0]
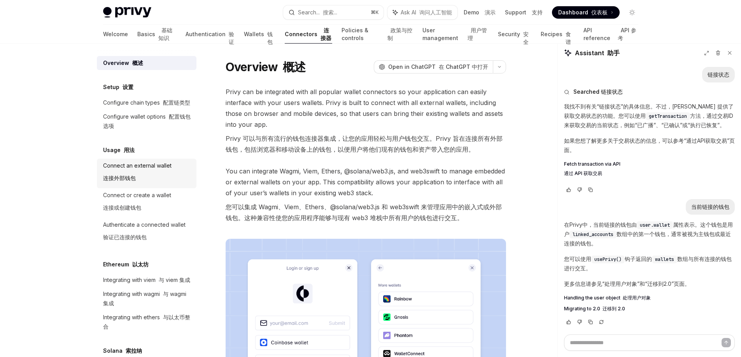
click at [127, 181] on font "连接外部钱包" at bounding box center [119, 178] width 33 height 7
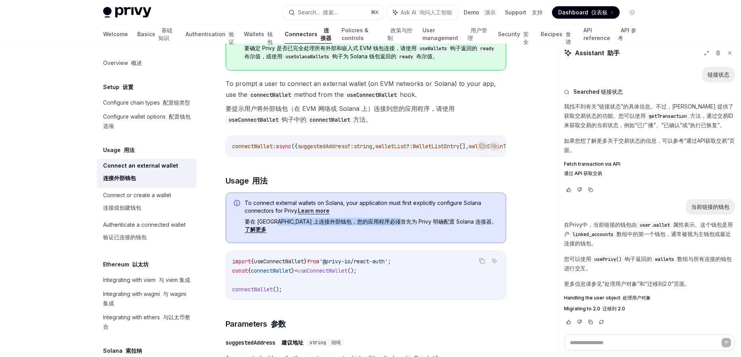
drag, startPoint x: 273, startPoint y: 222, endPoint x: 401, endPoint y: 223, distance: 127.9
click at [401, 223] on font "要在 [GEOGRAPHIC_DATA] 上连接外部钱包，您的应用程序必须首先为 Privy 明确配置 Solana 连接器。 了解更多" at bounding box center [371, 225] width 252 height 15
click at [434, 251] on div "Copy 复制 Ask AI 询问人工智能 import { useConnectWallet } from '@privy-io/react-auth' ;…" at bounding box center [366, 275] width 280 height 49
click at [315, 213] on link "Learn more" at bounding box center [313, 210] width 31 height 7
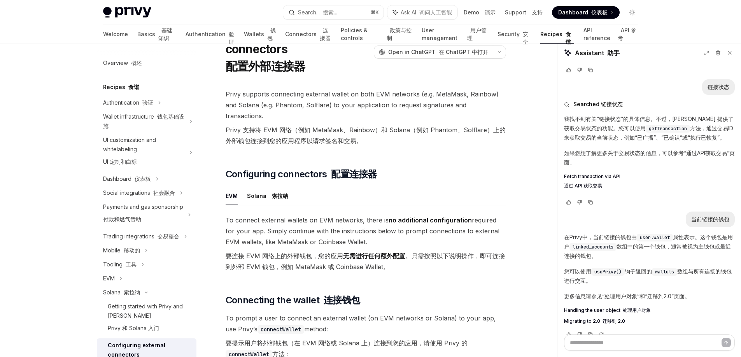
scroll to position [297, 0]
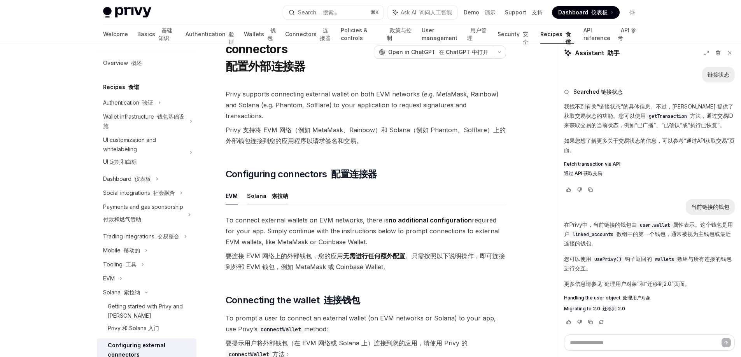
click at [276, 192] on font "索拉纳" at bounding box center [280, 195] width 16 height 7
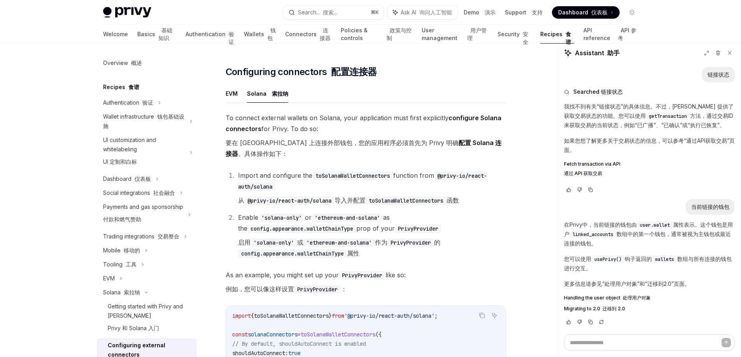
scroll to position [160, 0]
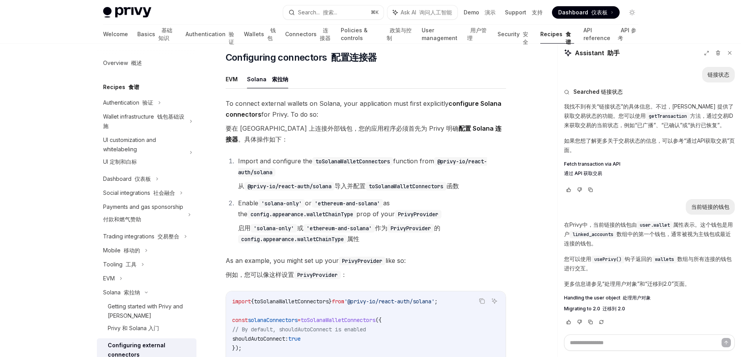
click at [304, 234] on li "Enable 'solana-only' or 'ethereum-and-solana' as the config.appearance.walletCh…" at bounding box center [371, 223] width 270 height 50
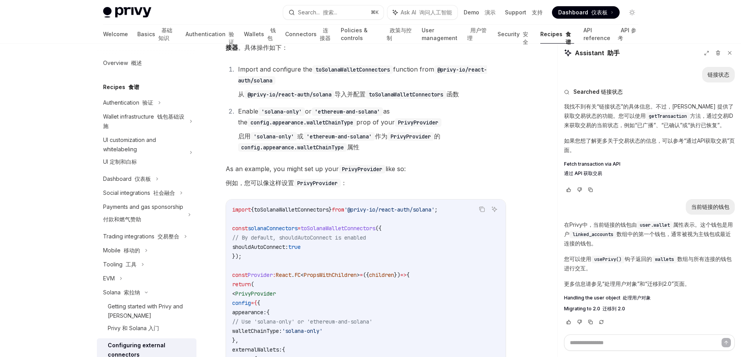
scroll to position [255, 0]
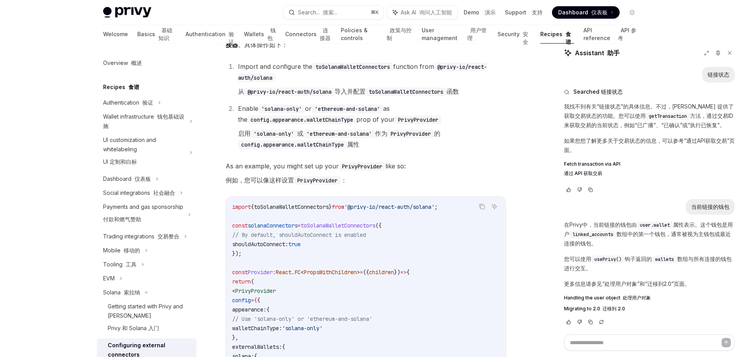
click at [273, 203] on span "toSolanaWalletConnectors" at bounding box center [291, 206] width 75 height 7
click at [255, 222] on span "solanaConnectors" at bounding box center [273, 225] width 50 height 7
click at [327, 246] on code "import { toSolanaWalletConnectors } from '@privy-io/react-auth/solana' ; const …" at bounding box center [365, 323] width 267 height 243
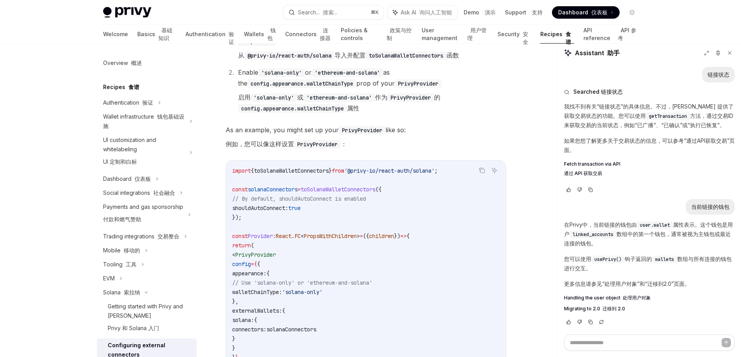
scroll to position [292, 0]
click at [269, 185] on span "solanaConnectors" at bounding box center [273, 188] width 50 height 7
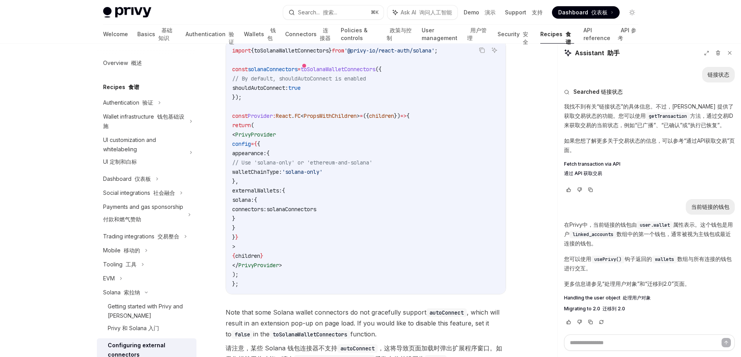
scroll to position [538, 0]
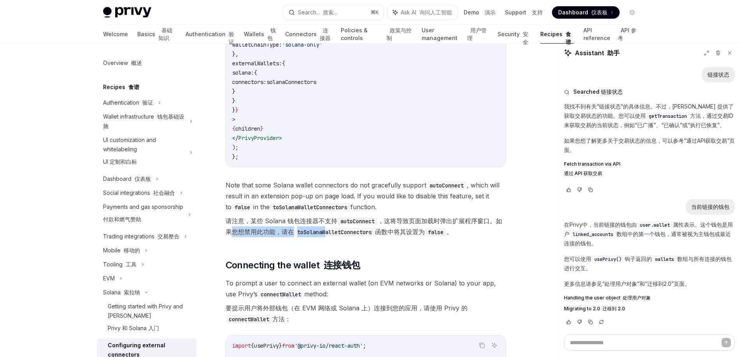
drag, startPoint x: 232, startPoint y: 217, endPoint x: 333, endPoint y: 220, distance: 100.7
click at [333, 220] on font "请注意，某些 Solana 钱包连接器不支持 autoConnect ，这将导致页面加载时弹出扩展程序窗口。如果您想禁用此功能，请在 toSolanaWall…" at bounding box center [364, 226] width 276 height 19
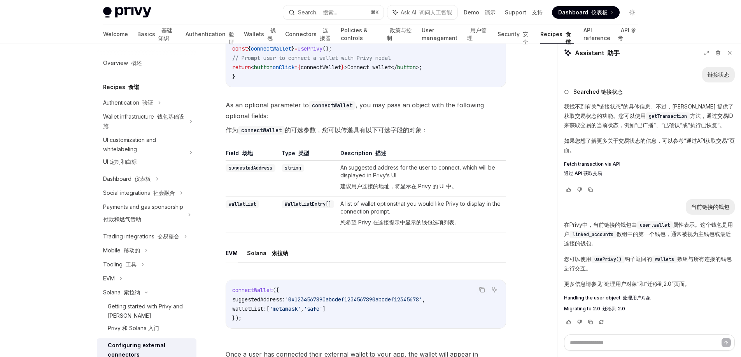
scroll to position [1069, 0]
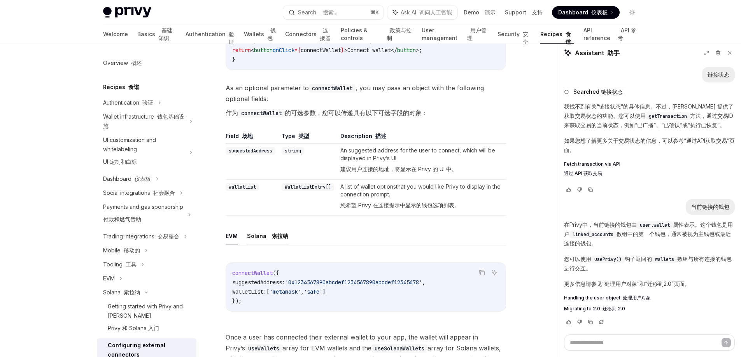
click at [280, 233] on font "索拉纳" at bounding box center [280, 236] width 16 height 7
type textarea "*"
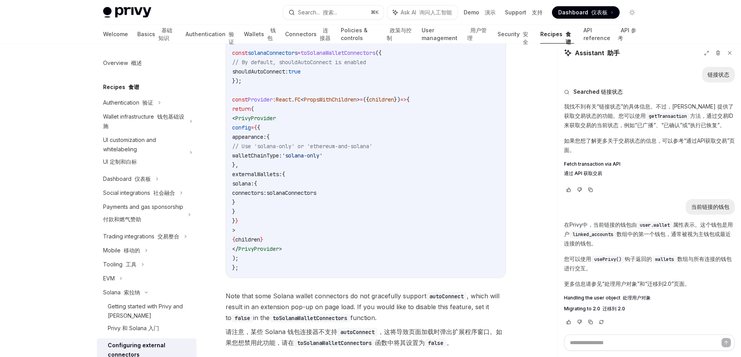
scroll to position [325, 0]
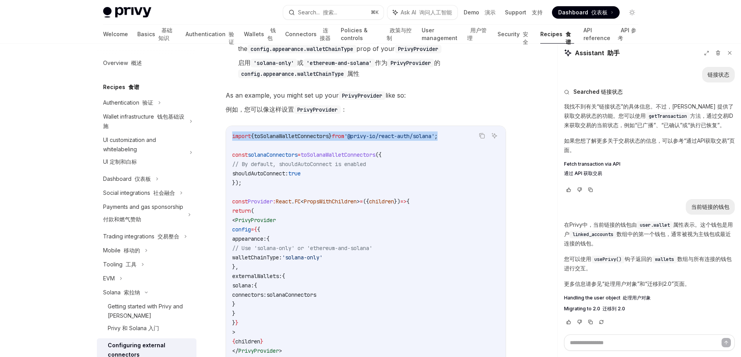
drag, startPoint x: 458, startPoint y: 126, endPoint x: 224, endPoint y: 127, distance: 234.5
copy span "import { toSolanaWalletConnectors } from '@privy-io/react-auth/solana' ;"
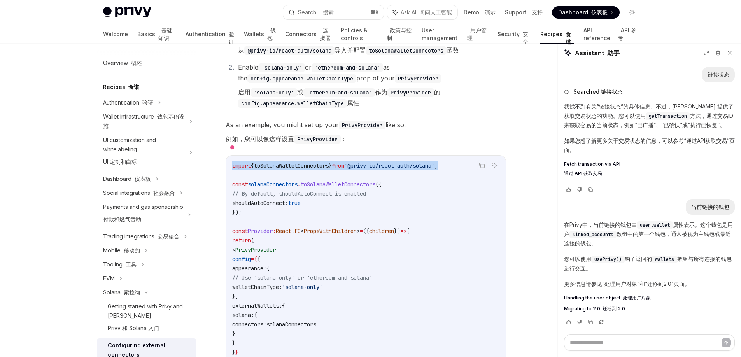
scroll to position [286, 0]
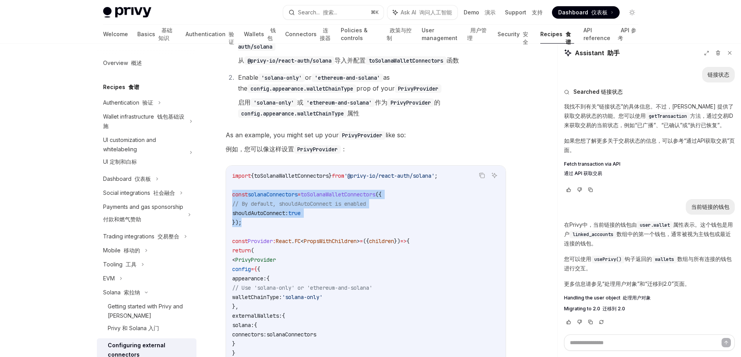
drag, startPoint x: 243, startPoint y: 211, endPoint x: 232, endPoint y: 187, distance: 25.9
click at [232, 187] on code "import { toSolanaWalletConnectors } from '@privy-io/react-auth/solana' ; const …" at bounding box center [365, 292] width 267 height 243
copy code "const solanaConnectors = toSolanaWalletConnectors ({ // By default, shouldAutoC…"
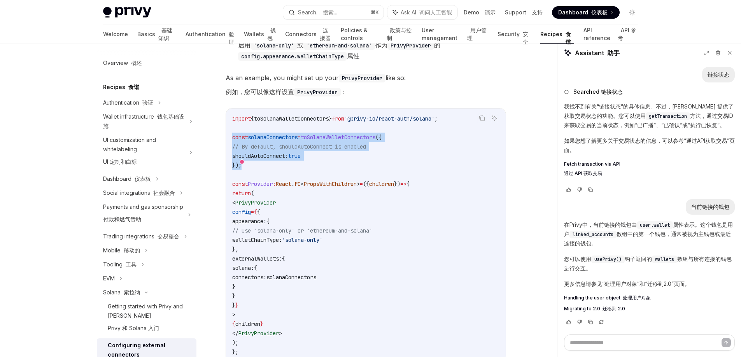
scroll to position [348, 0]
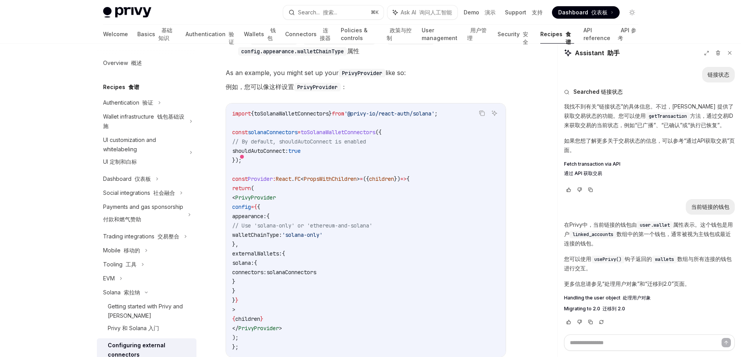
click at [282, 250] on span "externalWallets:" at bounding box center [257, 253] width 50 height 7
click at [299, 267] on code "import { toSolanaWalletConnectors } from '@privy-io/react-auth/solana' ; const …" at bounding box center [365, 230] width 267 height 243
drag, startPoint x: 261, startPoint y: 279, endPoint x: 256, endPoint y: 247, distance: 32.9
click at [256, 247] on code "import { toSolanaWalletConnectors } from '@privy-io/react-auth/solana' ; const …" at bounding box center [365, 230] width 267 height 243
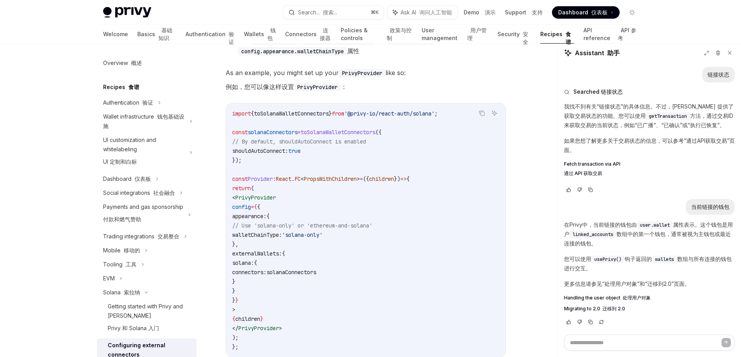
copy code "externalWallets: { solana: { connectors: solanaConnectors } }"
